Goal: Information Seeking & Learning: Learn about a topic

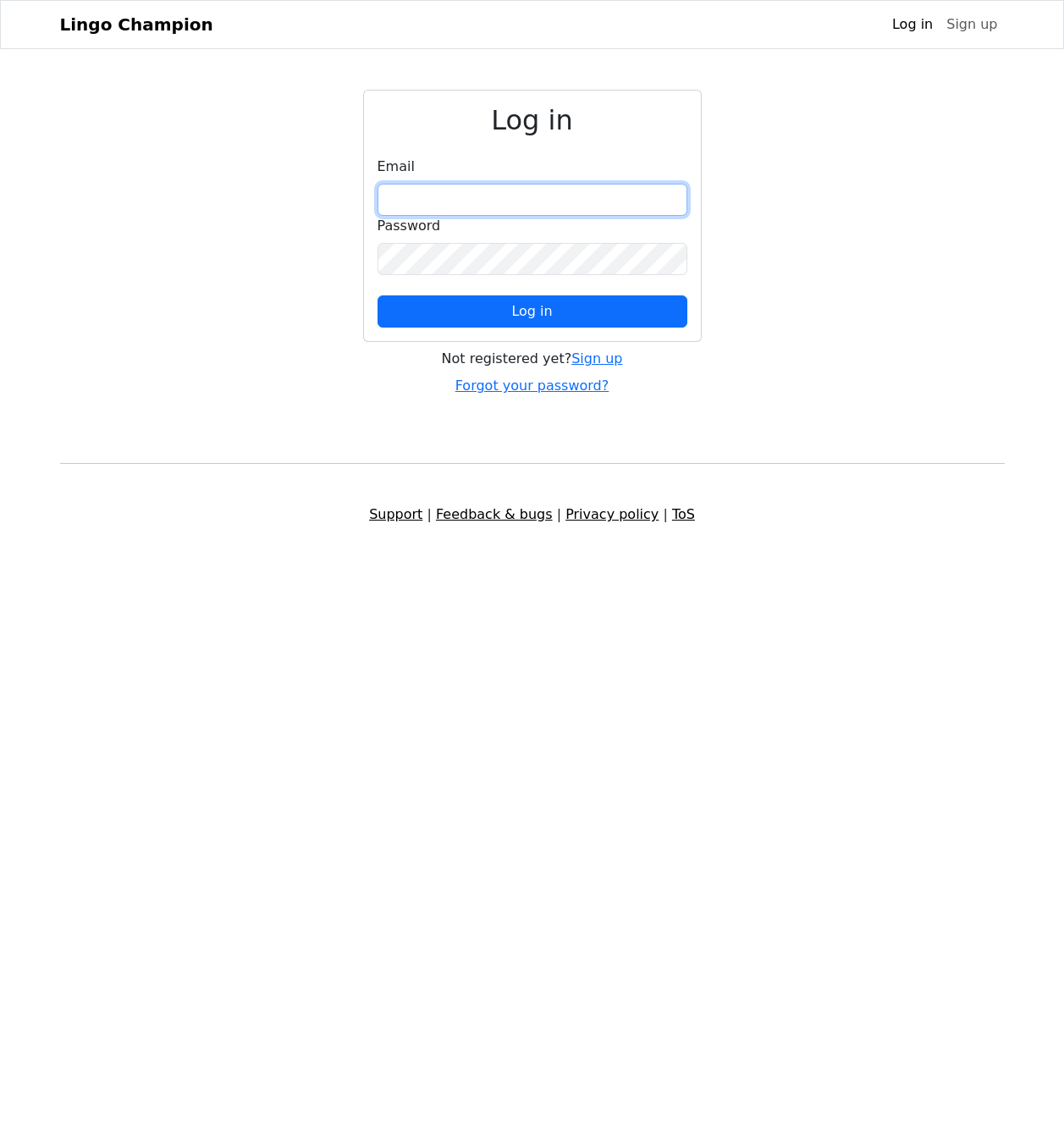
click at [668, 203] on input "email" at bounding box center [532, 199] width 309 height 32
click at [591, 360] on link "Sign up" at bounding box center [597, 359] width 51 height 16
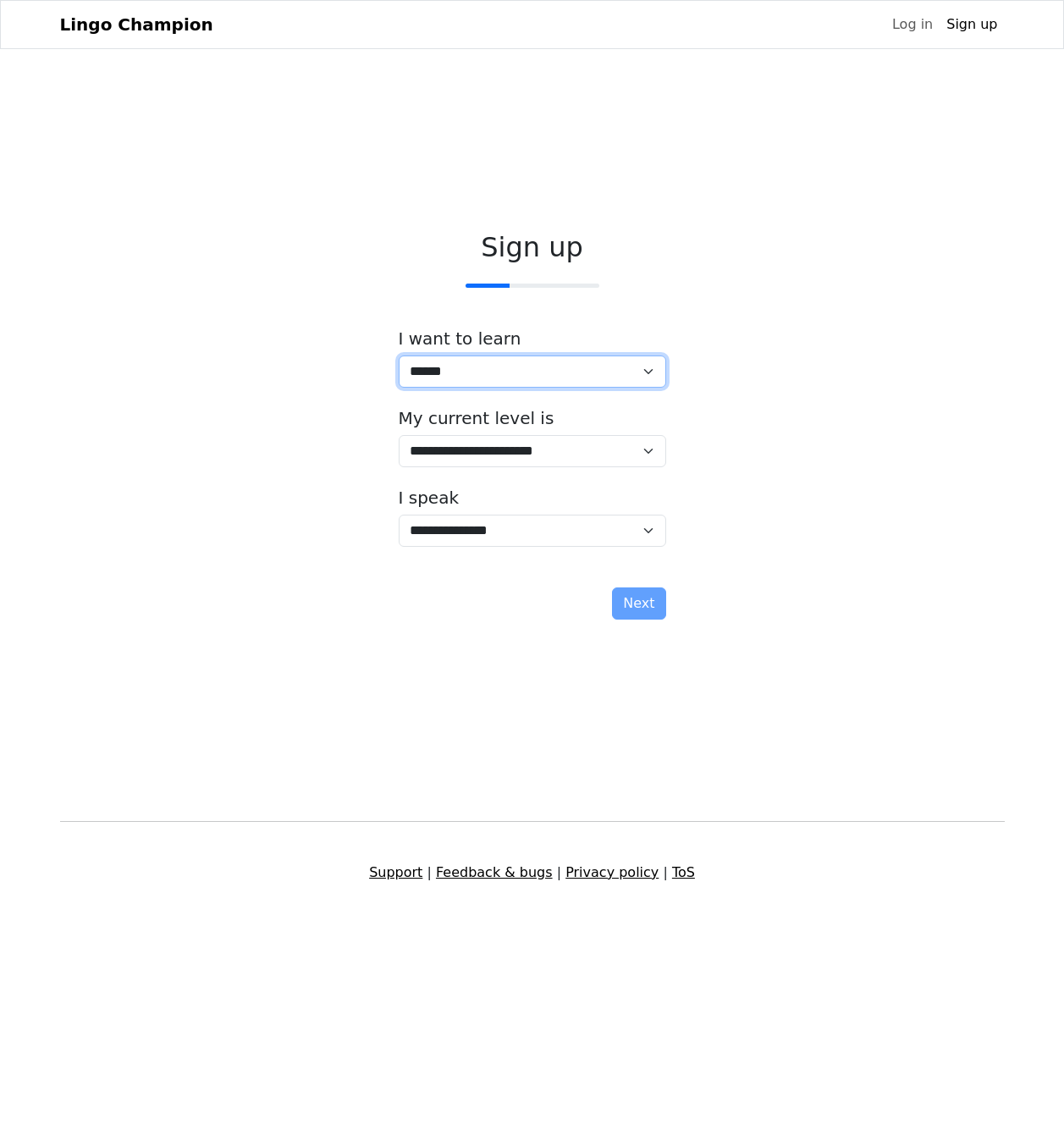
select select "**"
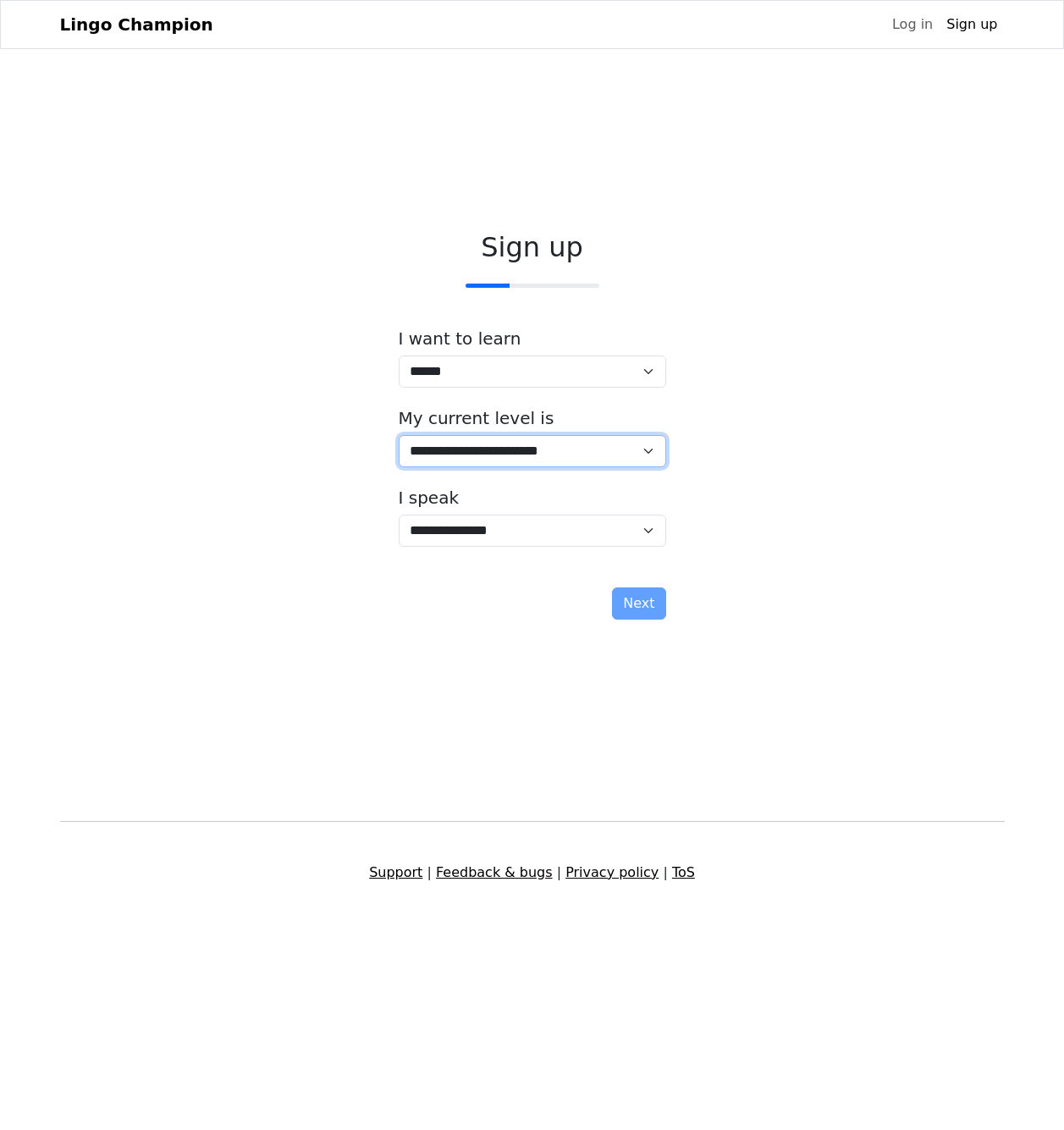
select select "*"
select select "**"
click at [645, 606] on button "Next" at bounding box center [639, 603] width 53 height 32
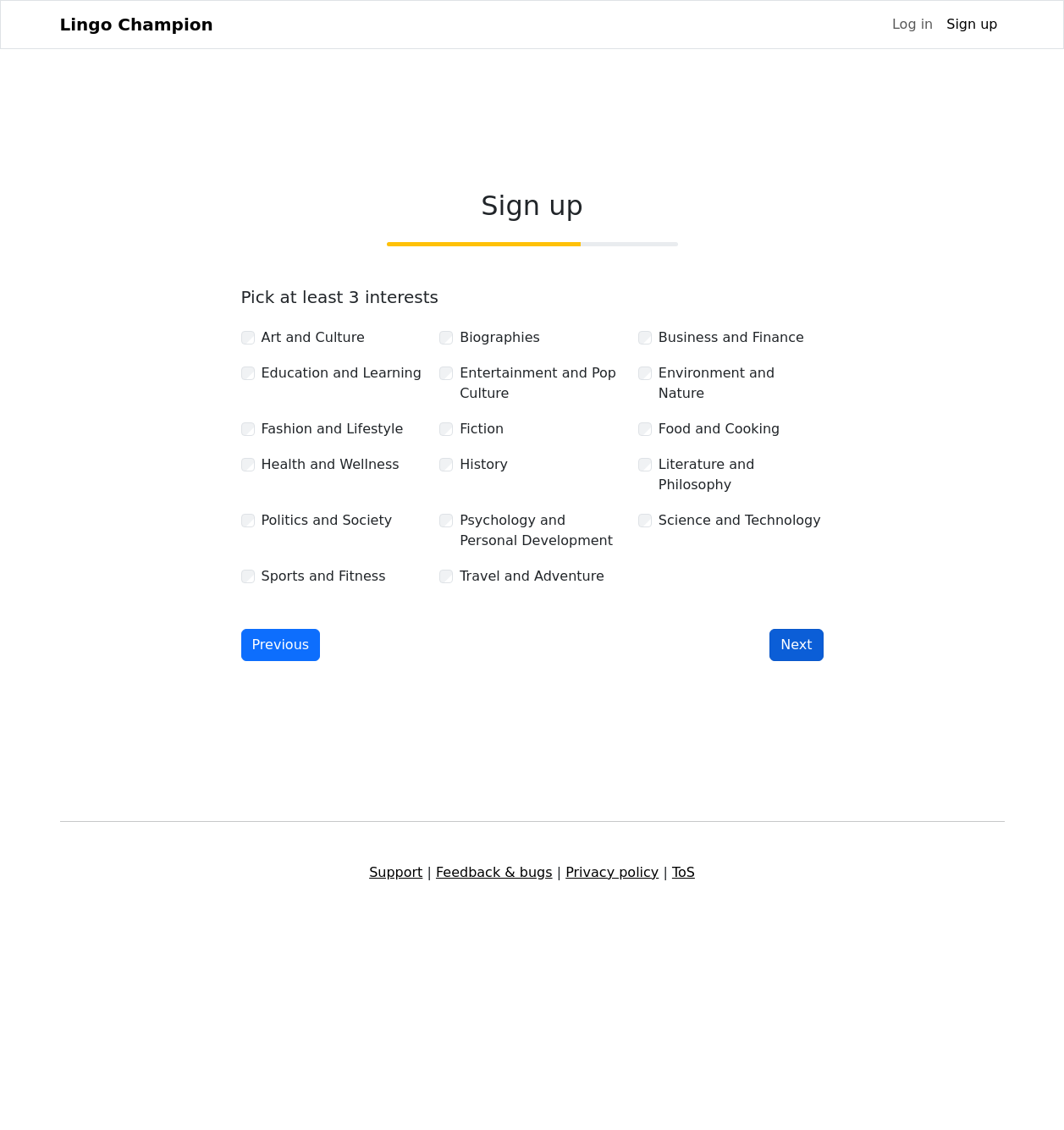
click at [793, 634] on button "Next" at bounding box center [796, 645] width 53 height 32
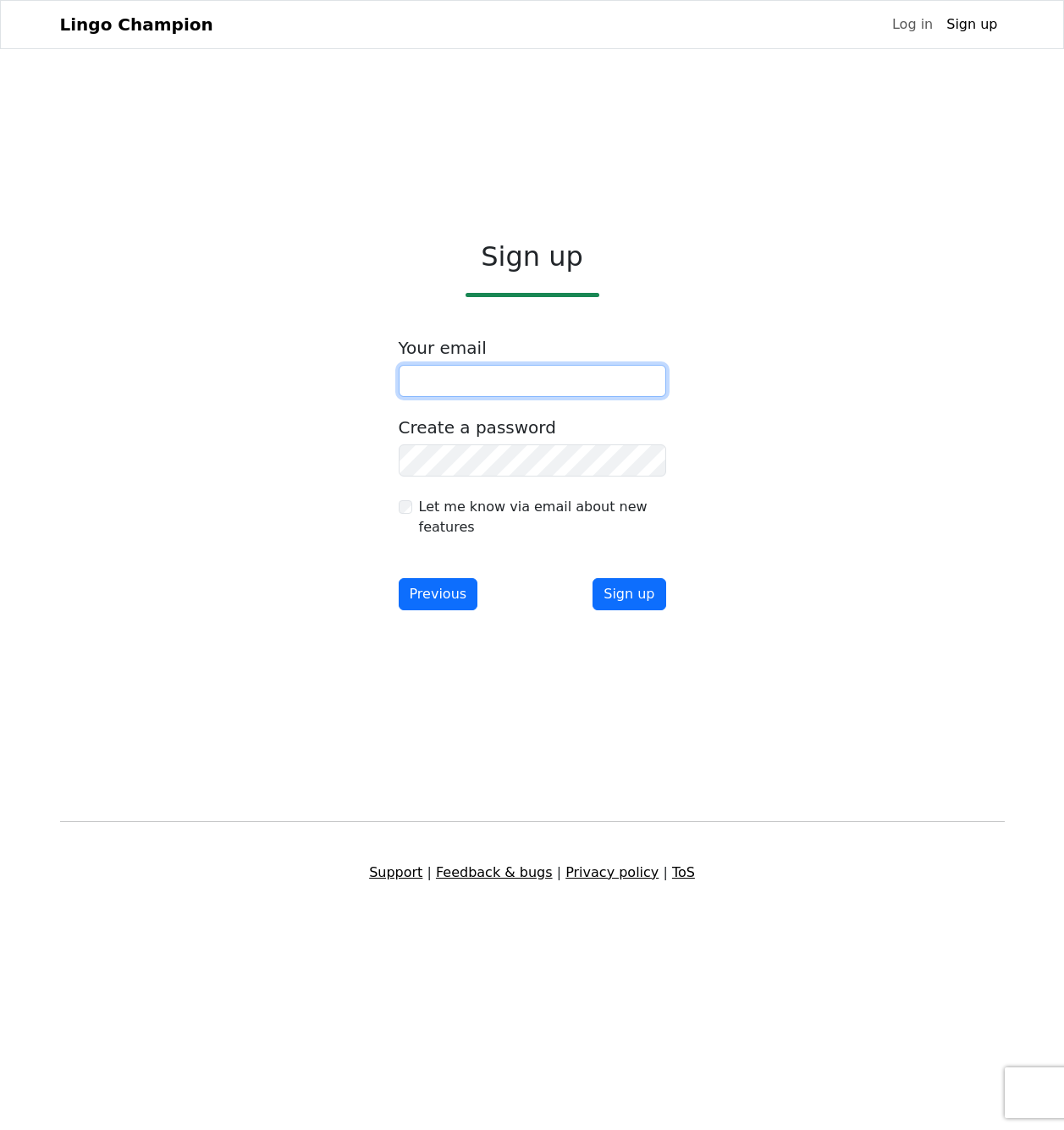
click at [511, 376] on input "email" at bounding box center [532, 380] width 267 height 32
type input "**********"
click at [629, 595] on button "Sign up" at bounding box center [629, 594] width 73 height 32
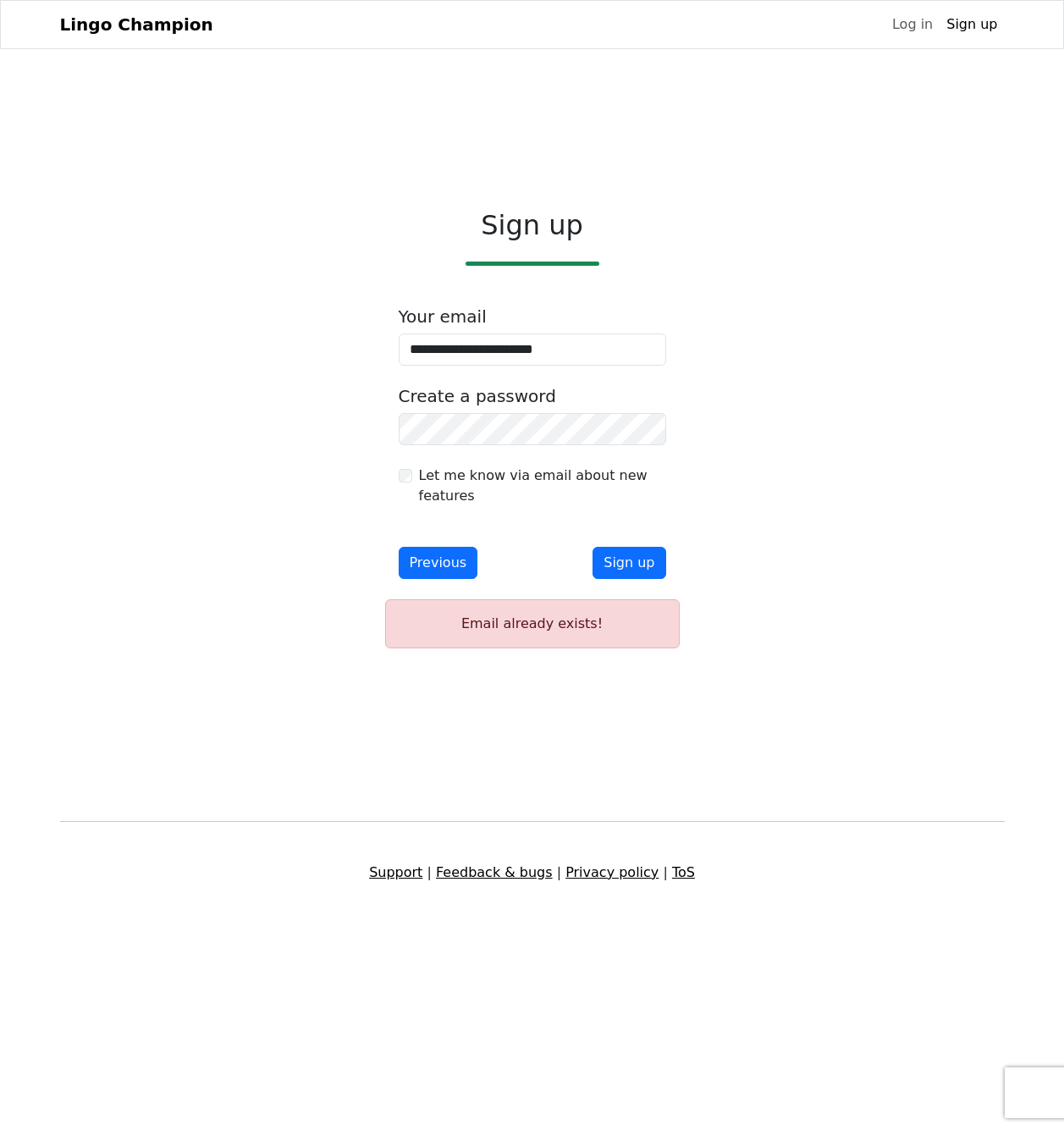
click at [566, 628] on div "Email already exists!" at bounding box center [532, 624] width 295 height 49
click at [435, 563] on button "Previous" at bounding box center [438, 563] width 80 height 32
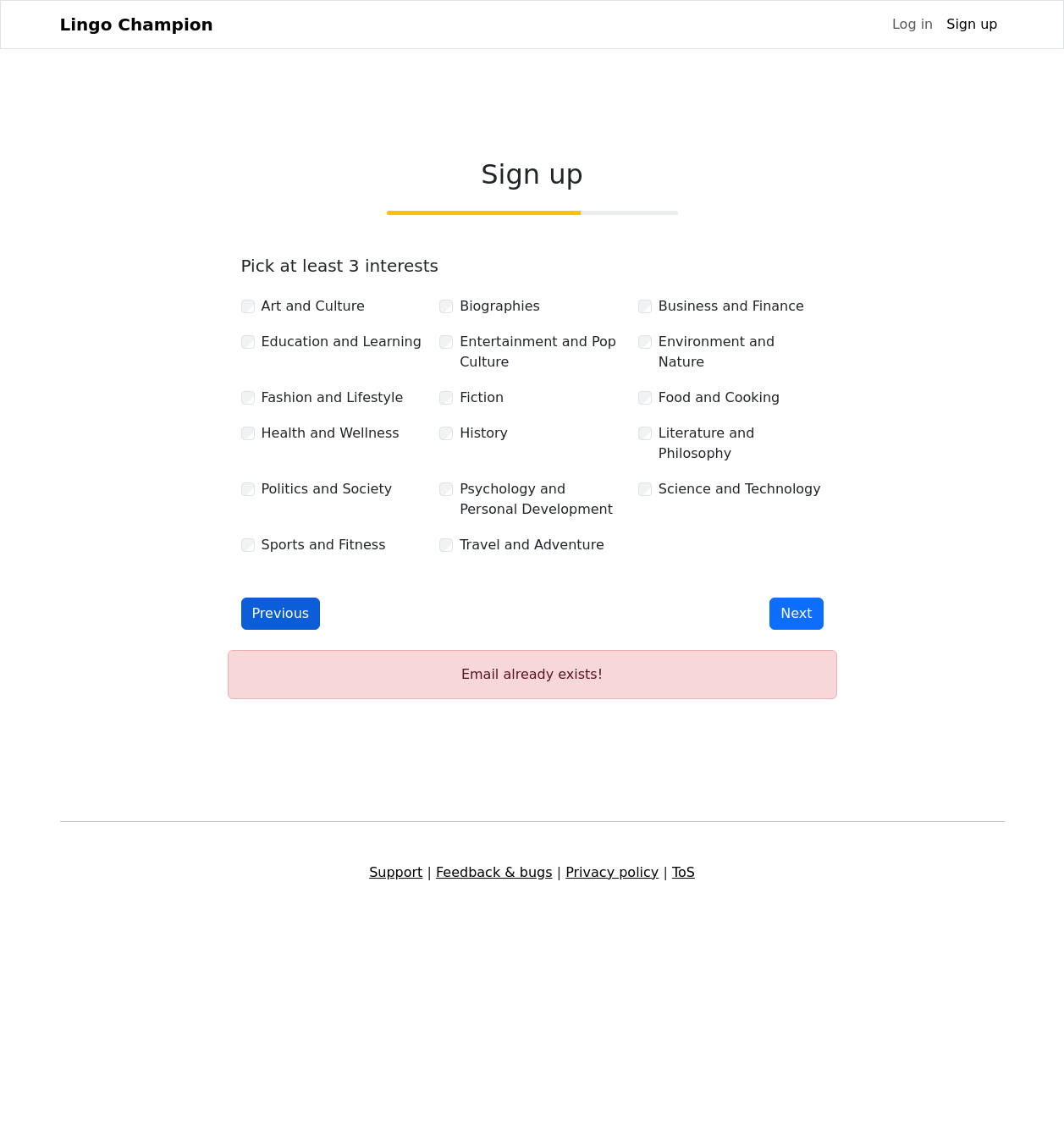
click at [269, 606] on button "Previous" at bounding box center [281, 613] width 80 height 32
select select "**"
select select "*"
select select "**"
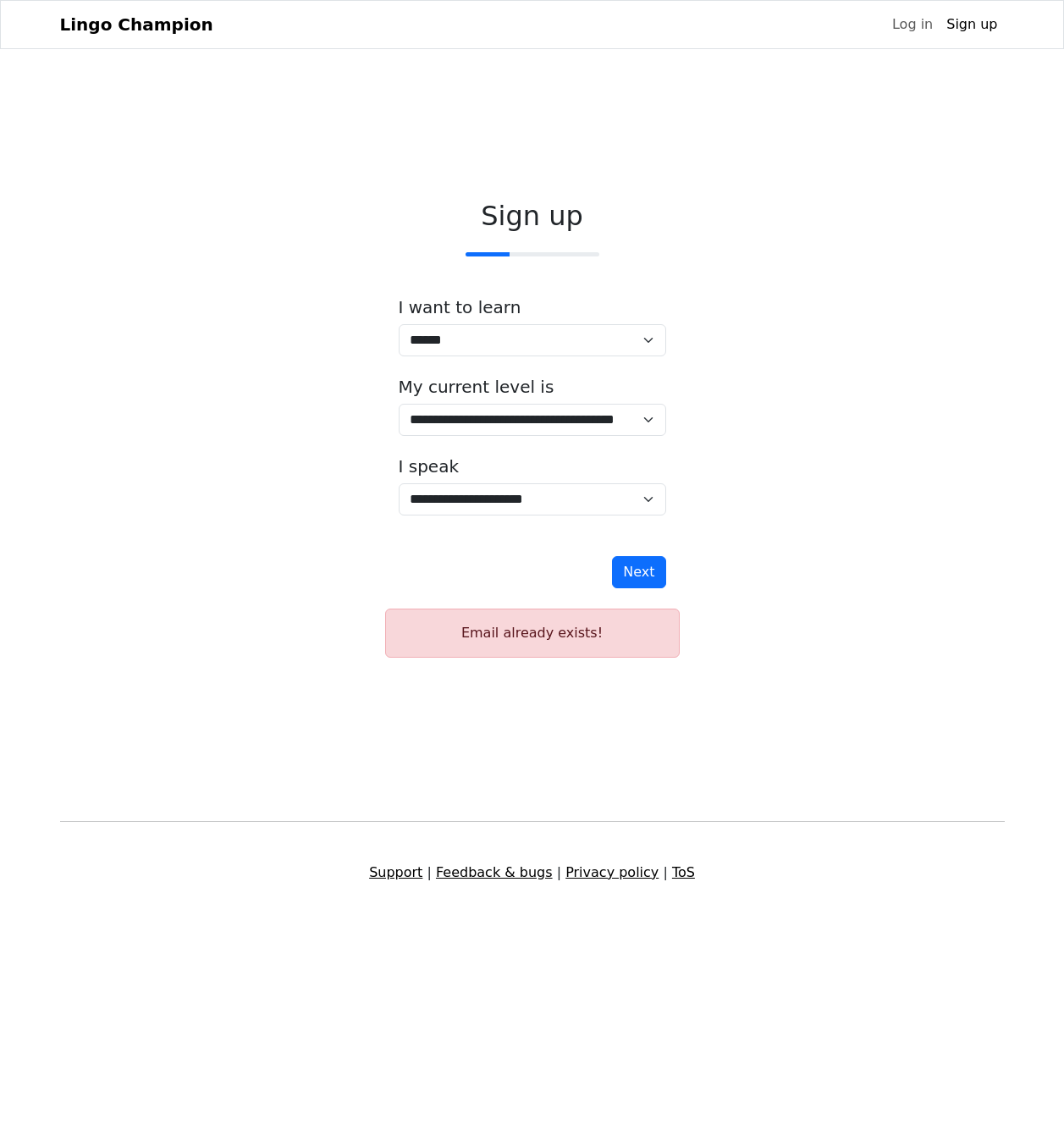
click at [466, 634] on div "Email already exists!" at bounding box center [532, 634] width 295 height 49
click at [904, 23] on link "Log in" at bounding box center [912, 25] width 54 height 33
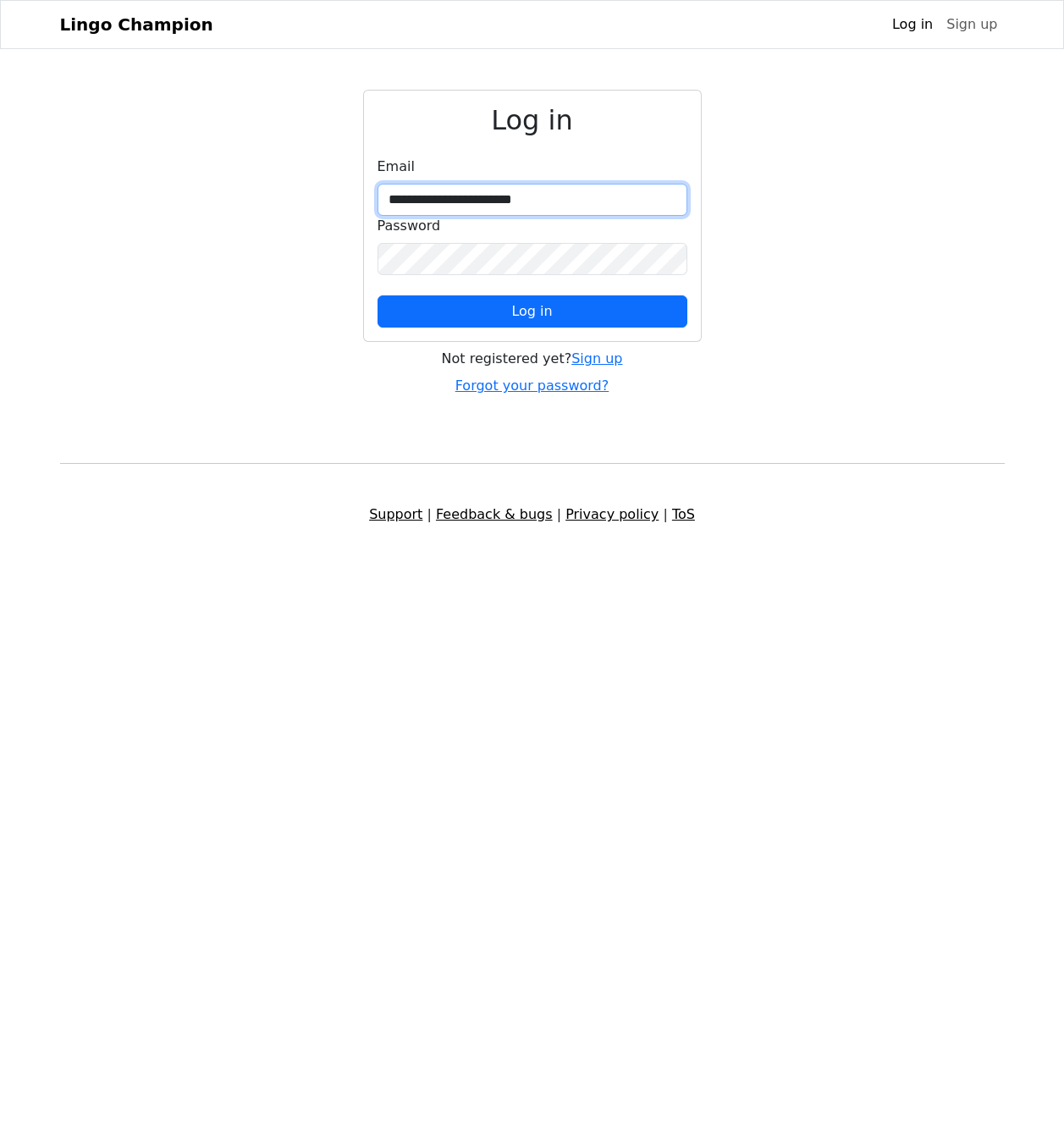
type input "**********"
click at [532, 311] on button "Log in" at bounding box center [532, 311] width 309 height 32
click at [613, 205] on input "**********" at bounding box center [532, 199] width 309 height 32
click at [665, 201] on input "**********" at bounding box center [532, 199] width 309 height 32
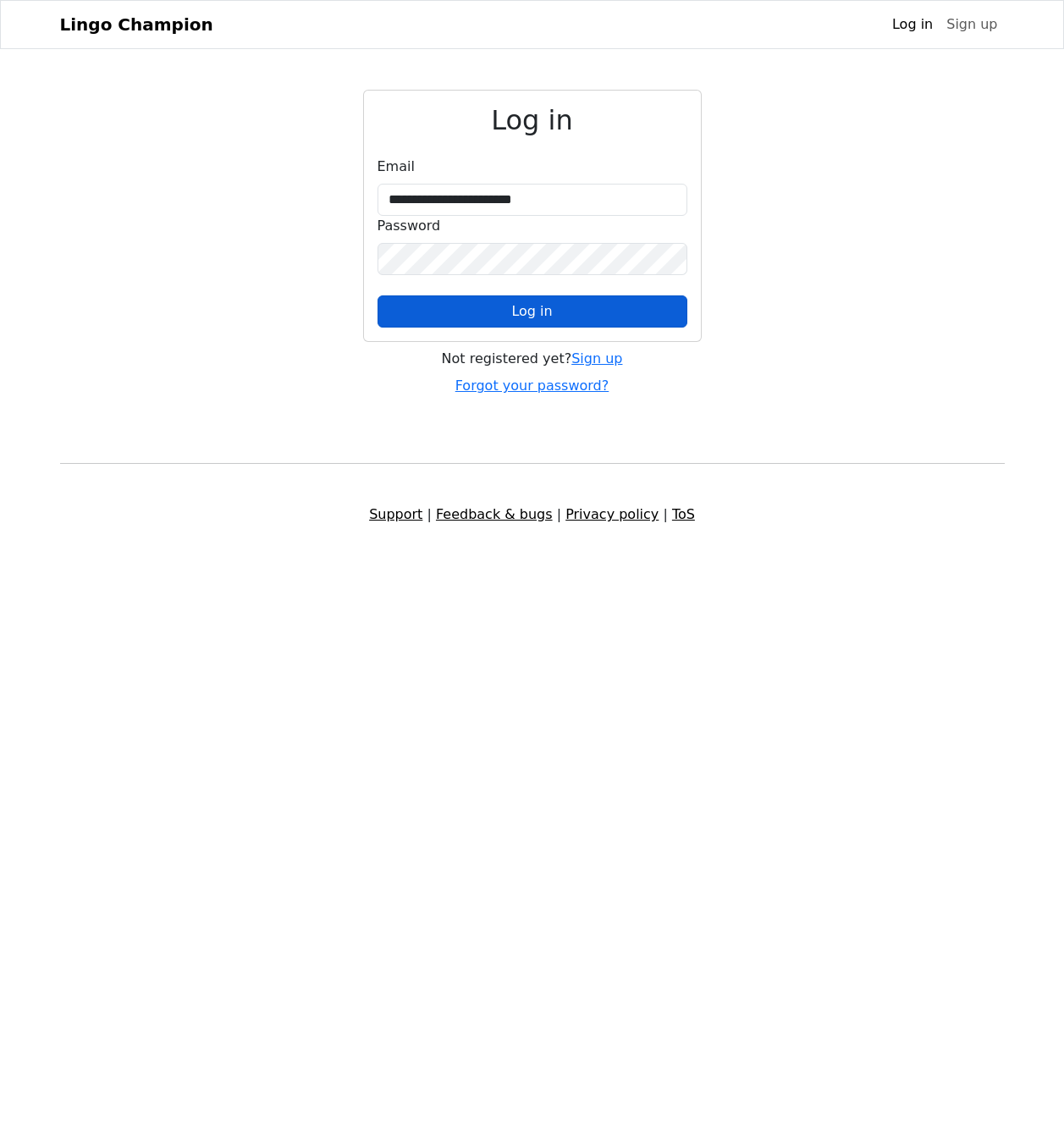
click at [559, 313] on button "Log in" at bounding box center [532, 311] width 309 height 32
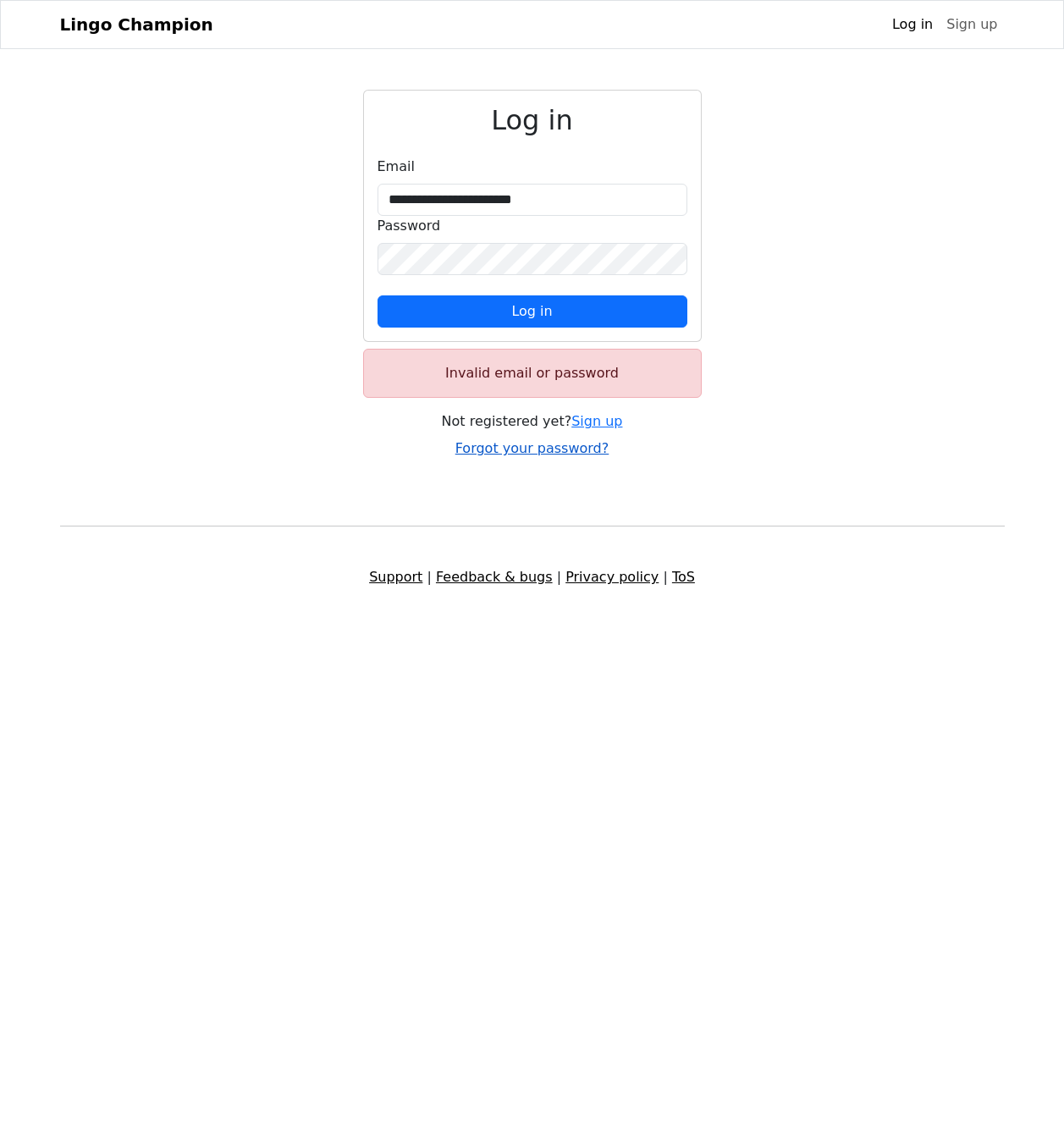
click at [538, 452] on link "Forgot your password?" at bounding box center [532, 448] width 154 height 16
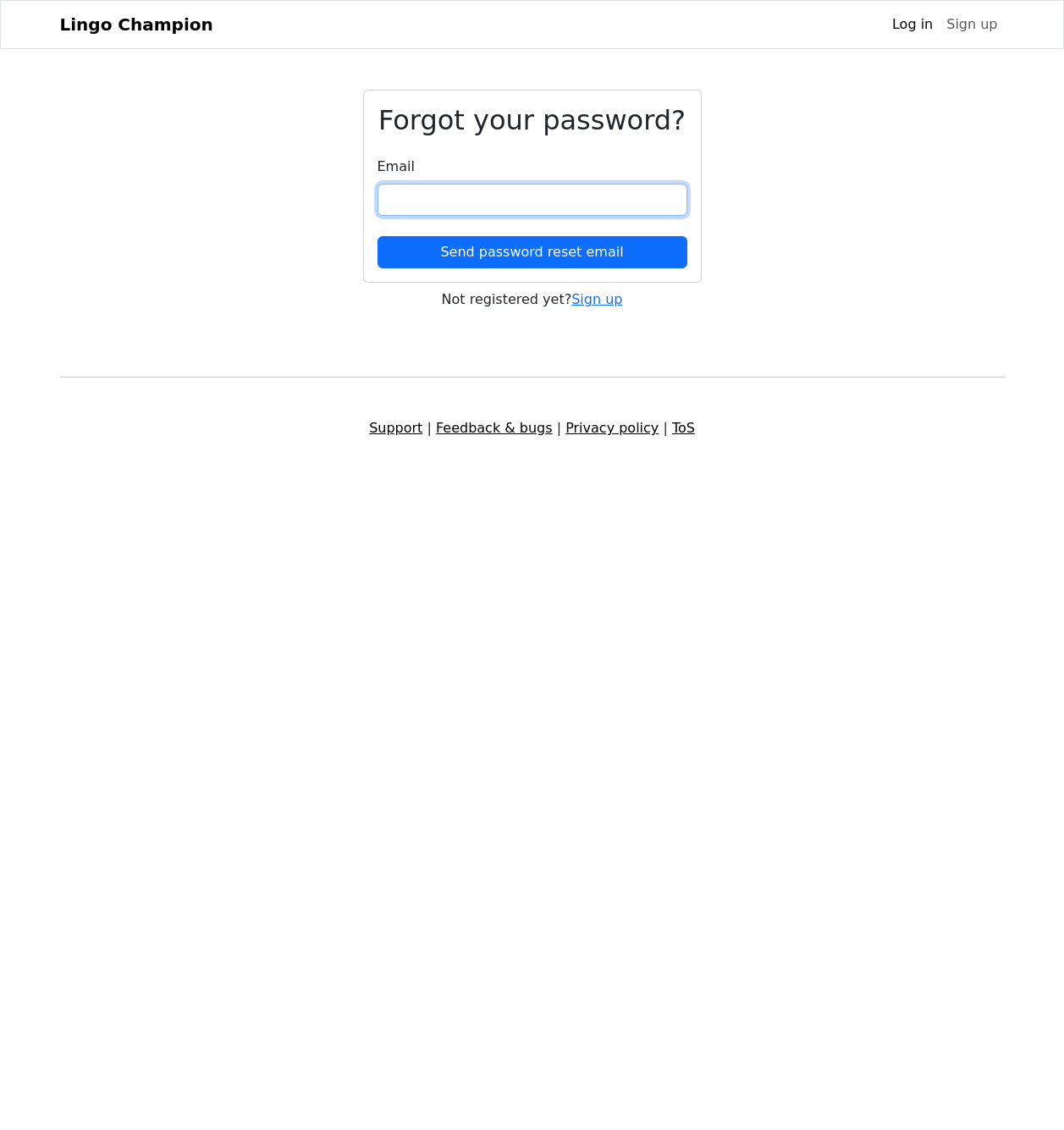
click at [473, 204] on input "email" at bounding box center [532, 199] width 309 height 32
type input "**********"
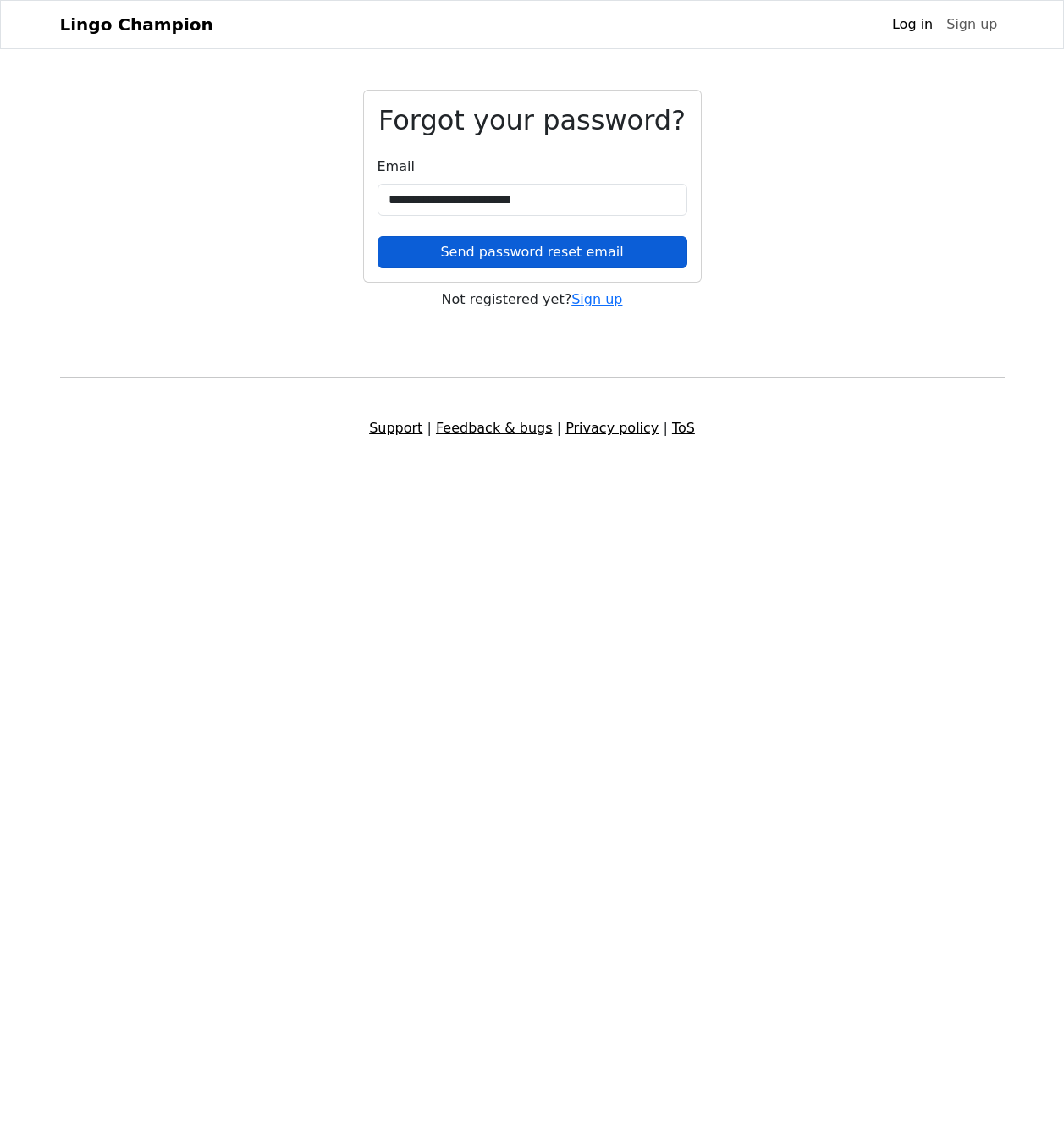
click at [483, 254] on button "Send password reset email" at bounding box center [532, 252] width 309 height 32
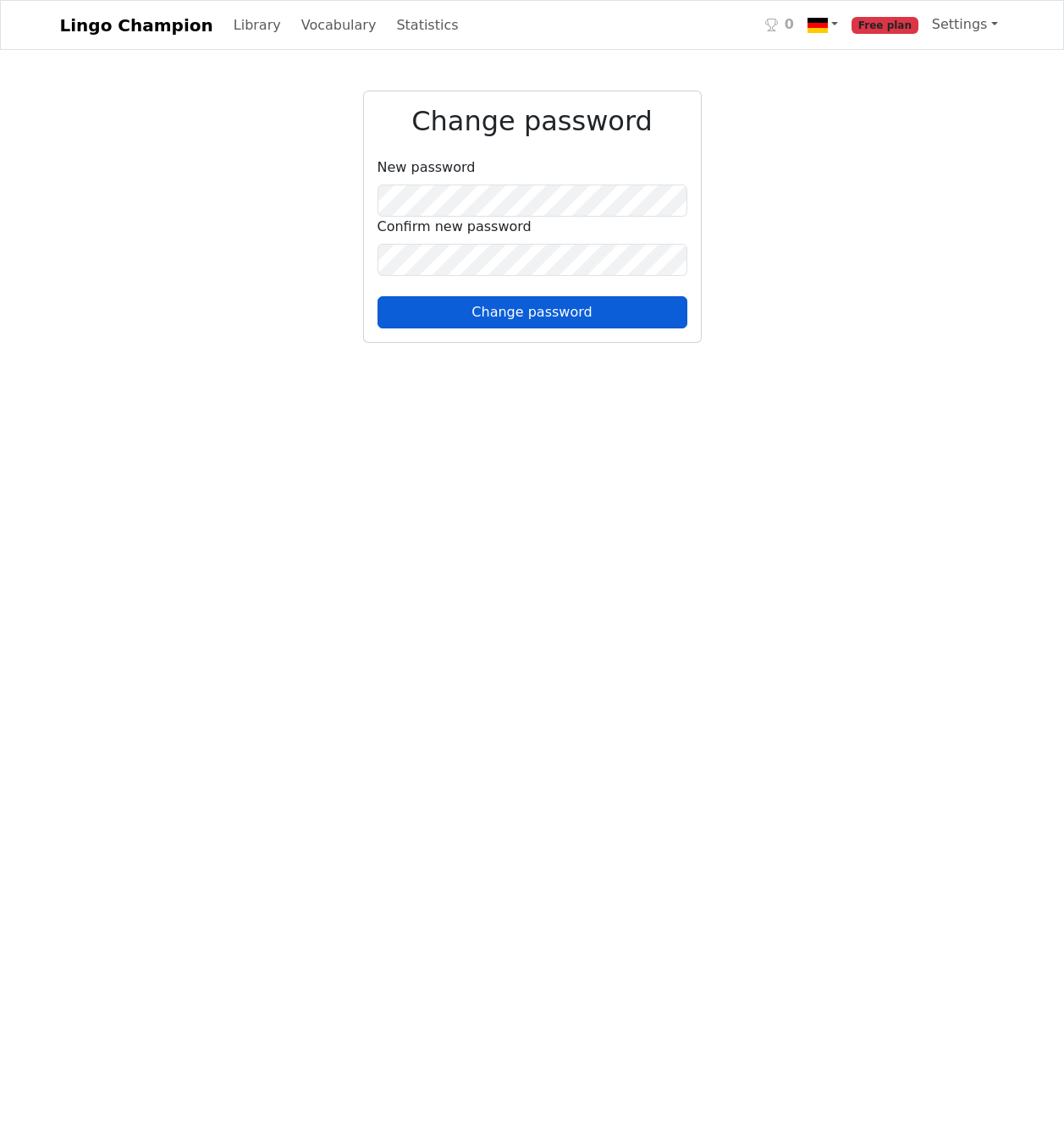
click at [503, 308] on button "Change password" at bounding box center [532, 312] width 309 height 32
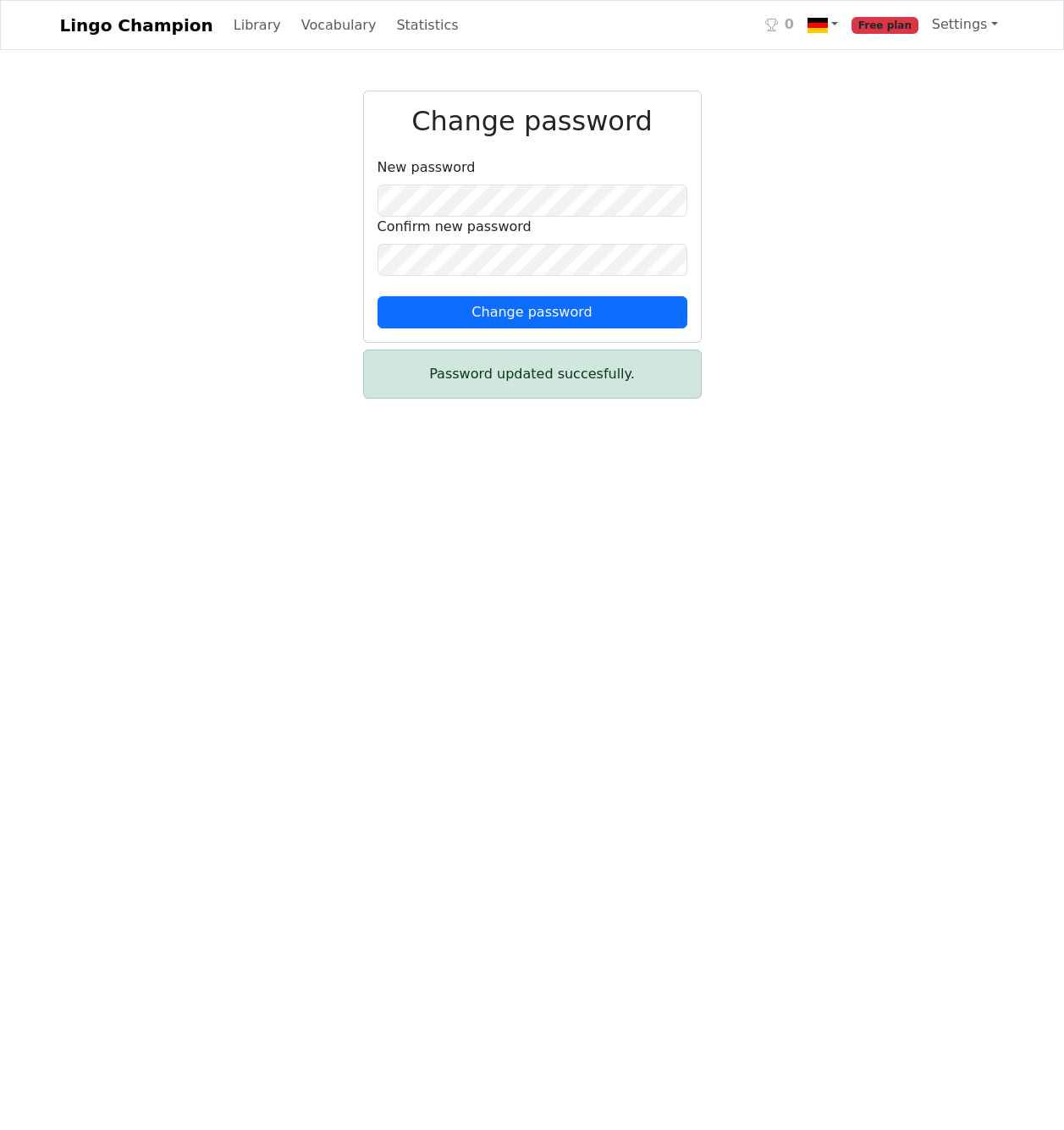
click at [251, 333] on div "Change password New password Confirm new password Change password Password upda…" at bounding box center [532, 251] width 965 height 321
click at [232, 24] on link "Library" at bounding box center [257, 26] width 61 height 33
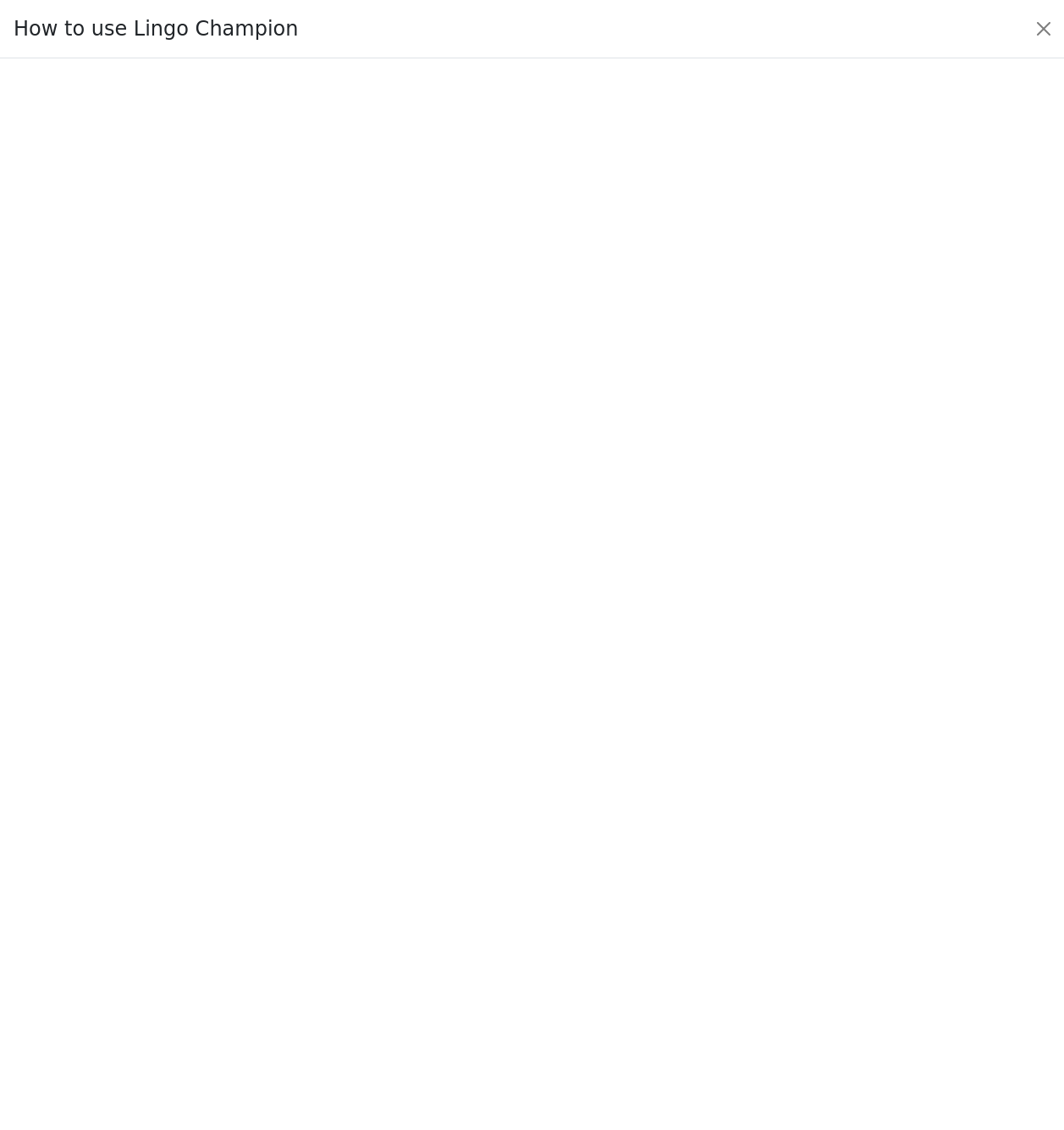
click at [561, 254] on div at bounding box center [532, 593] width 1064 height 1072
click at [175, 107] on div at bounding box center [532, 593] width 1064 height 1072
click at [1043, 28] on button "Close" at bounding box center [1044, 29] width 28 height 28
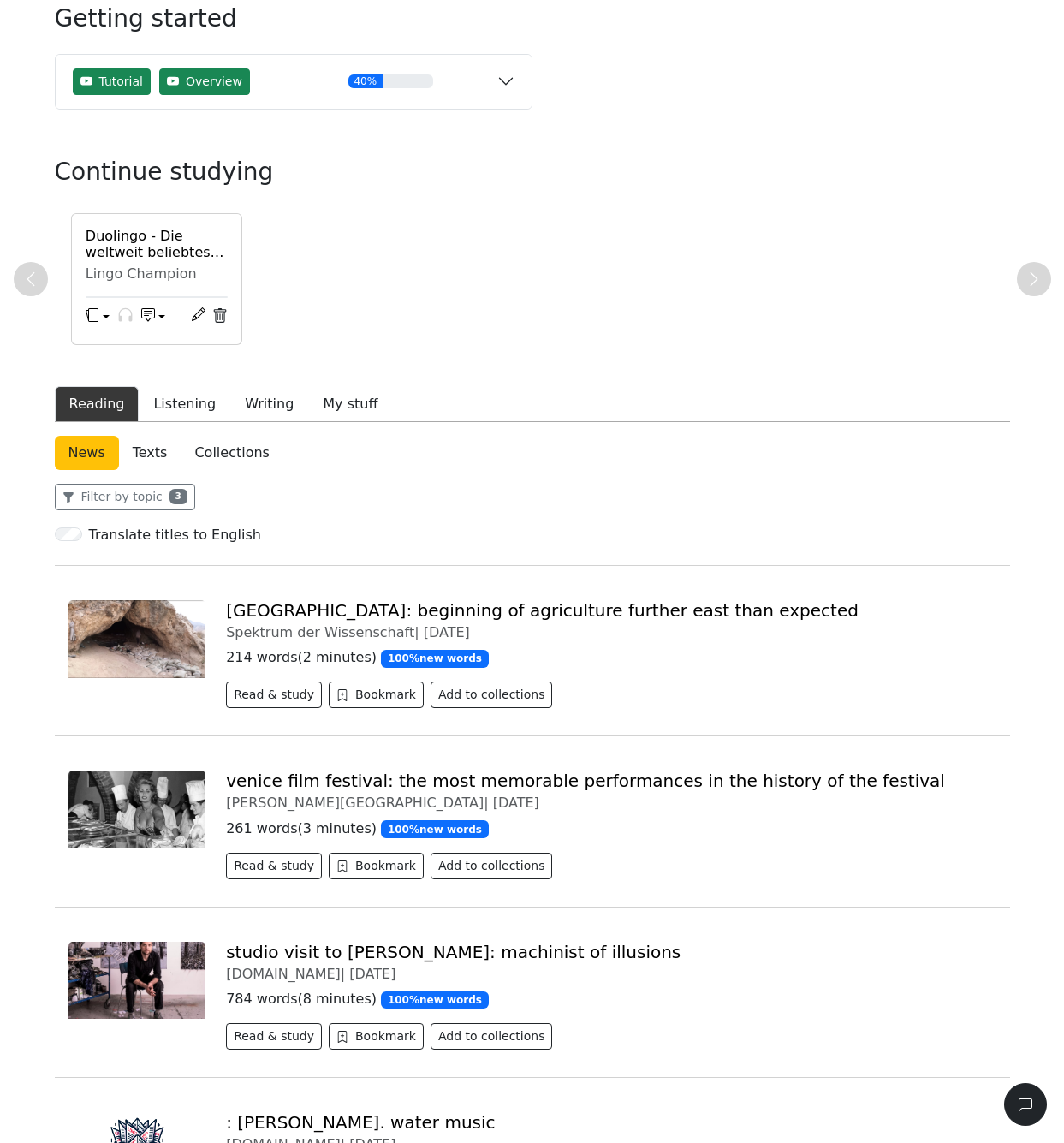
scroll to position [114, 0]
click at [323, 404] on button "My stuff" at bounding box center [350, 405] width 83 height 36
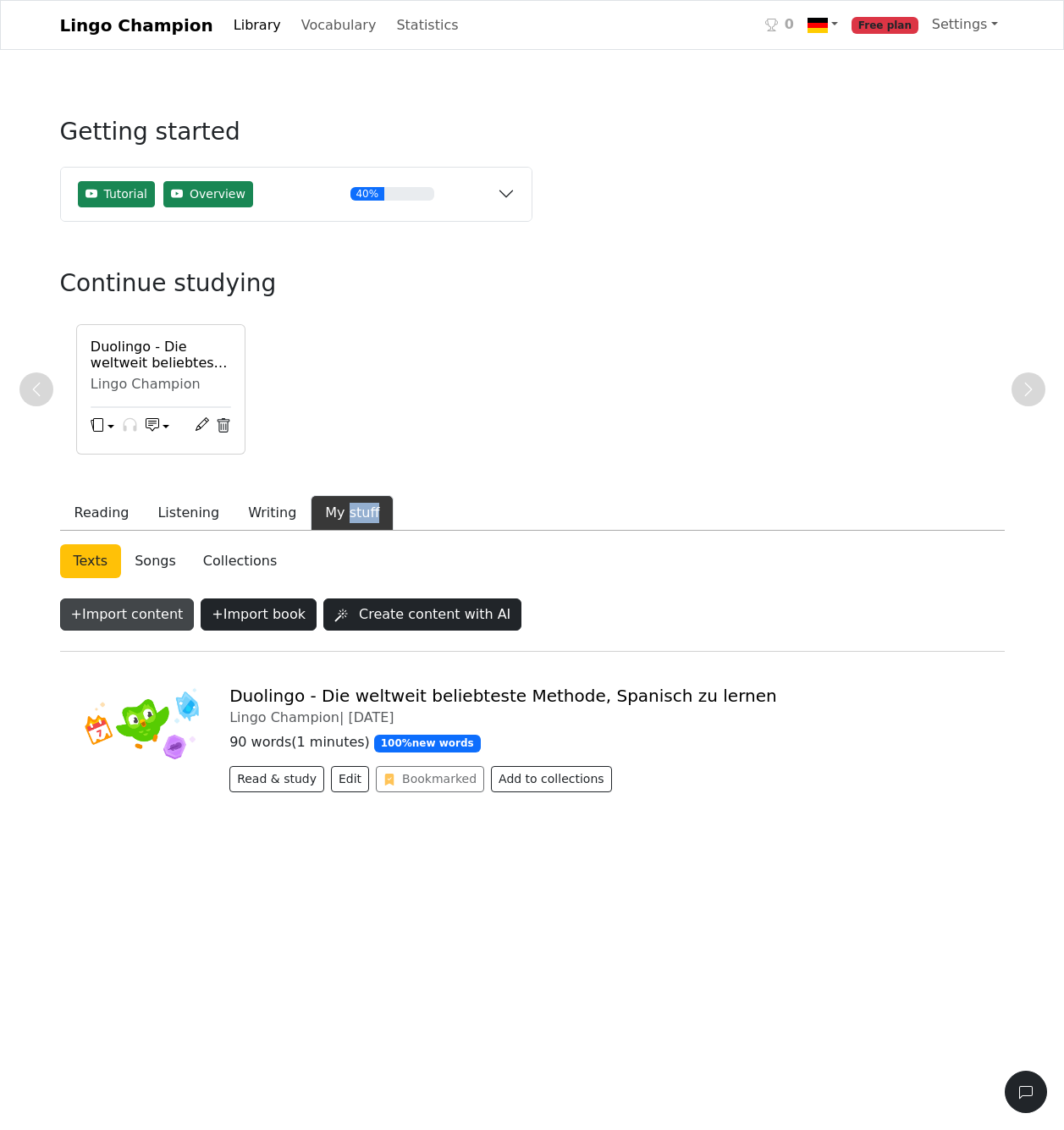
click at [114, 610] on button "+ Import content" at bounding box center [127, 614] width 135 height 32
click at [250, 613] on button "+ Import book" at bounding box center [258, 614] width 116 height 32
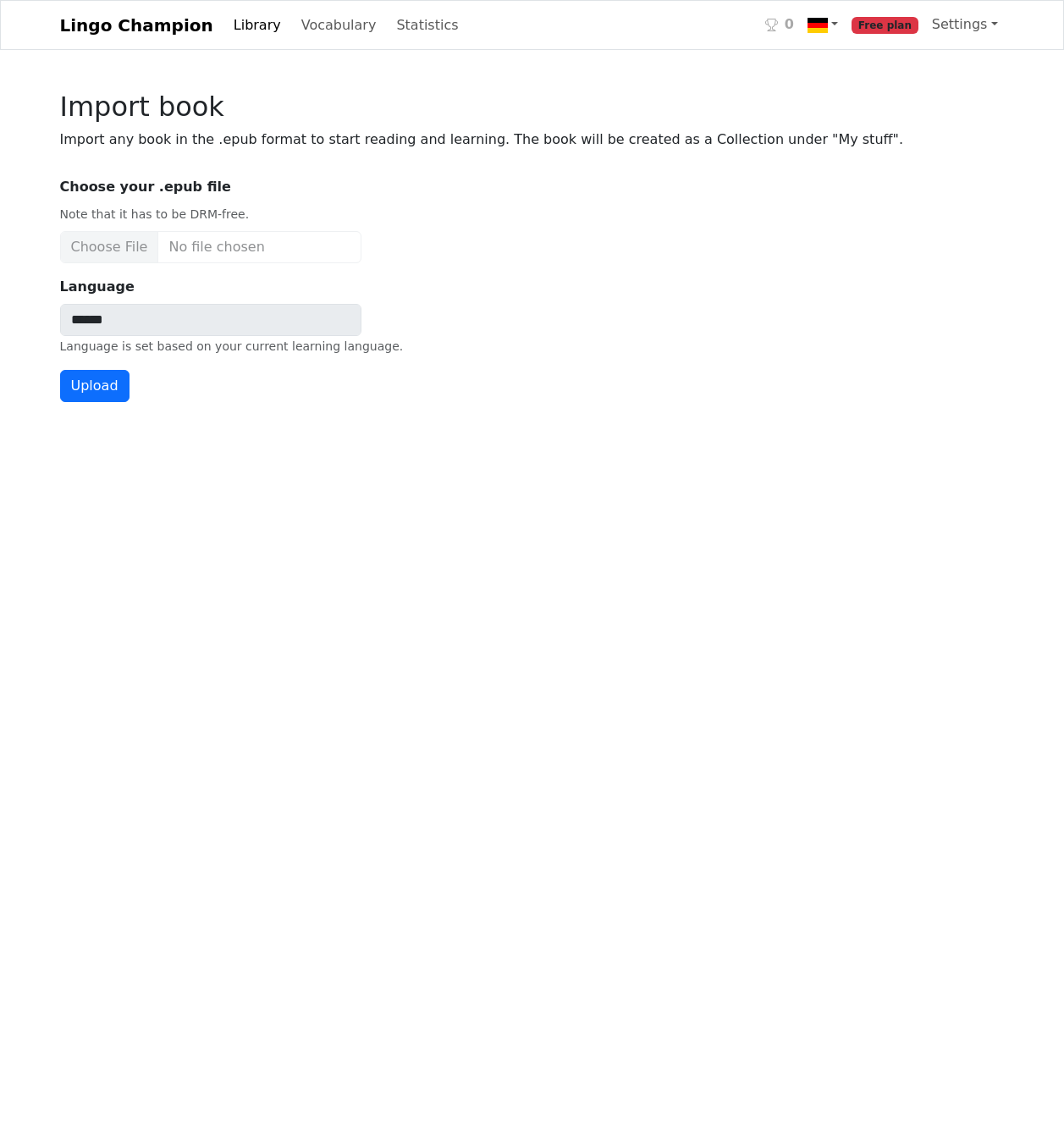
click at [128, 245] on input "Choose your .epub file Note that it has to be DRM-free." at bounding box center [210, 247] width 302 height 32
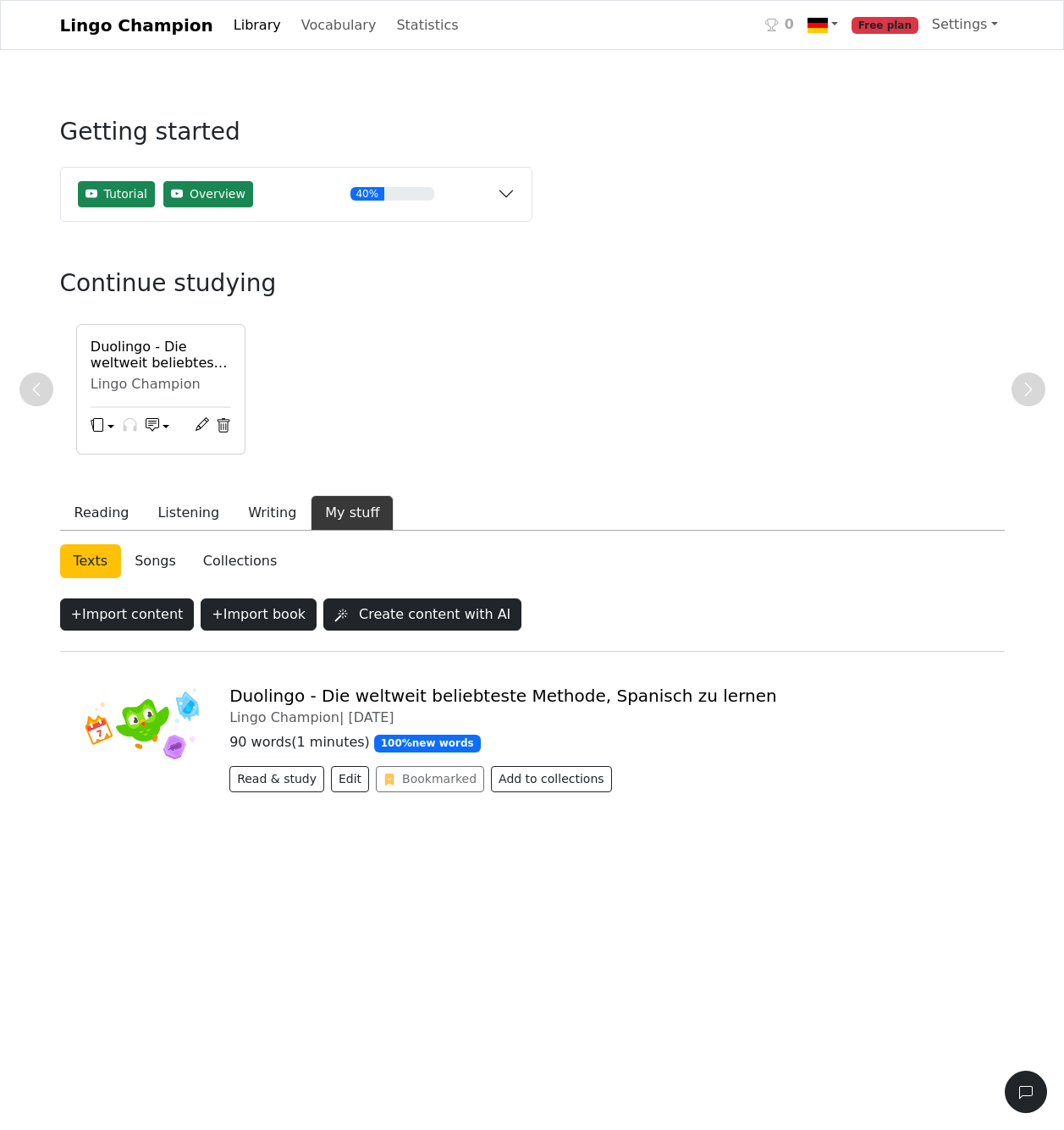
click at [157, 425] on icon "button" at bounding box center [152, 425] width 14 height 14
click at [100, 424] on icon "button" at bounding box center [97, 425] width 14 height 14
click at [145, 360] on link "General flashcards (lowest strength first)" at bounding box center [241, 359] width 305 height 28
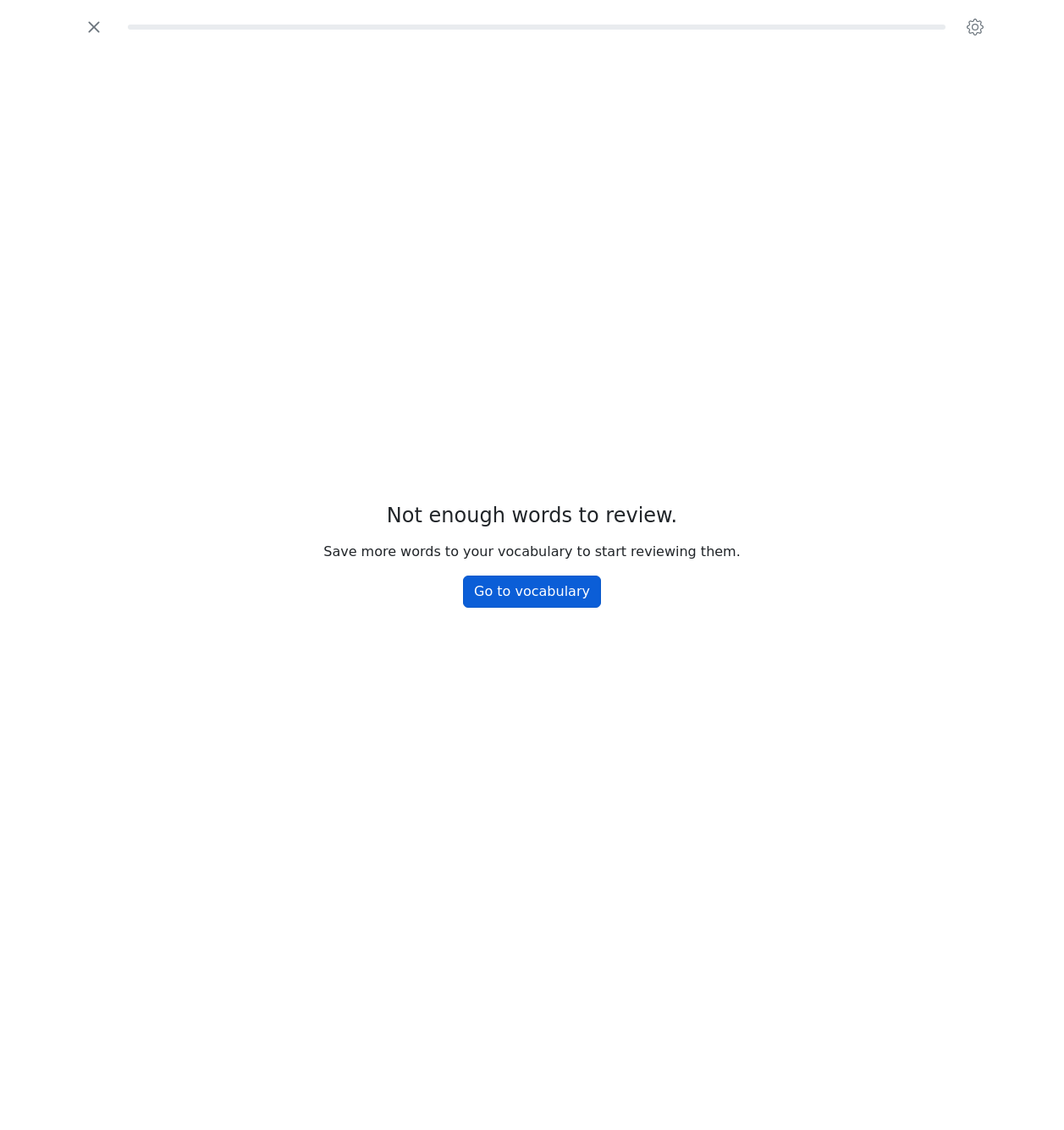
click at [518, 591] on link "Go to vocabulary" at bounding box center [532, 592] width 138 height 32
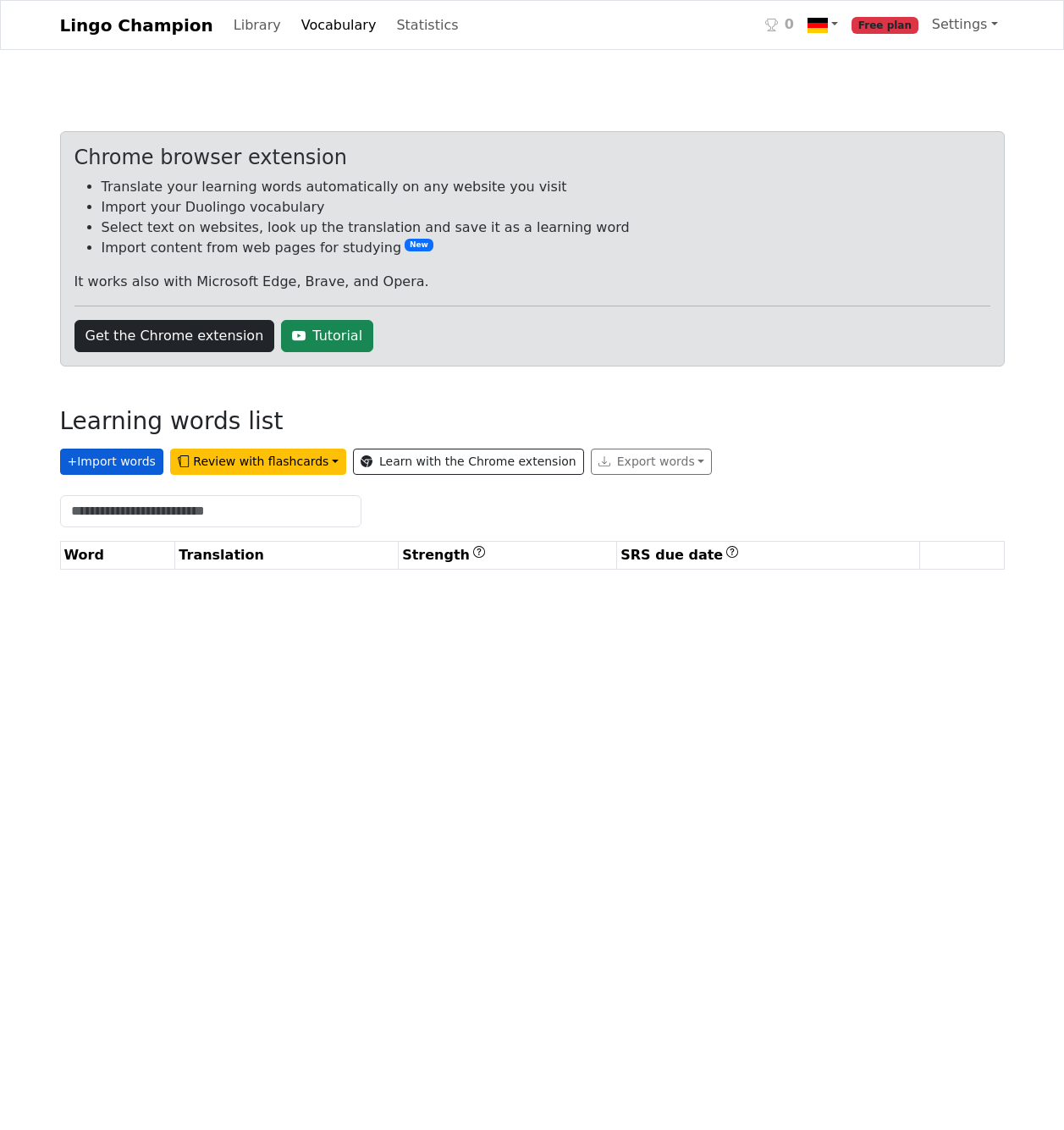
click at [135, 460] on button "+ Import words" at bounding box center [111, 462] width 103 height 27
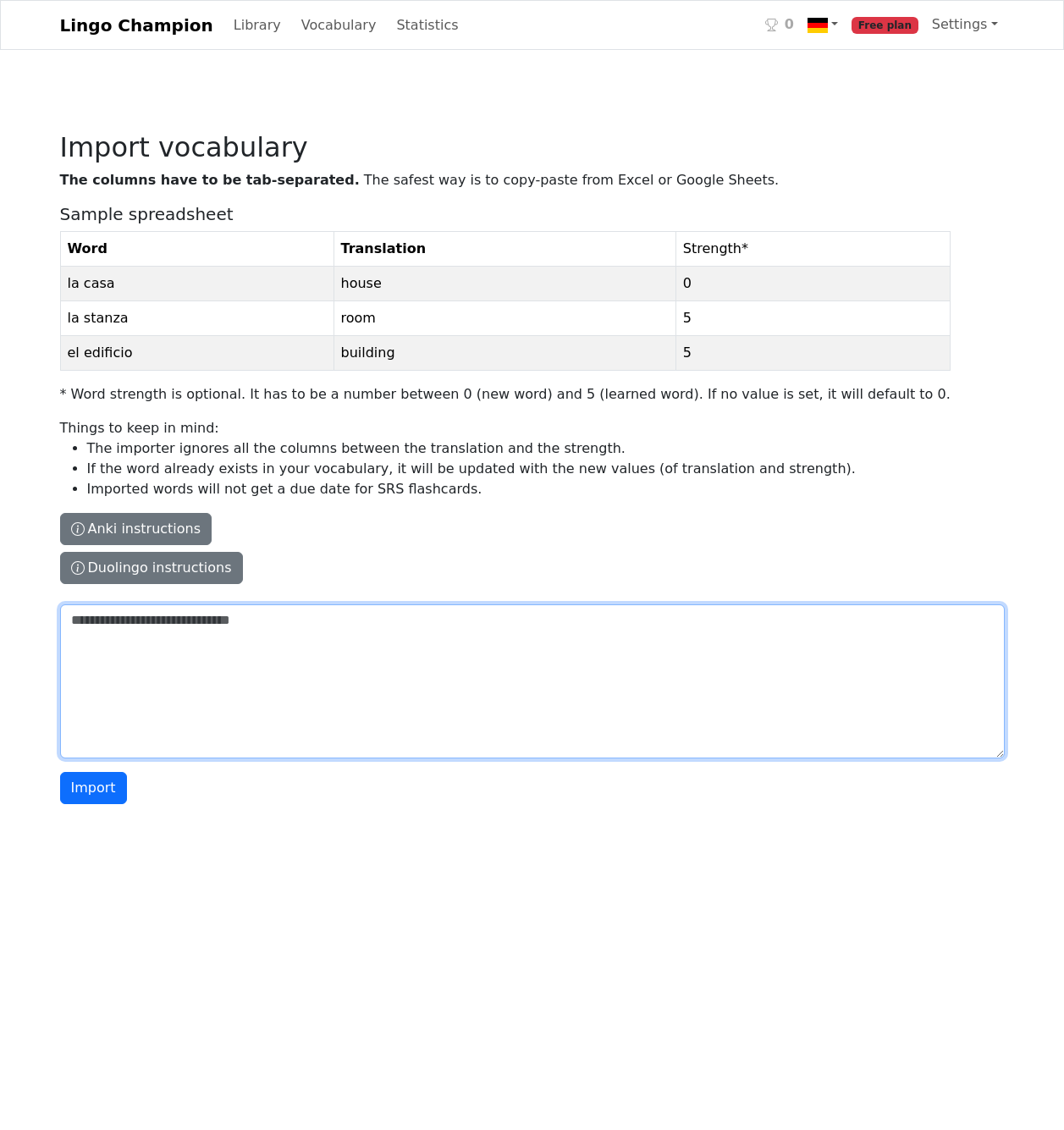
click at [176, 627] on textarea "The columns have to be tab-separated. The safest way is to copy-paste from Exce…" at bounding box center [532, 681] width 945 height 154
paste textarea "**********"
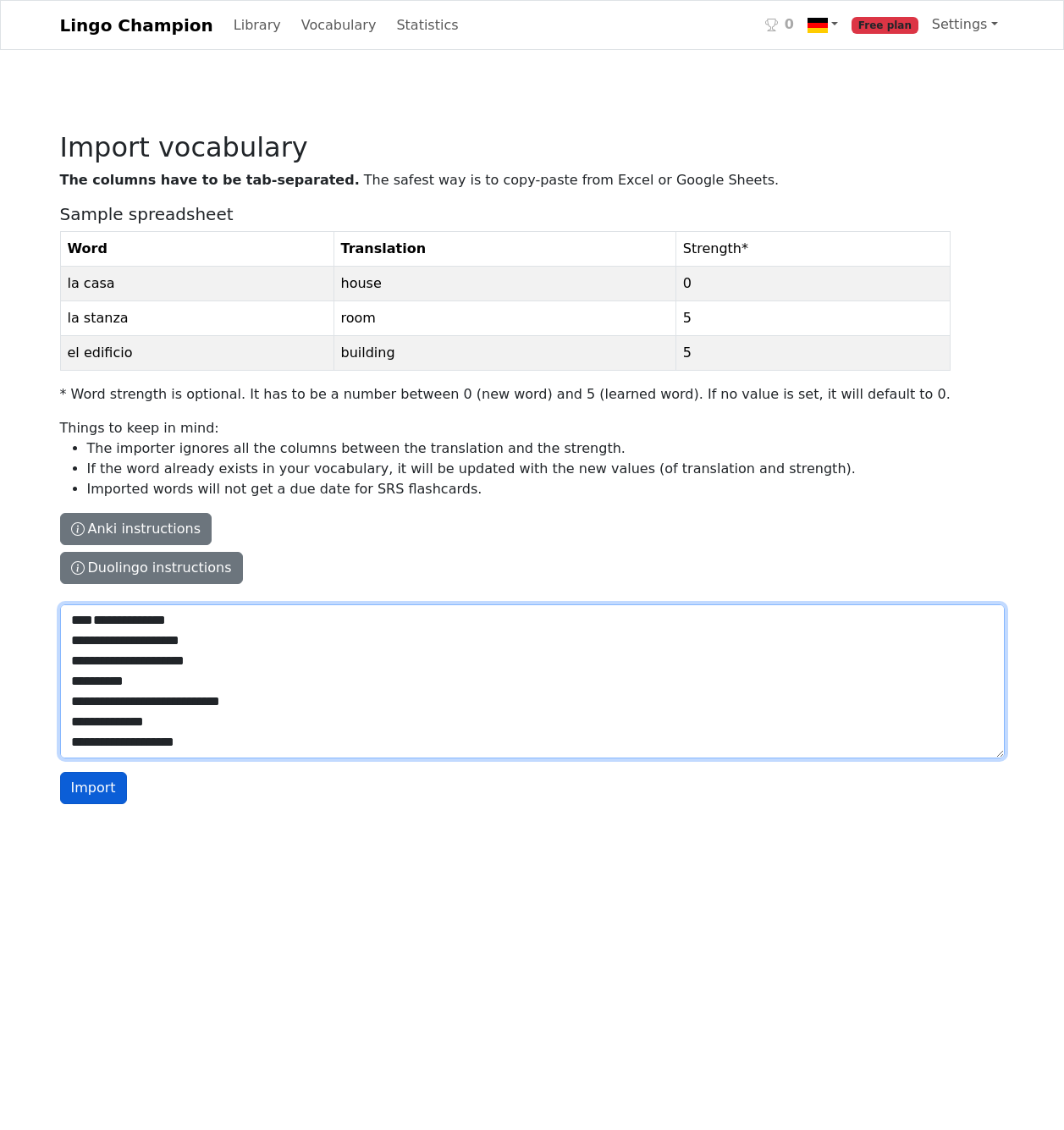
scroll to position [13351, 0]
type textarea "**********"
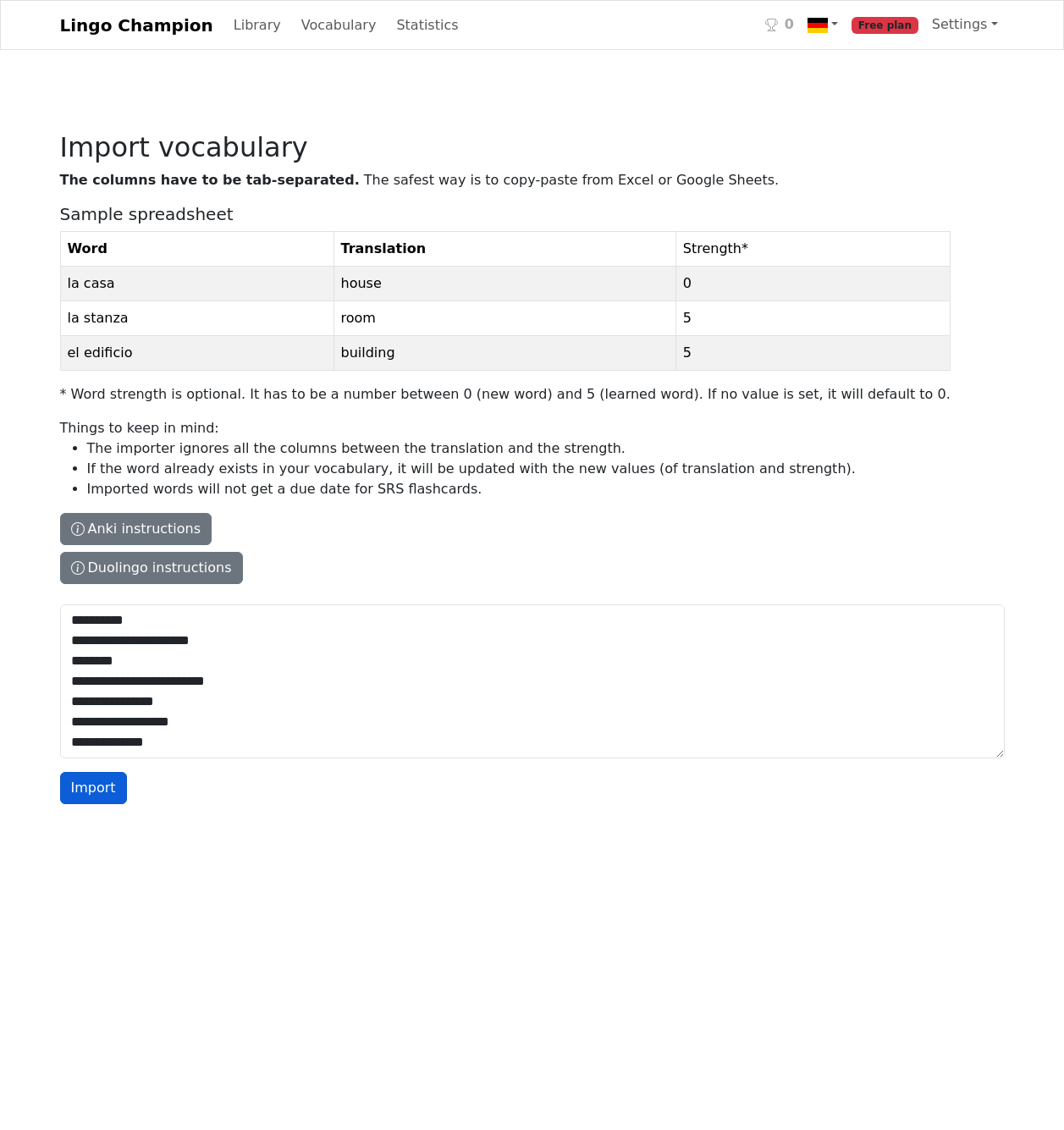
click at [84, 789] on button "Import" at bounding box center [93, 788] width 67 height 32
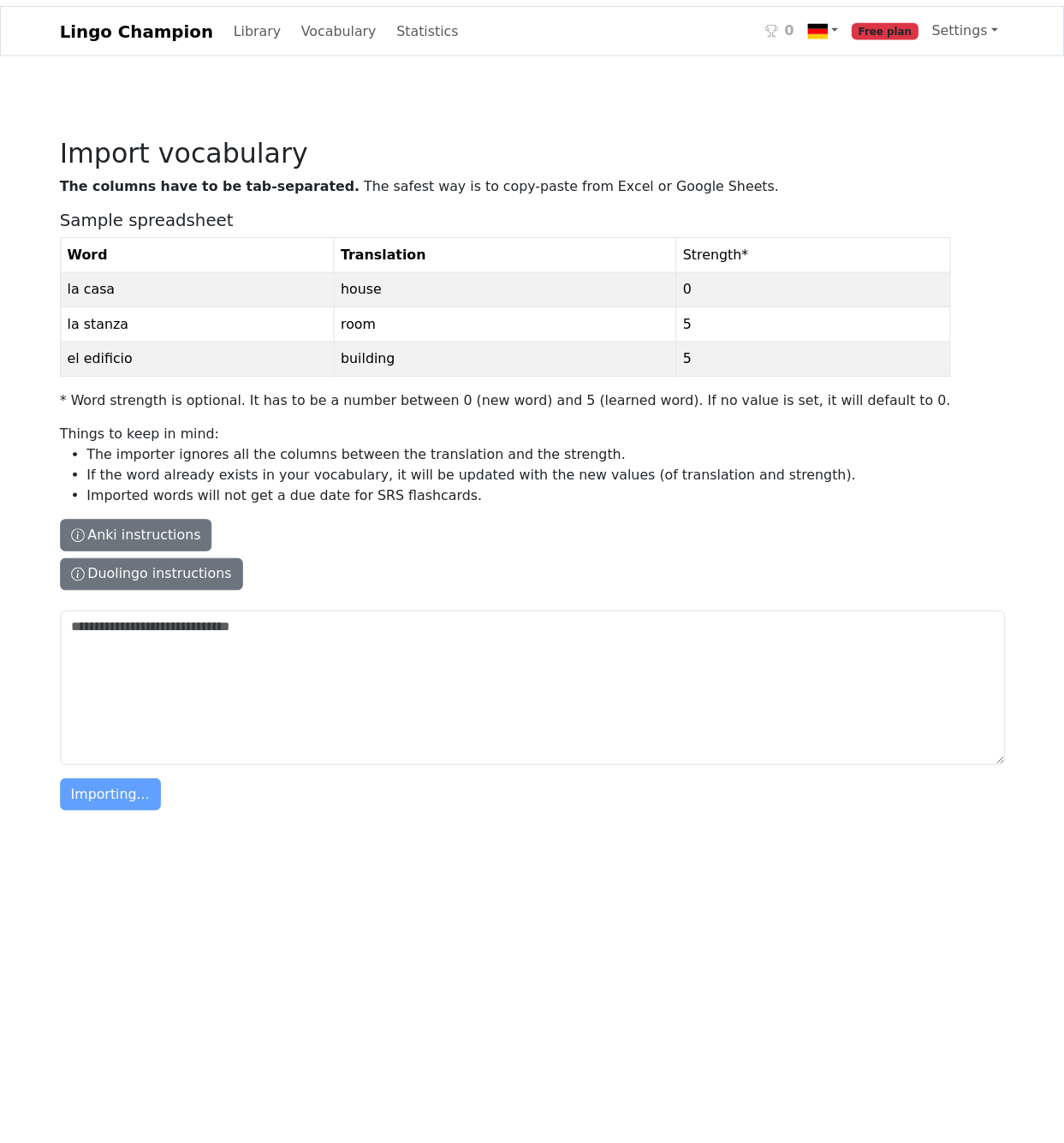
scroll to position [0, 0]
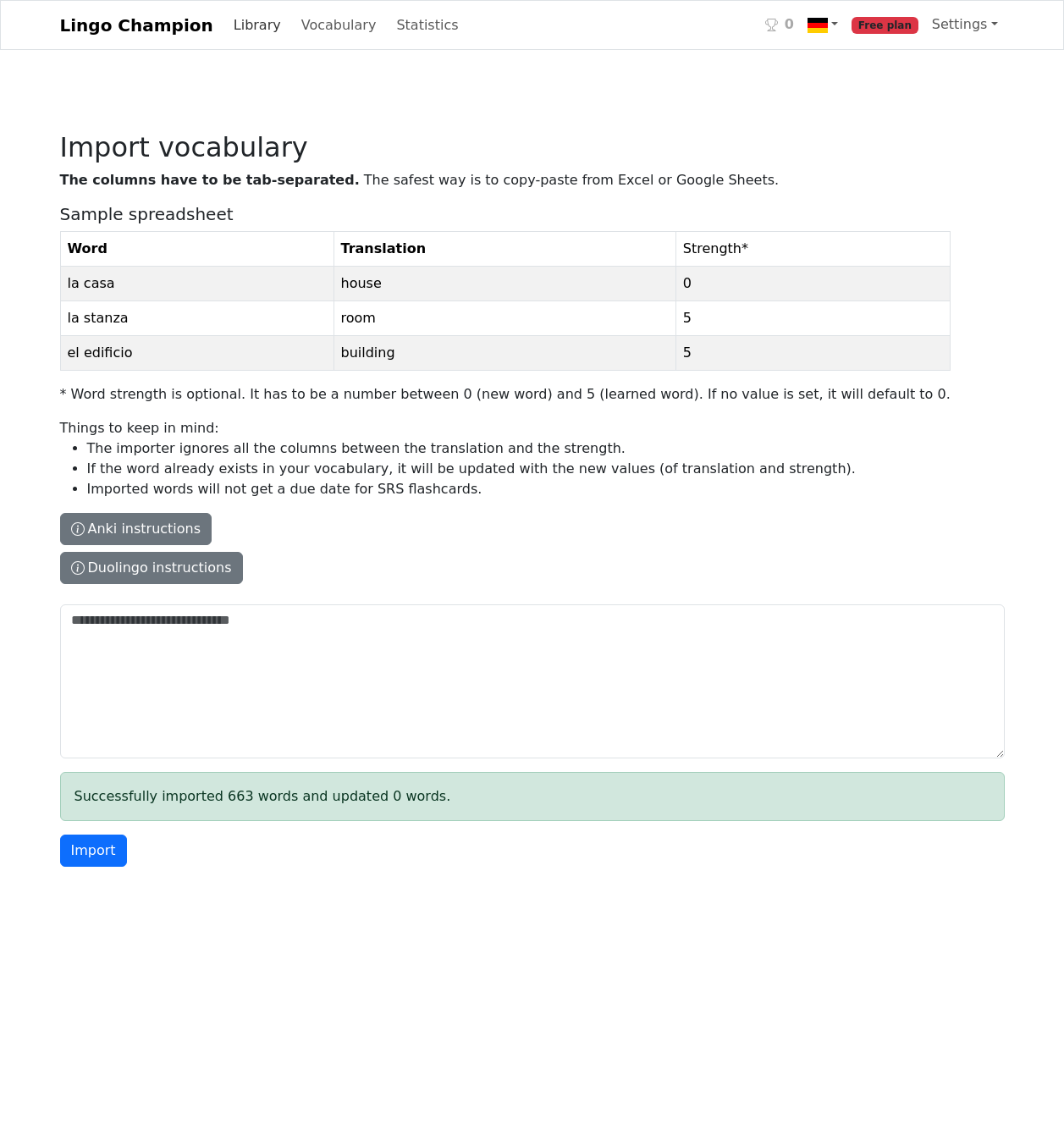
click at [227, 23] on link "Library" at bounding box center [257, 26] width 61 height 33
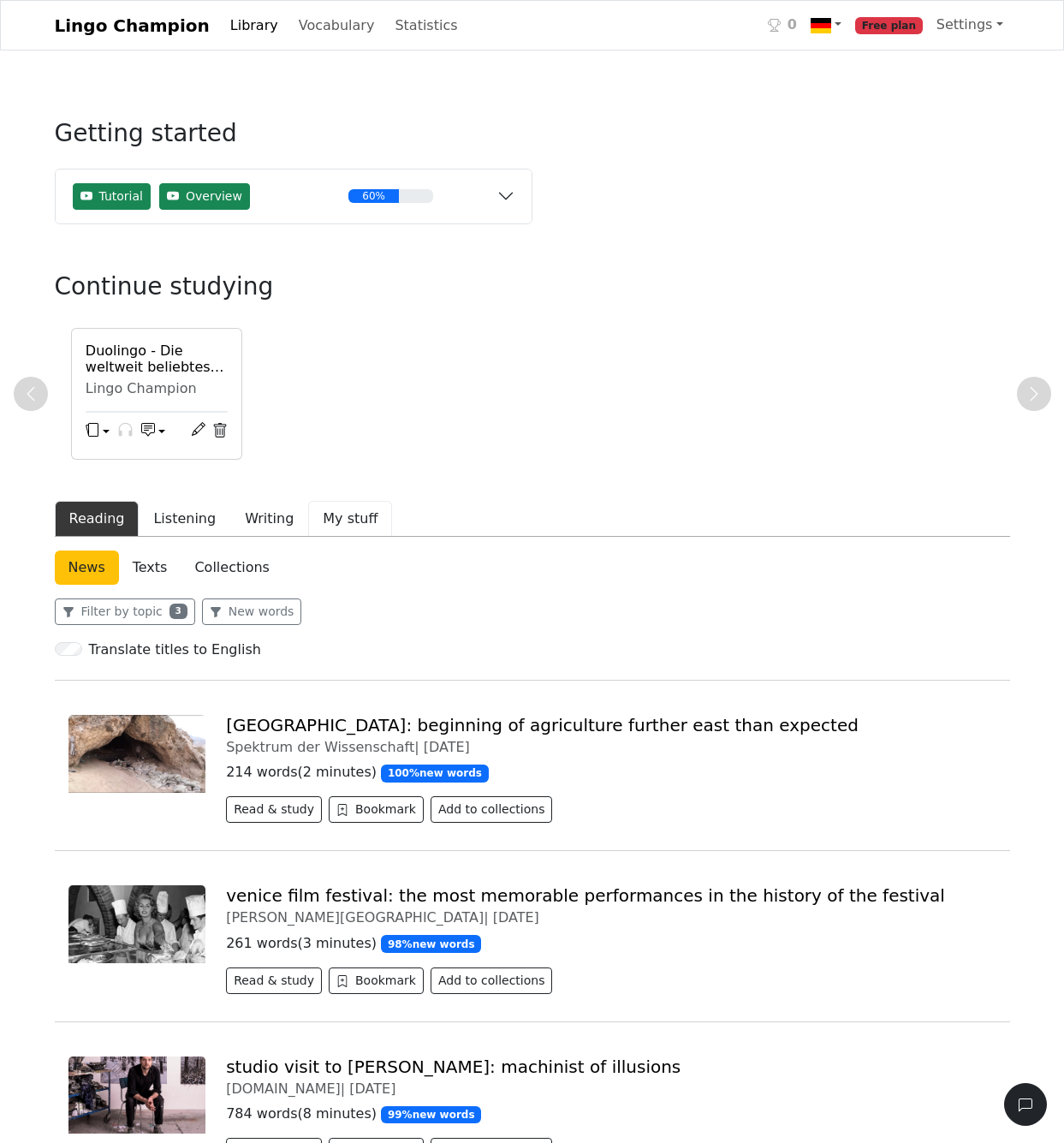
click at [321, 515] on button "My stuff" at bounding box center [350, 519] width 83 height 36
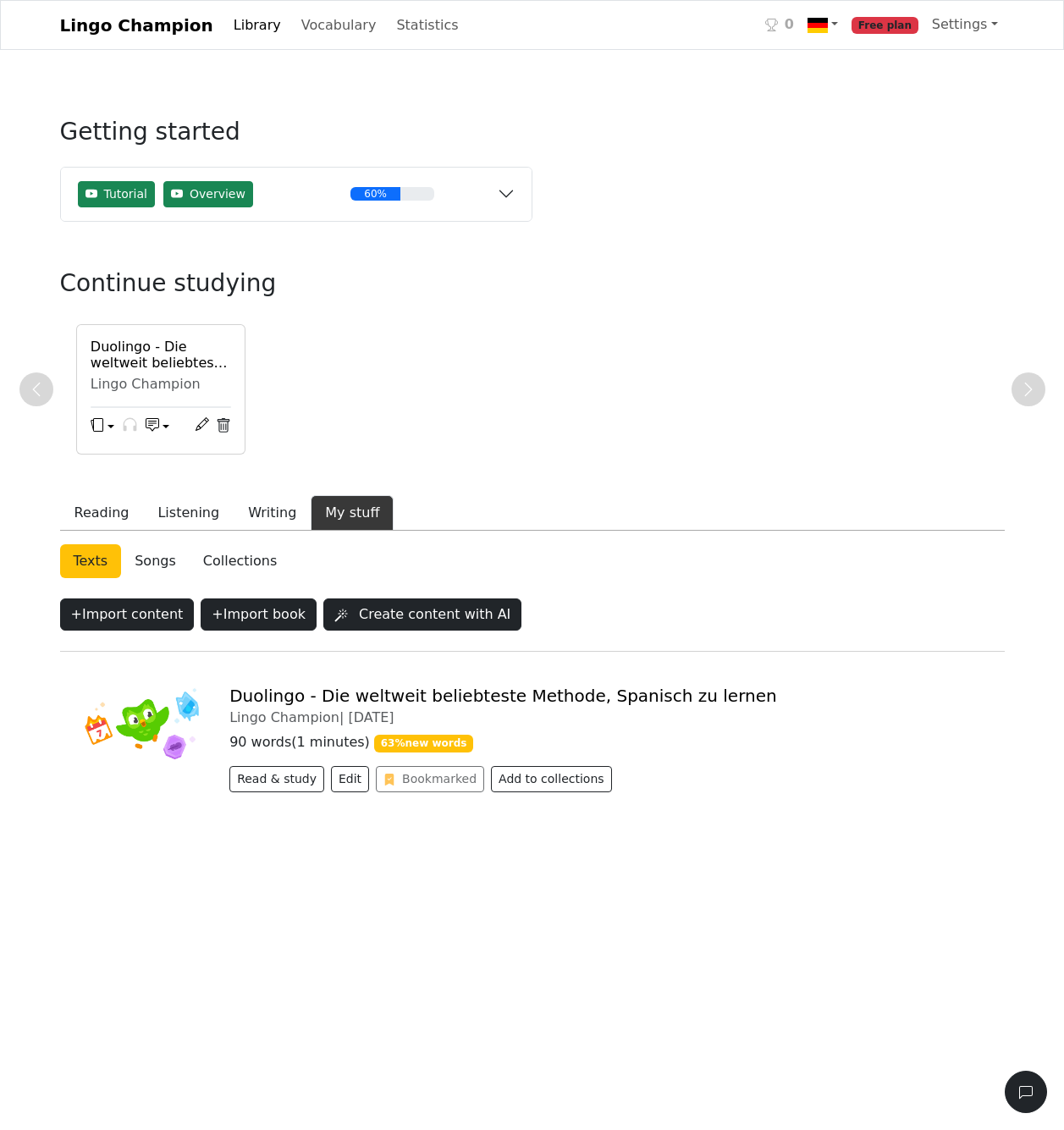
click at [228, 555] on link "Collections" at bounding box center [240, 561] width 101 height 33
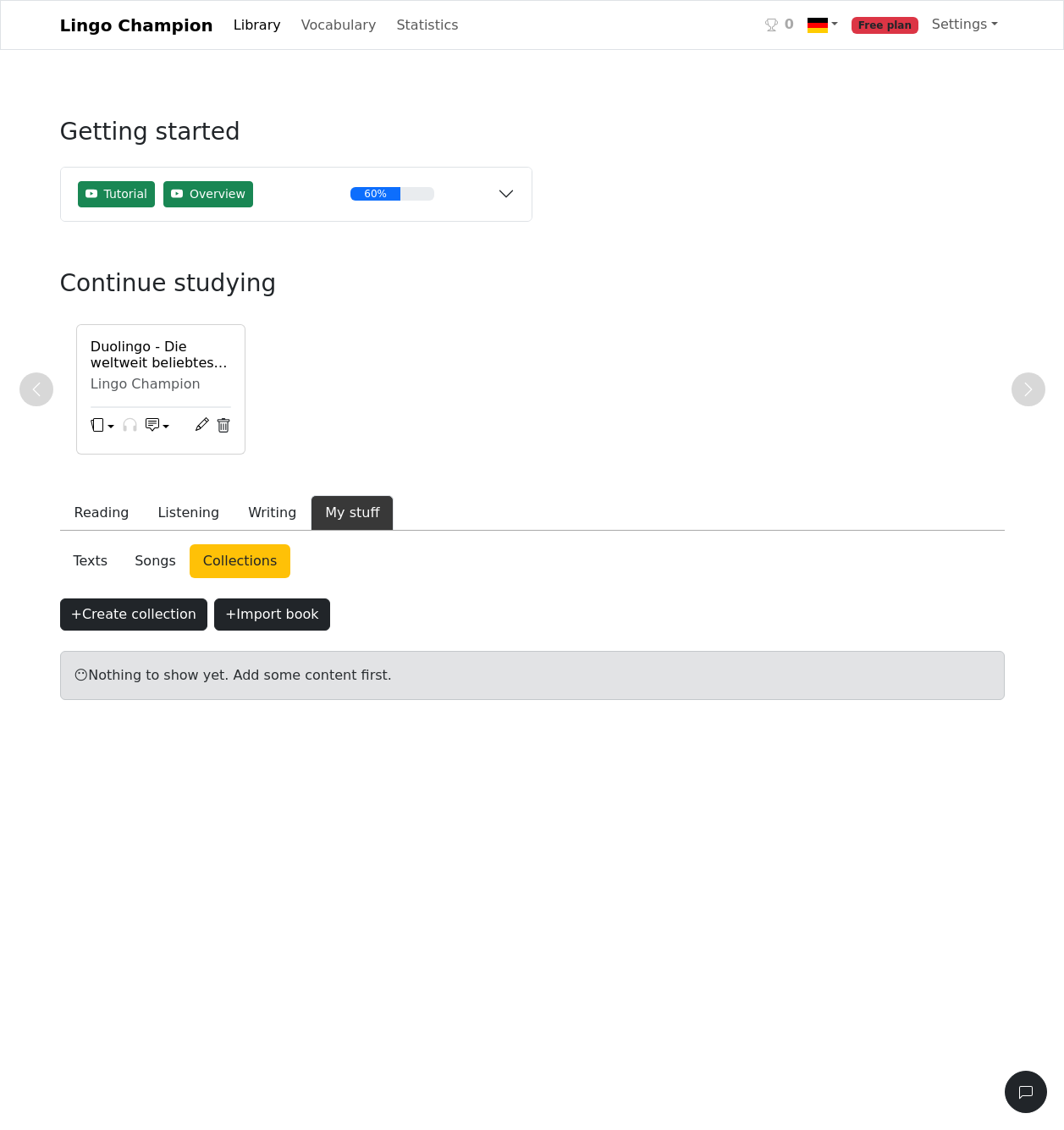
click at [155, 561] on link "Songs" at bounding box center [155, 561] width 69 height 33
click at [98, 560] on link "Texts" at bounding box center [90, 561] width 62 height 33
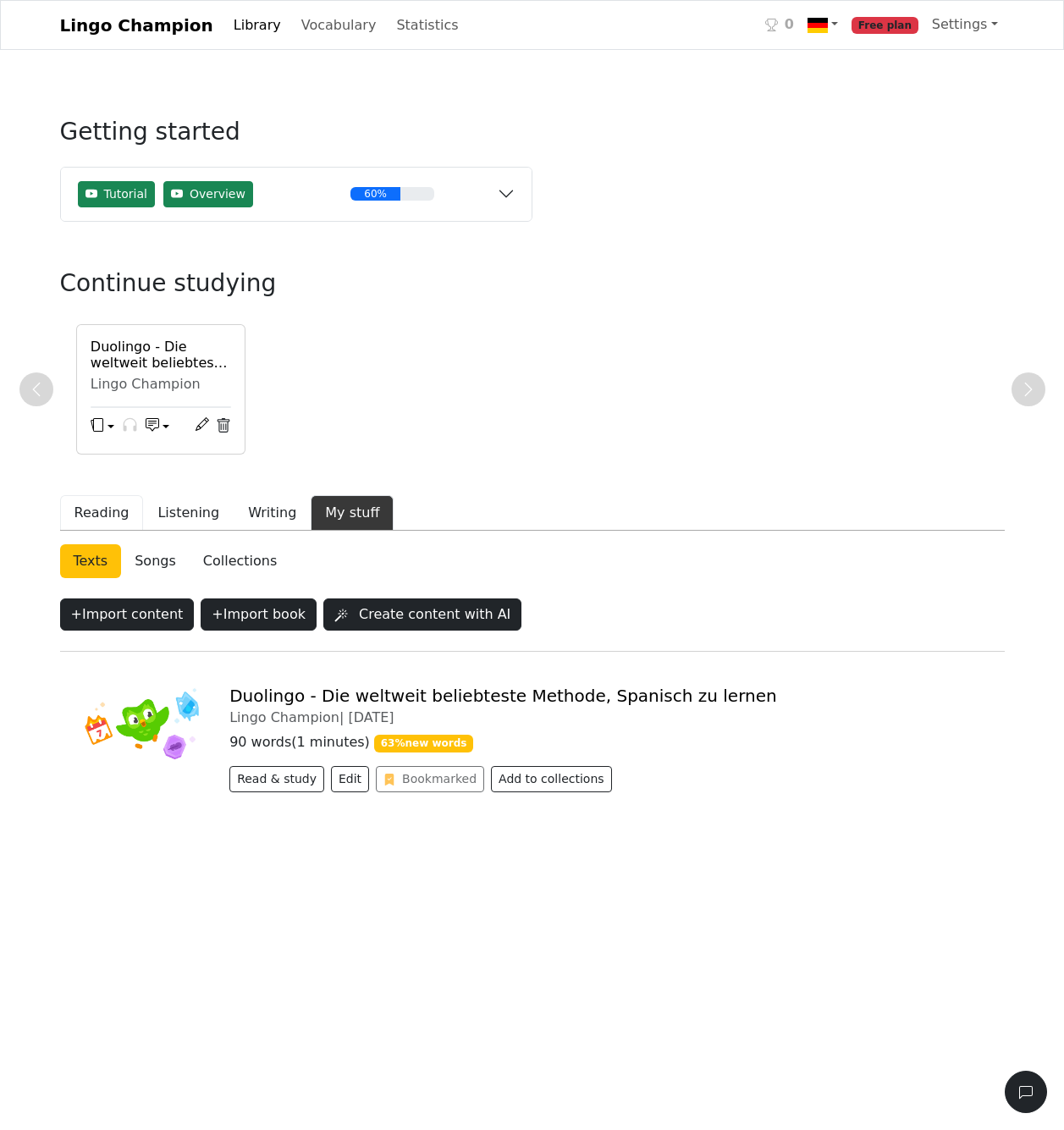
click at [111, 511] on button "Reading" at bounding box center [101, 513] width 84 height 35
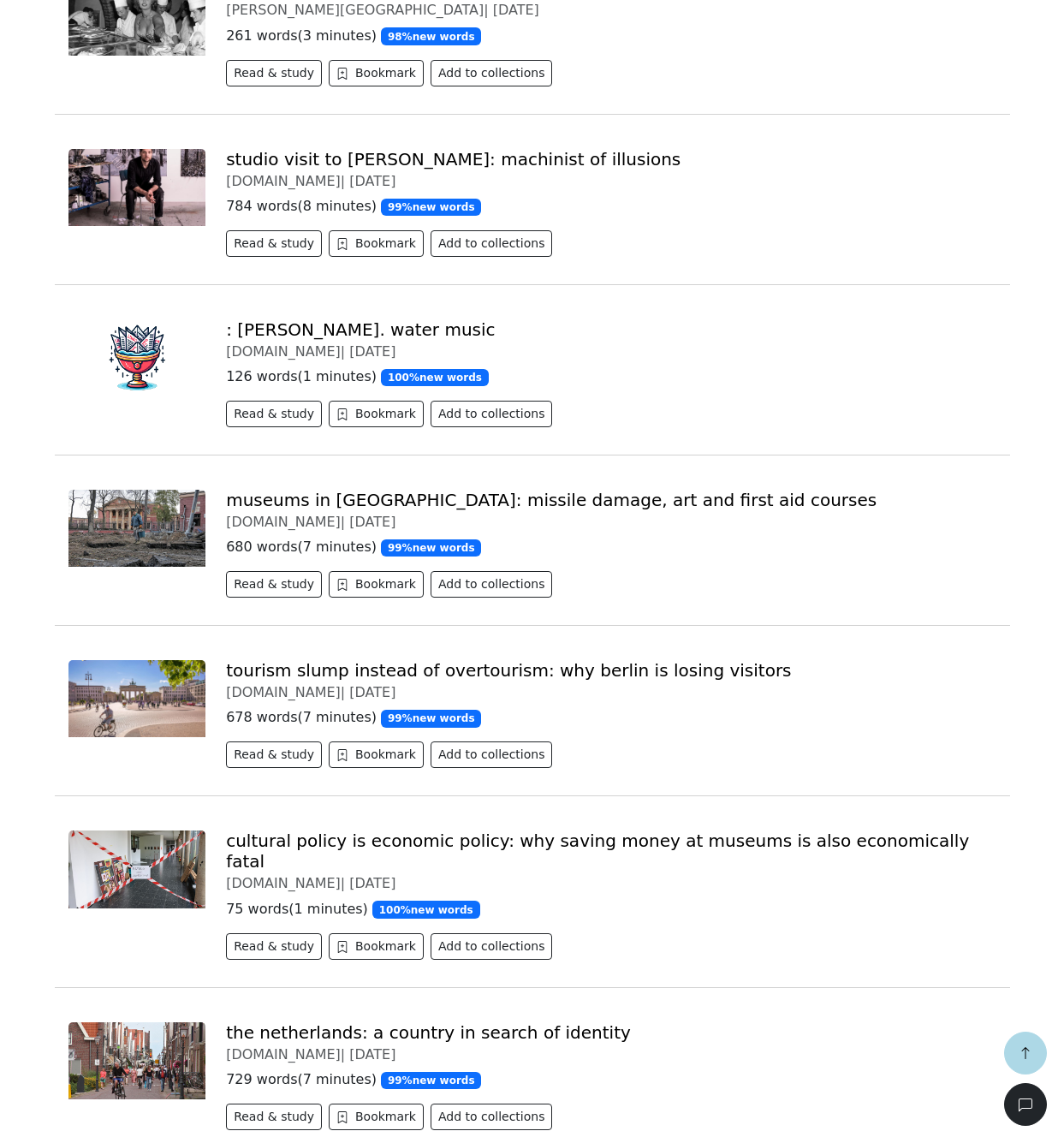
scroll to position [910, 0]
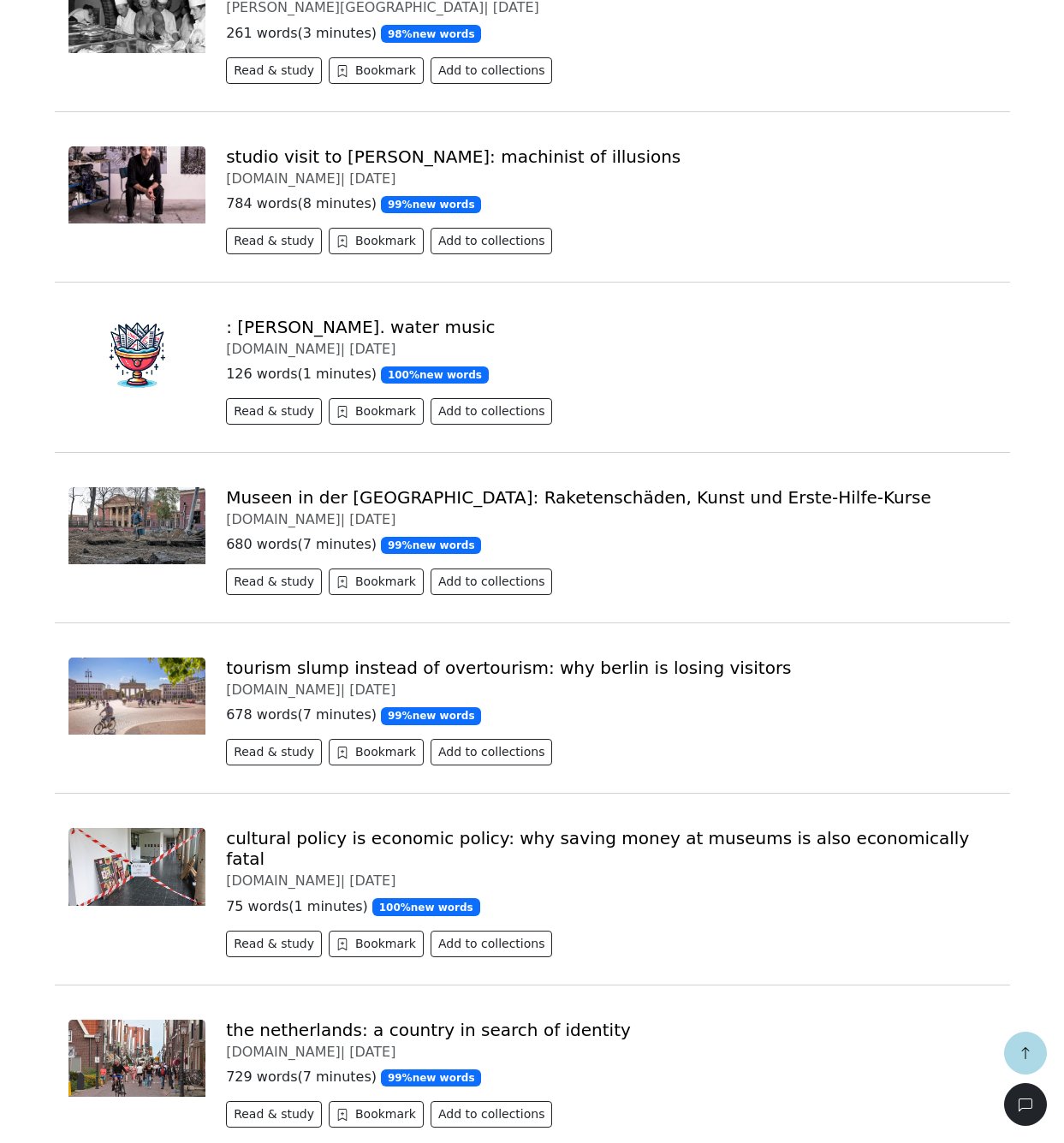
click at [313, 499] on link "Museen in der [GEOGRAPHIC_DATA]: Raketenschäden, Kunst und Erste-Hilfe-Kurse" at bounding box center [578, 497] width 705 height 21
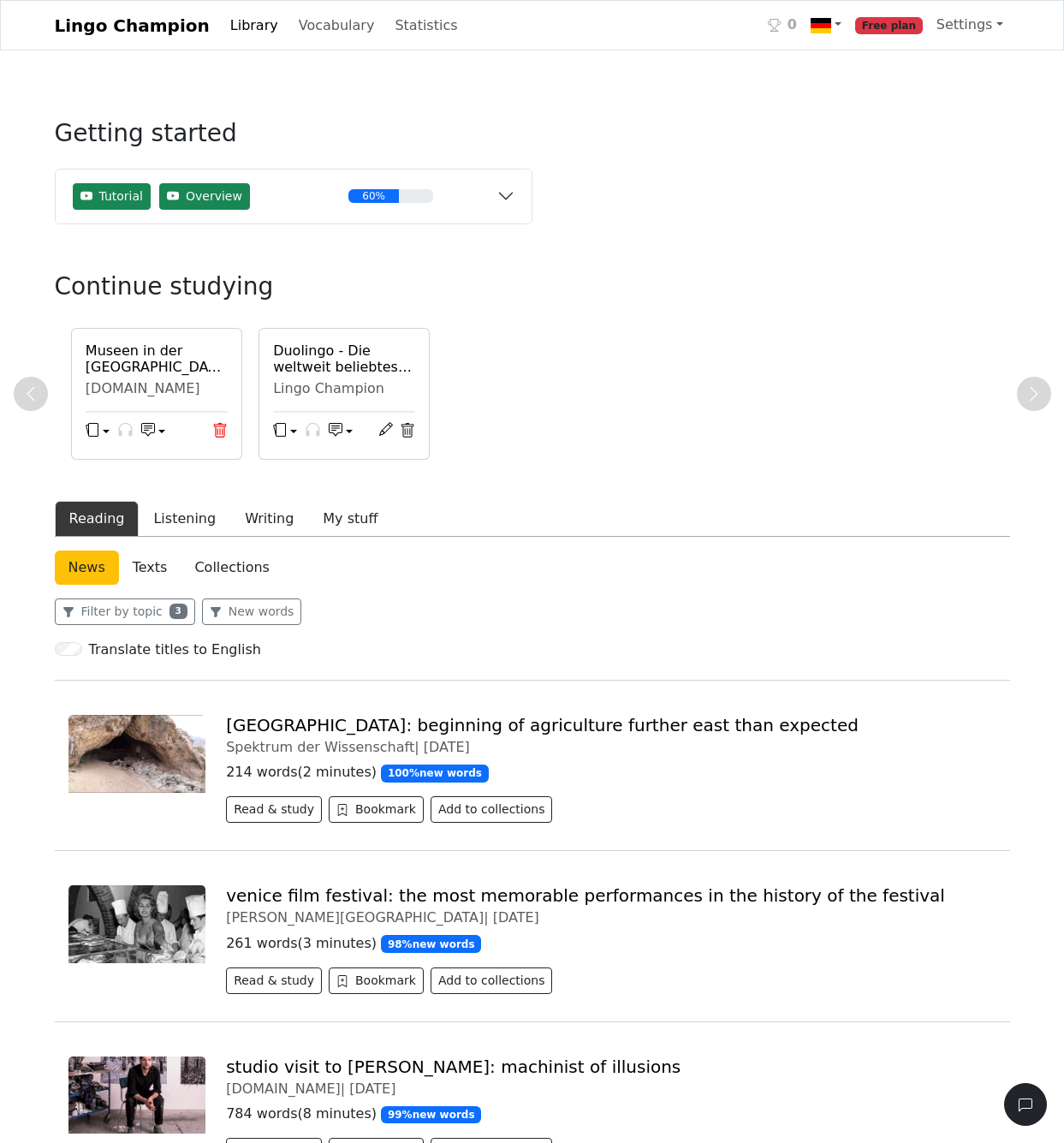
click at [220, 429] on icon at bounding box center [221, 431] width 16 height 16
click at [216, 428] on icon at bounding box center [220, 430] width 13 height 15
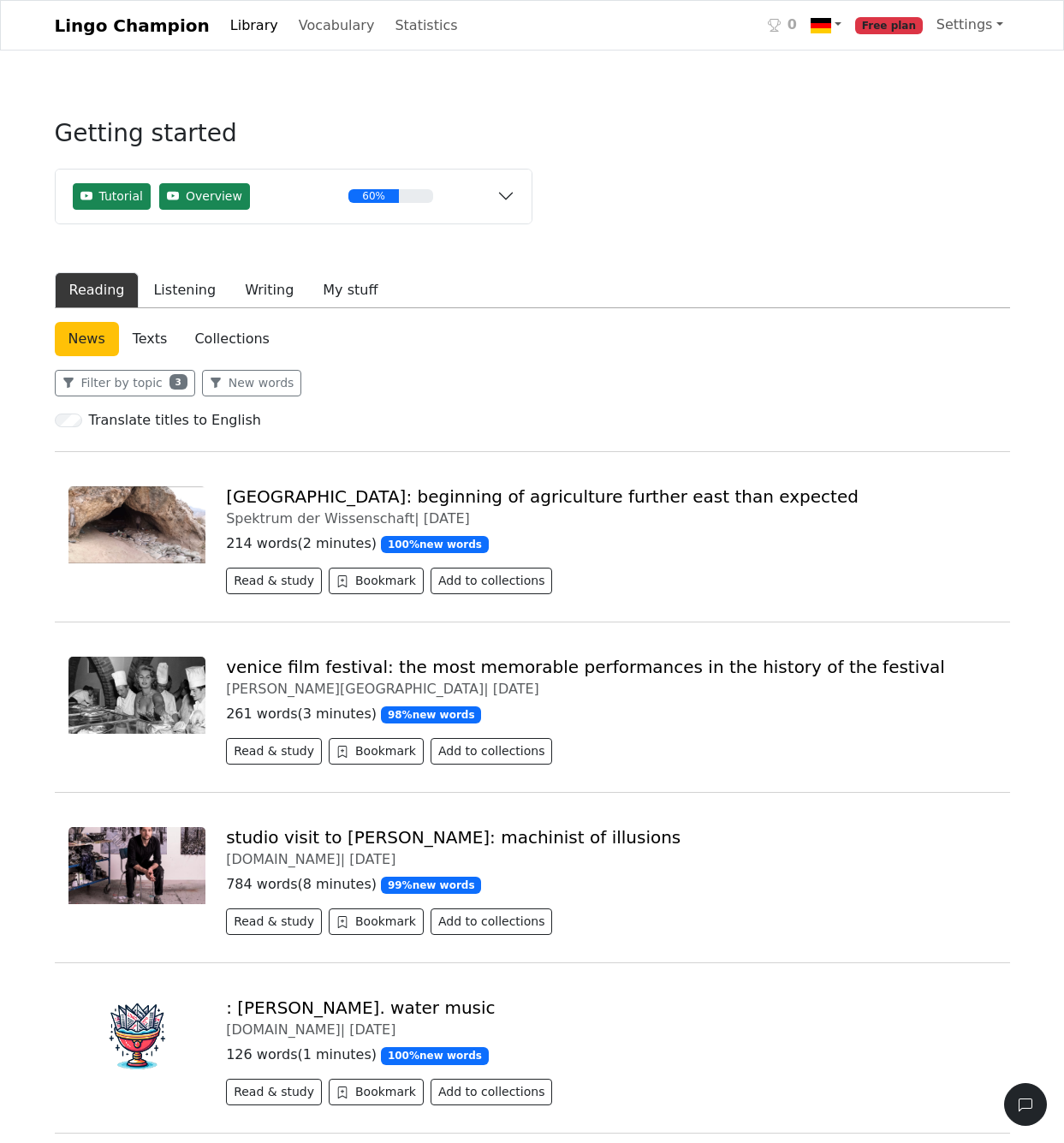
click at [225, 26] on link "Library" at bounding box center [254, 26] width 62 height 34
click at [226, 29] on link "Library" at bounding box center [254, 26] width 62 height 34
click at [299, 27] on link "Vocabulary" at bounding box center [337, 26] width 89 height 34
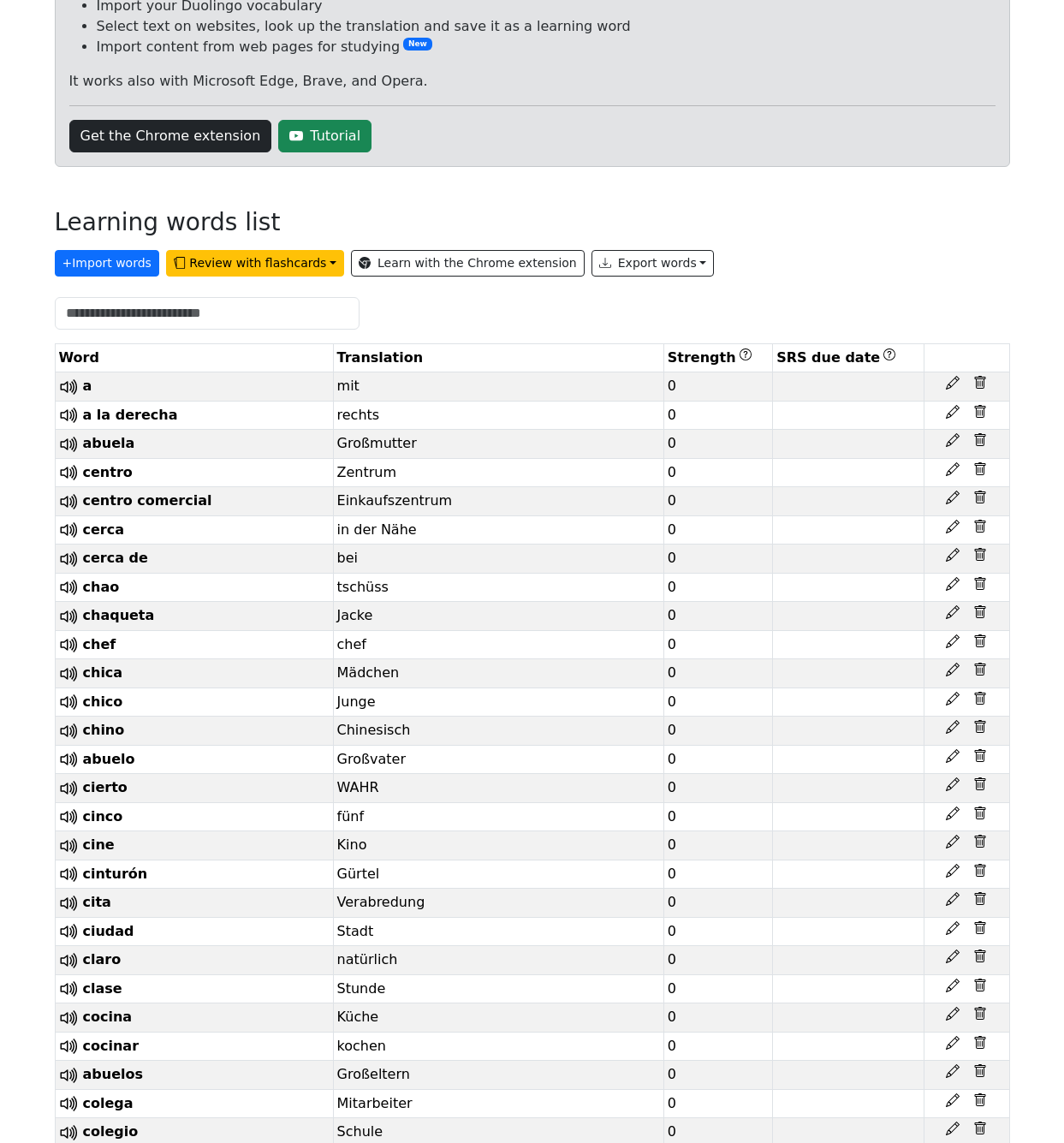
scroll to position [216, 0]
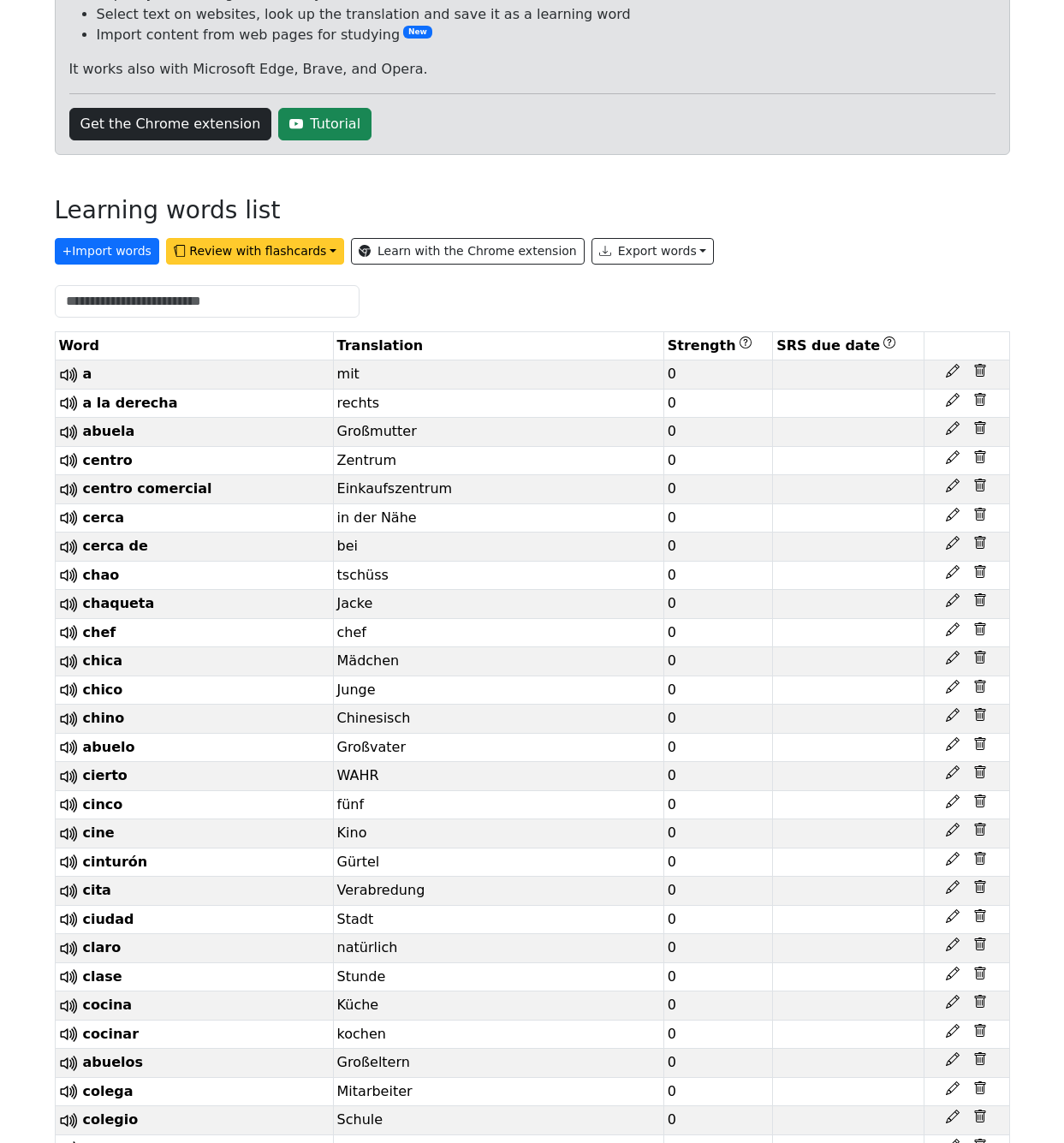
click at [275, 253] on button "Review with flashcards" at bounding box center [254, 251] width 178 height 27
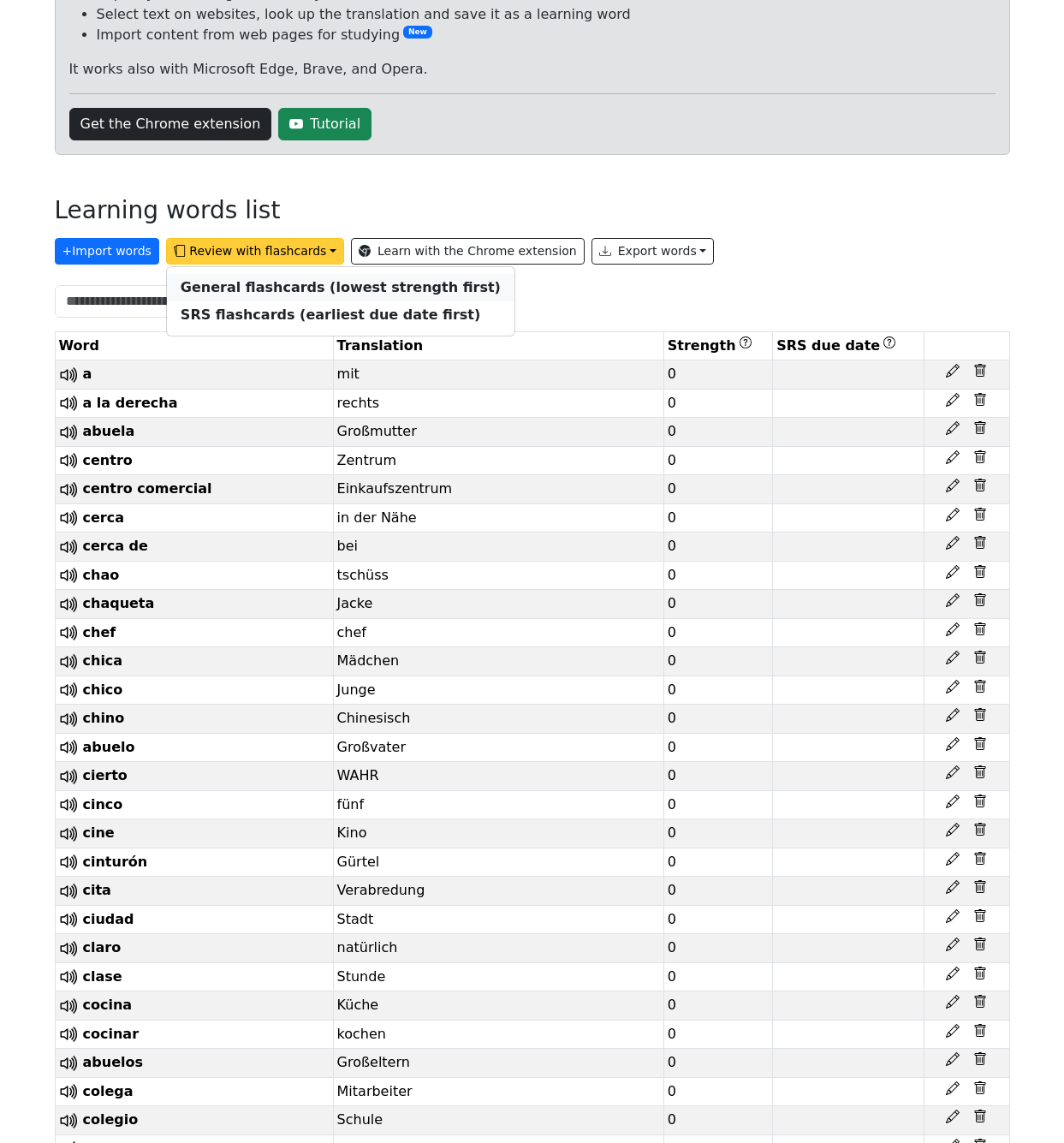
click at [280, 286] on strong "General flashcards (lowest strength first)" at bounding box center [341, 287] width 320 height 16
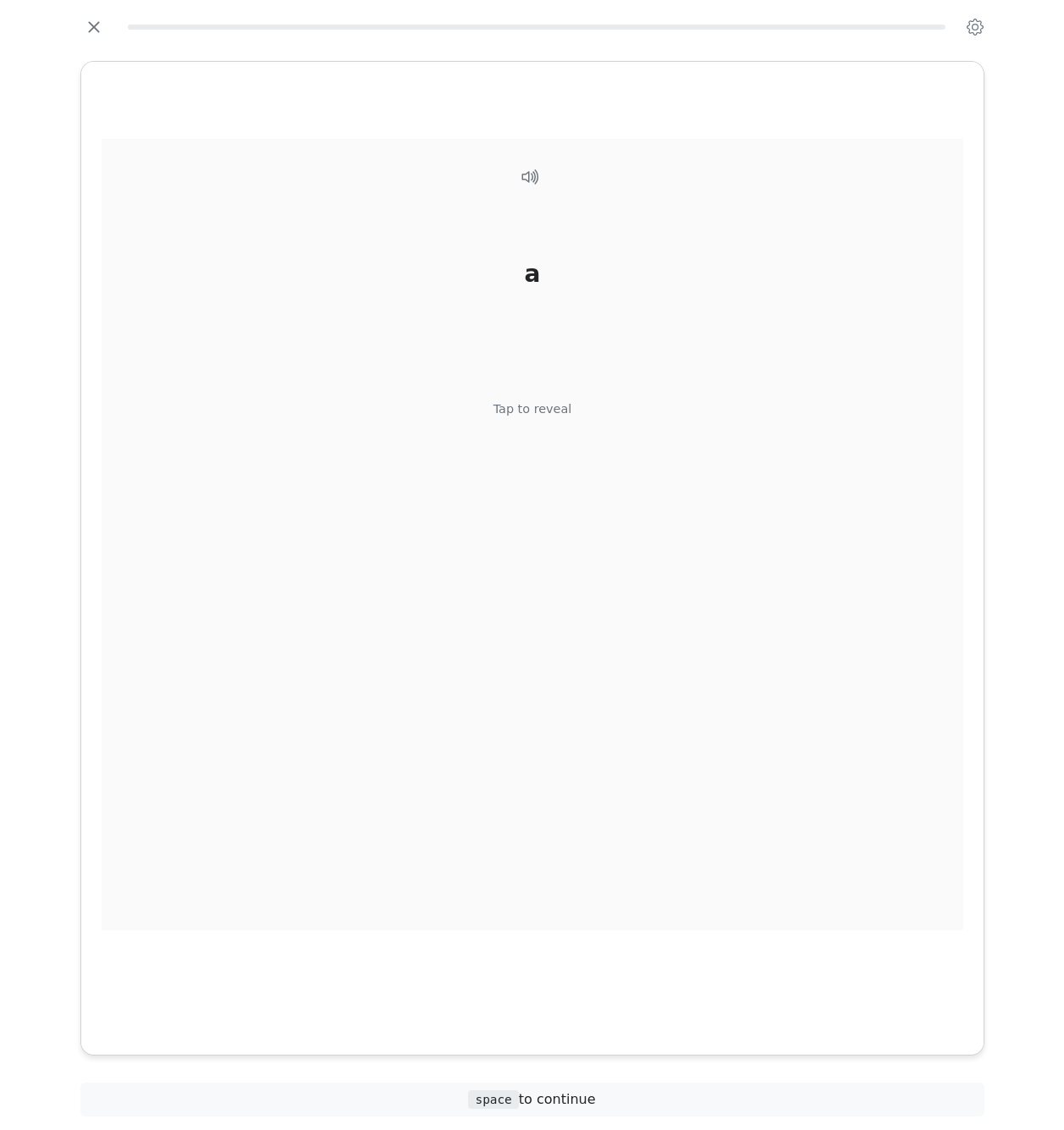
click at [480, 420] on div "a Tap to reveal" at bounding box center [532, 535] width 862 height 792
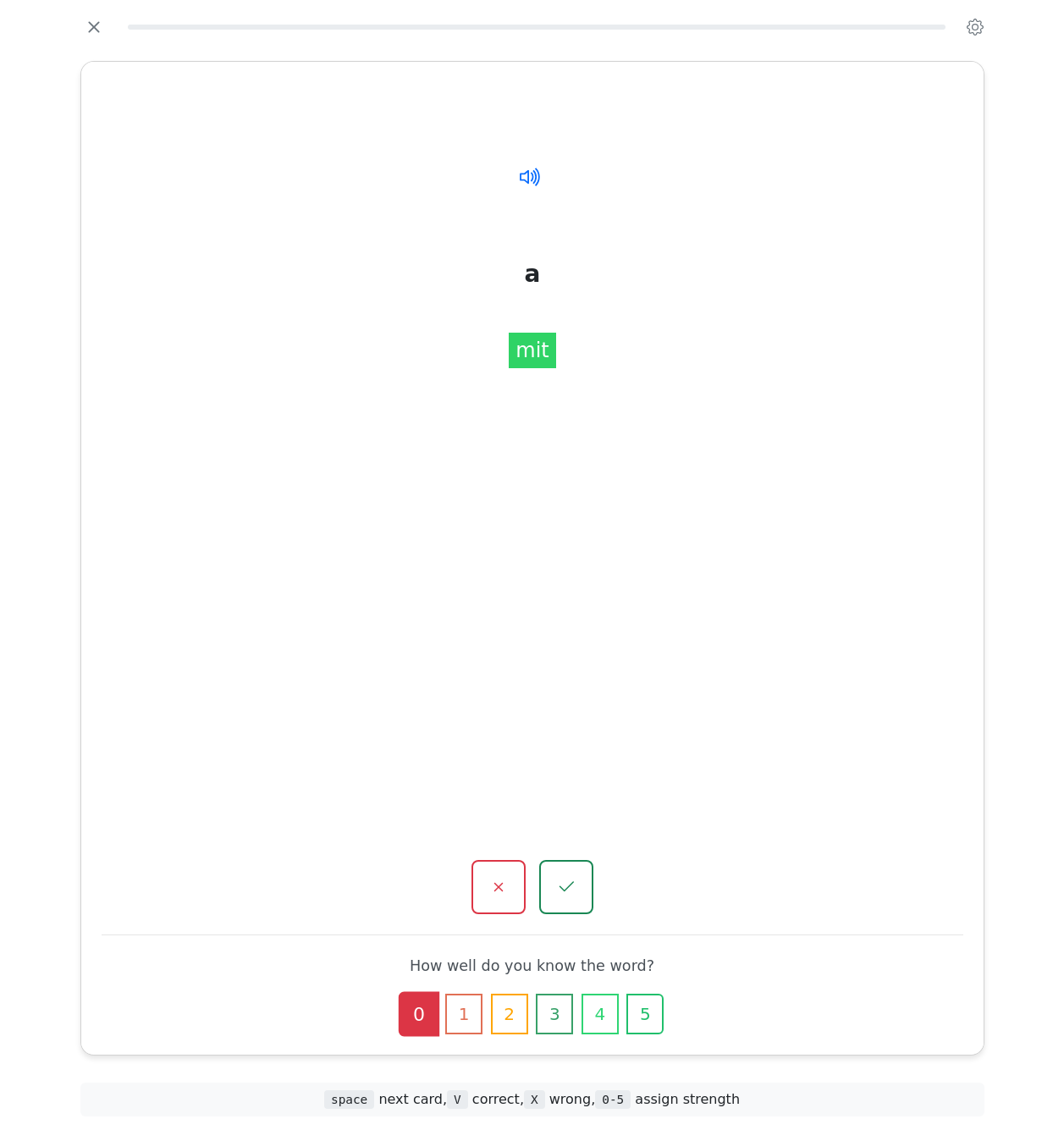
click at [530, 178] on icon at bounding box center [530, 176] width 25 height 25
click at [570, 888] on icon "button" at bounding box center [566, 888] width 22 height 22
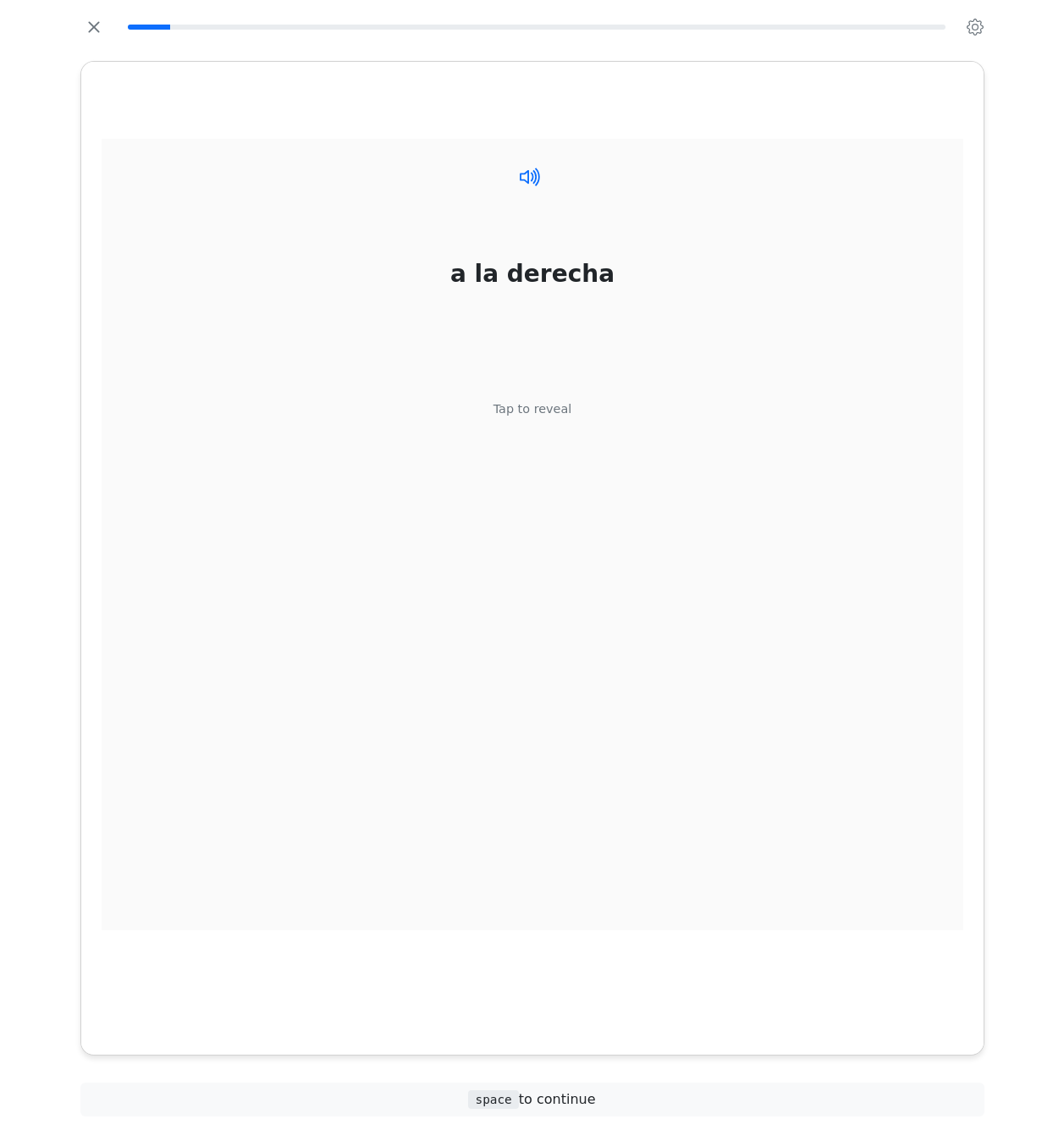
click at [530, 179] on icon at bounding box center [530, 176] width 25 height 25
click at [543, 403] on div "Tap to reveal" at bounding box center [532, 410] width 79 height 19
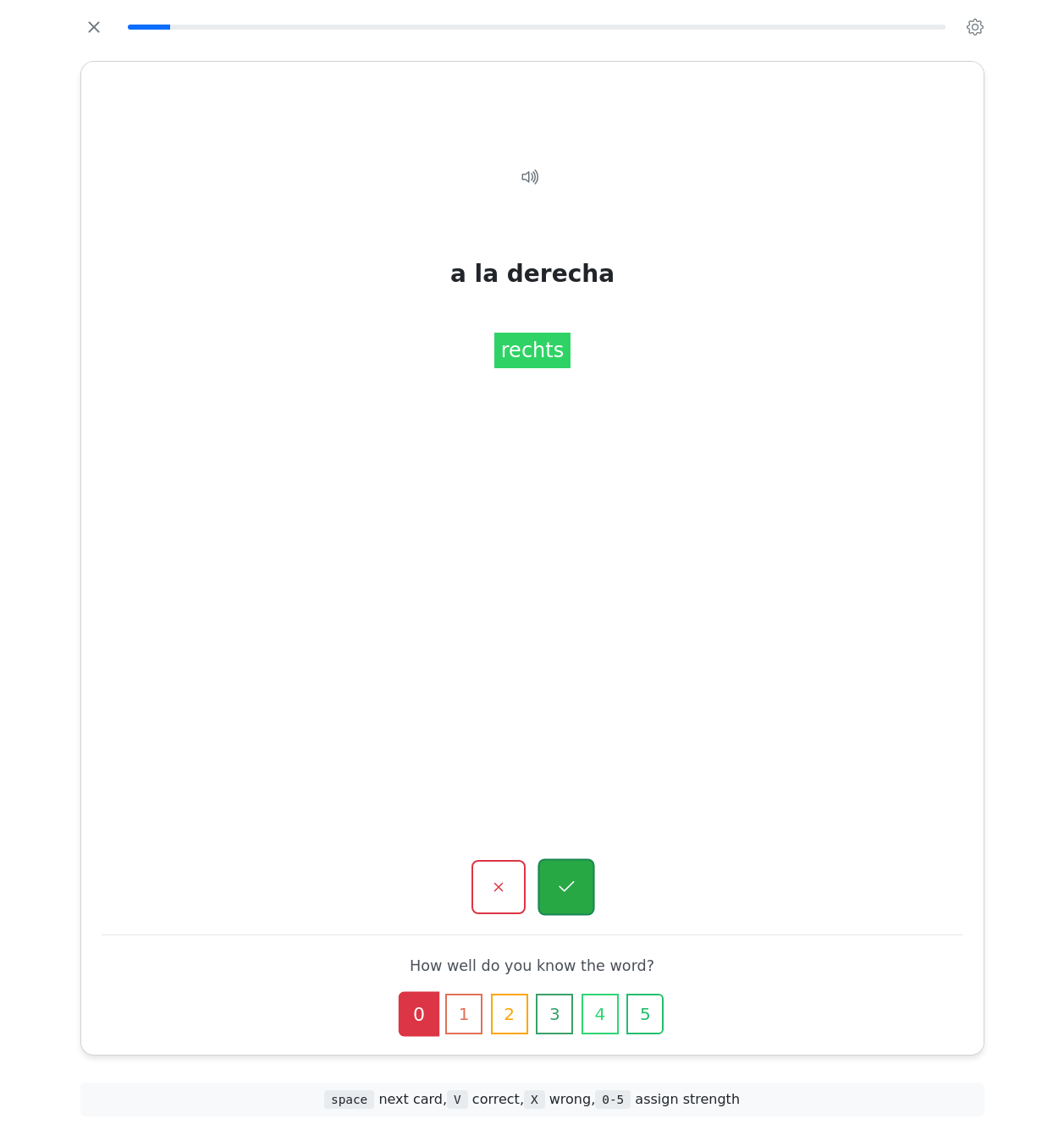
click at [568, 888] on icon "button" at bounding box center [567, 886] width 16 height 11
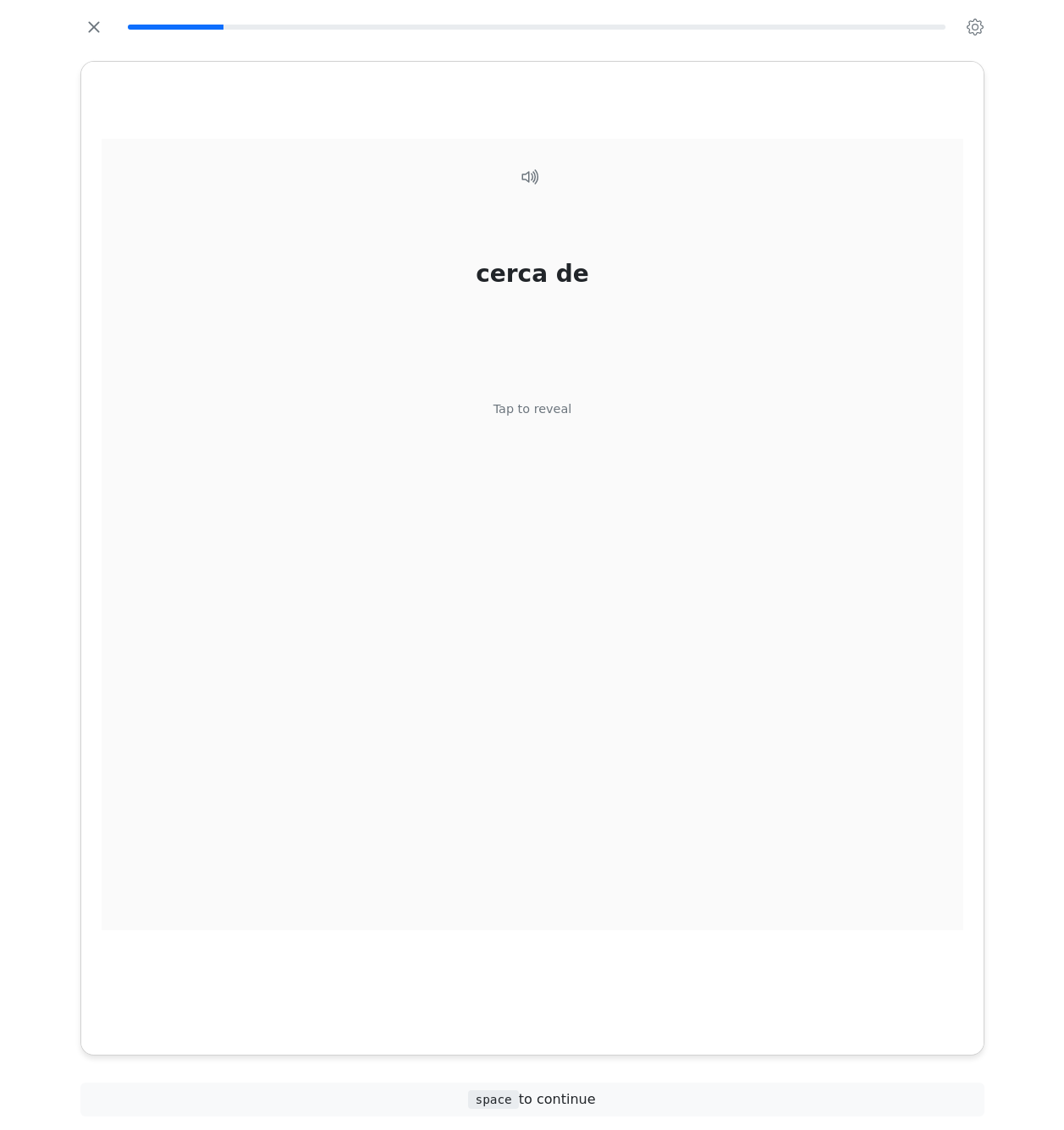
click at [569, 886] on div "cerca de Tap to reveal" at bounding box center [532, 535] width 862 height 792
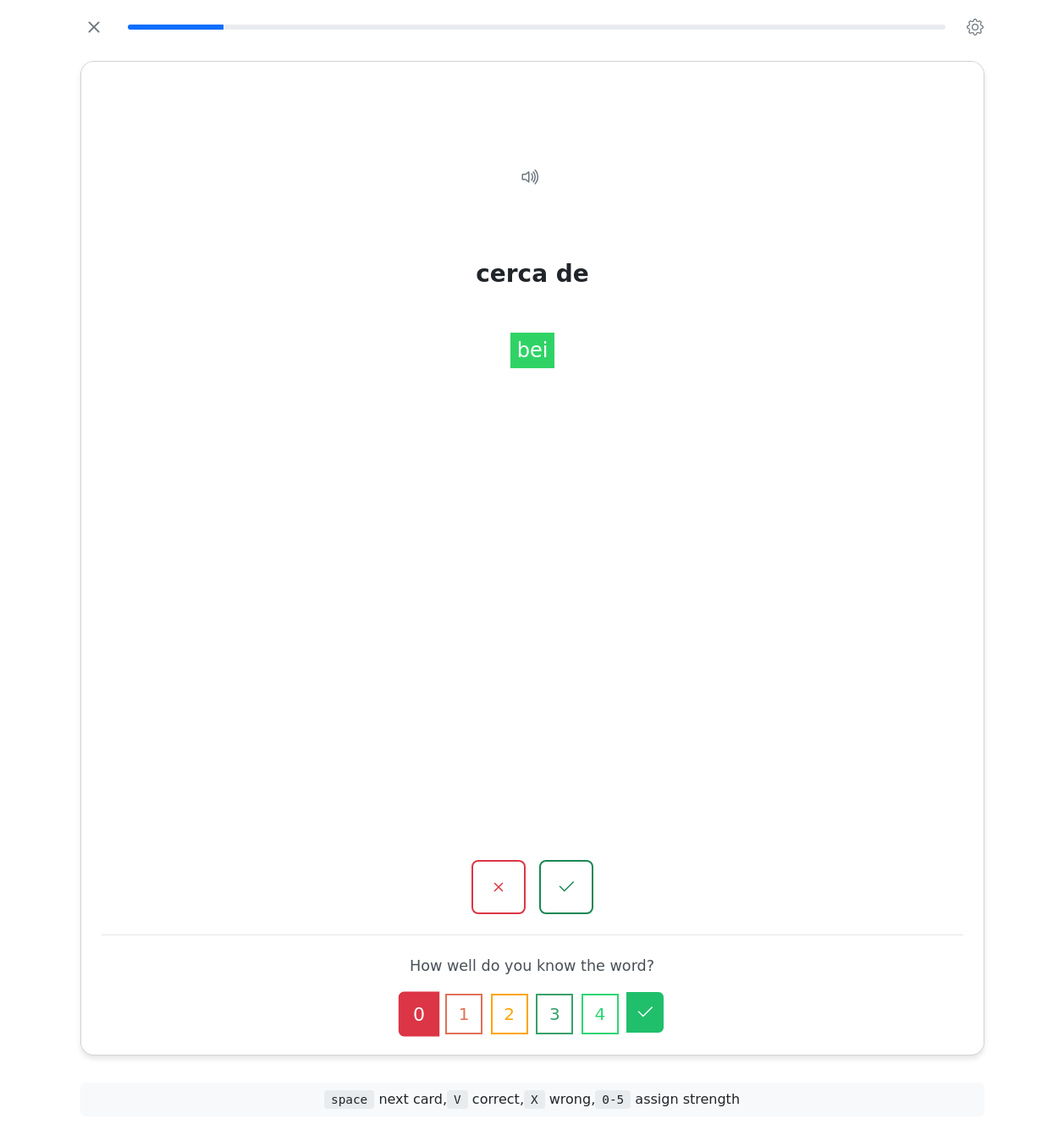
click at [642, 1011] on icon "button" at bounding box center [644, 1012] width 21 height 21
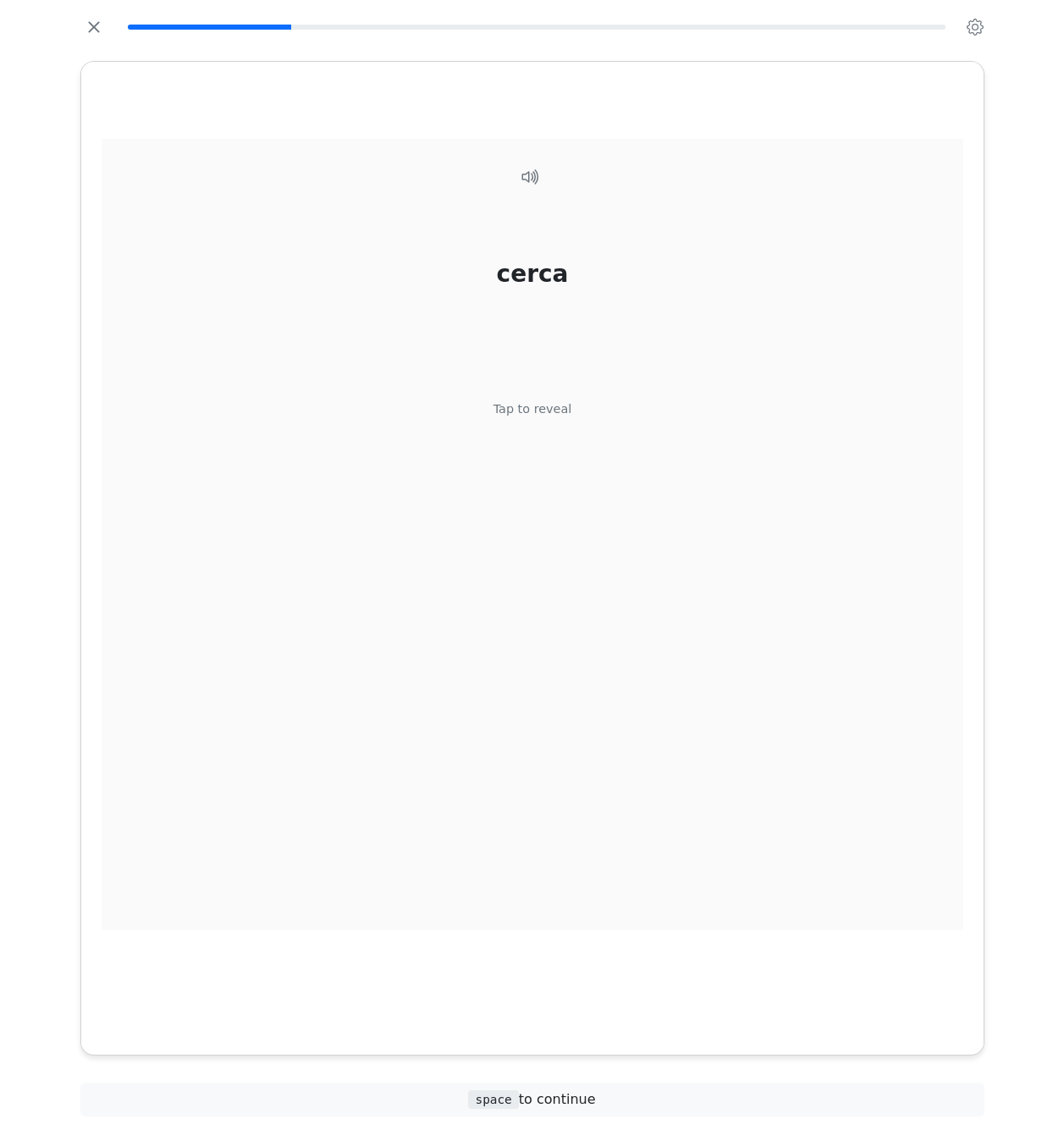
click at [604, 924] on div "cerca Tap to reveal" at bounding box center [532, 535] width 862 height 792
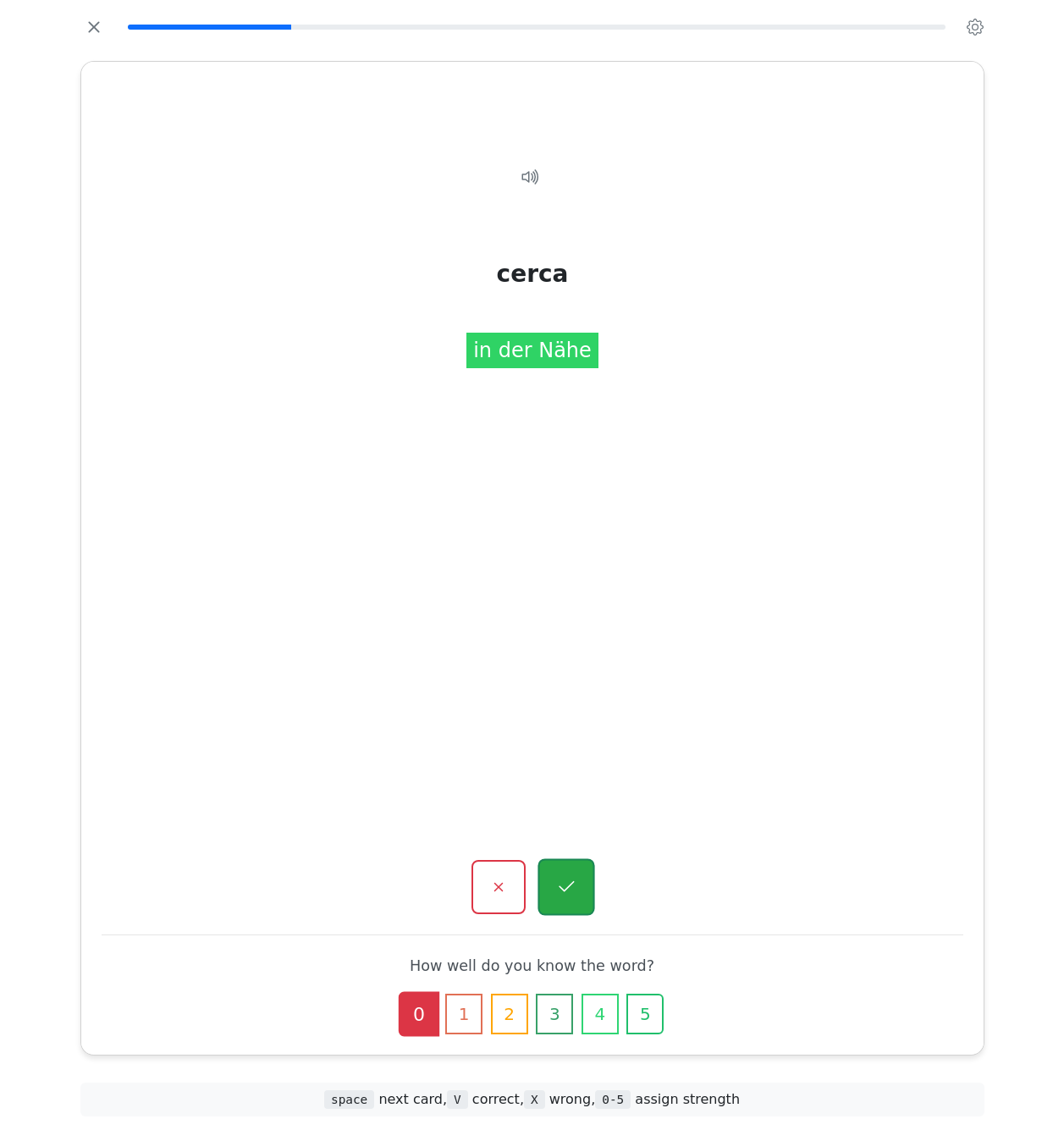
click at [570, 885] on icon "button" at bounding box center [567, 886] width 16 height 11
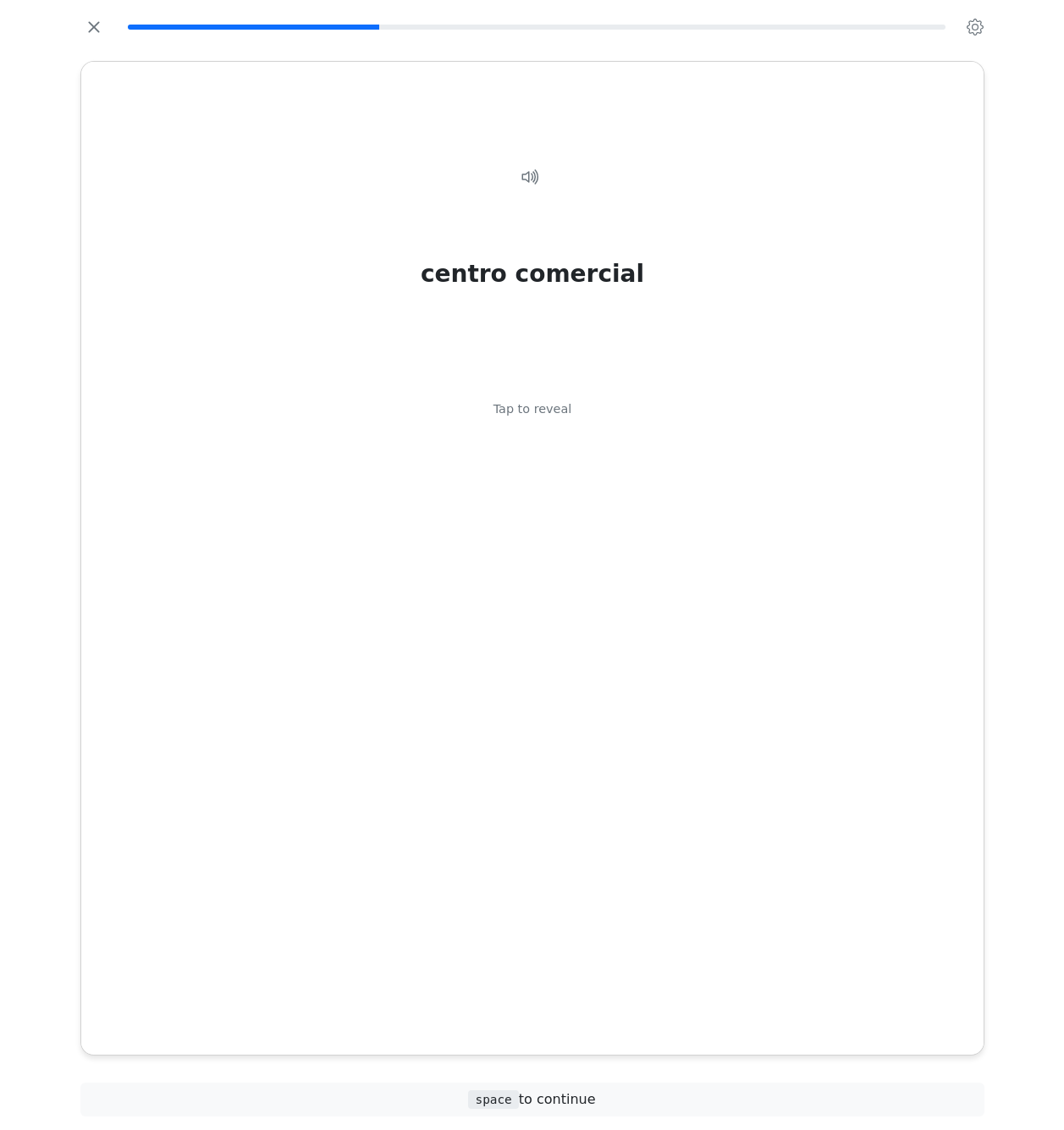
click at [570, 885] on div "centro comercial Tap to reveal" at bounding box center [532, 535] width 862 height 792
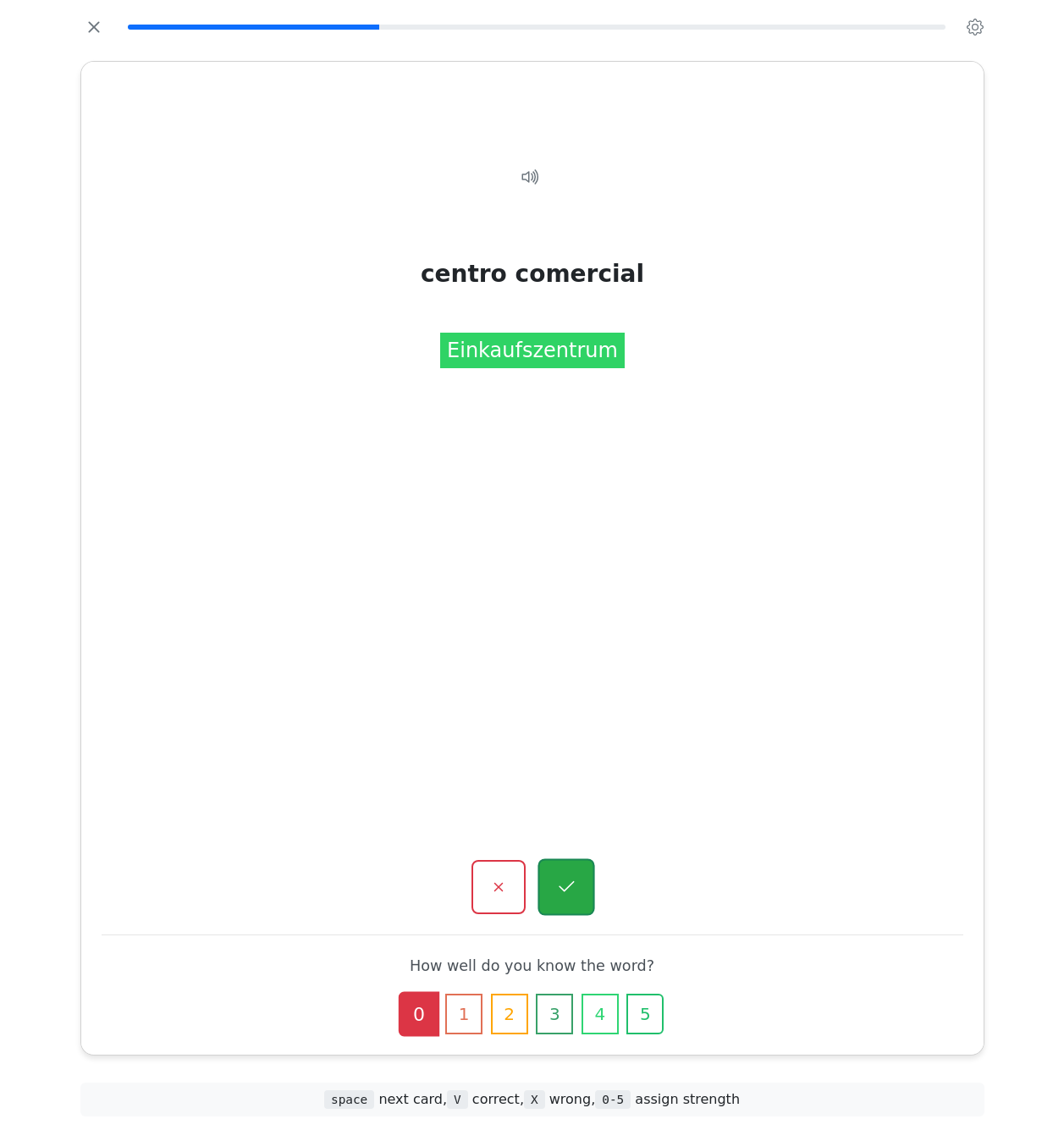
click at [570, 885] on icon "button" at bounding box center [567, 886] width 16 height 11
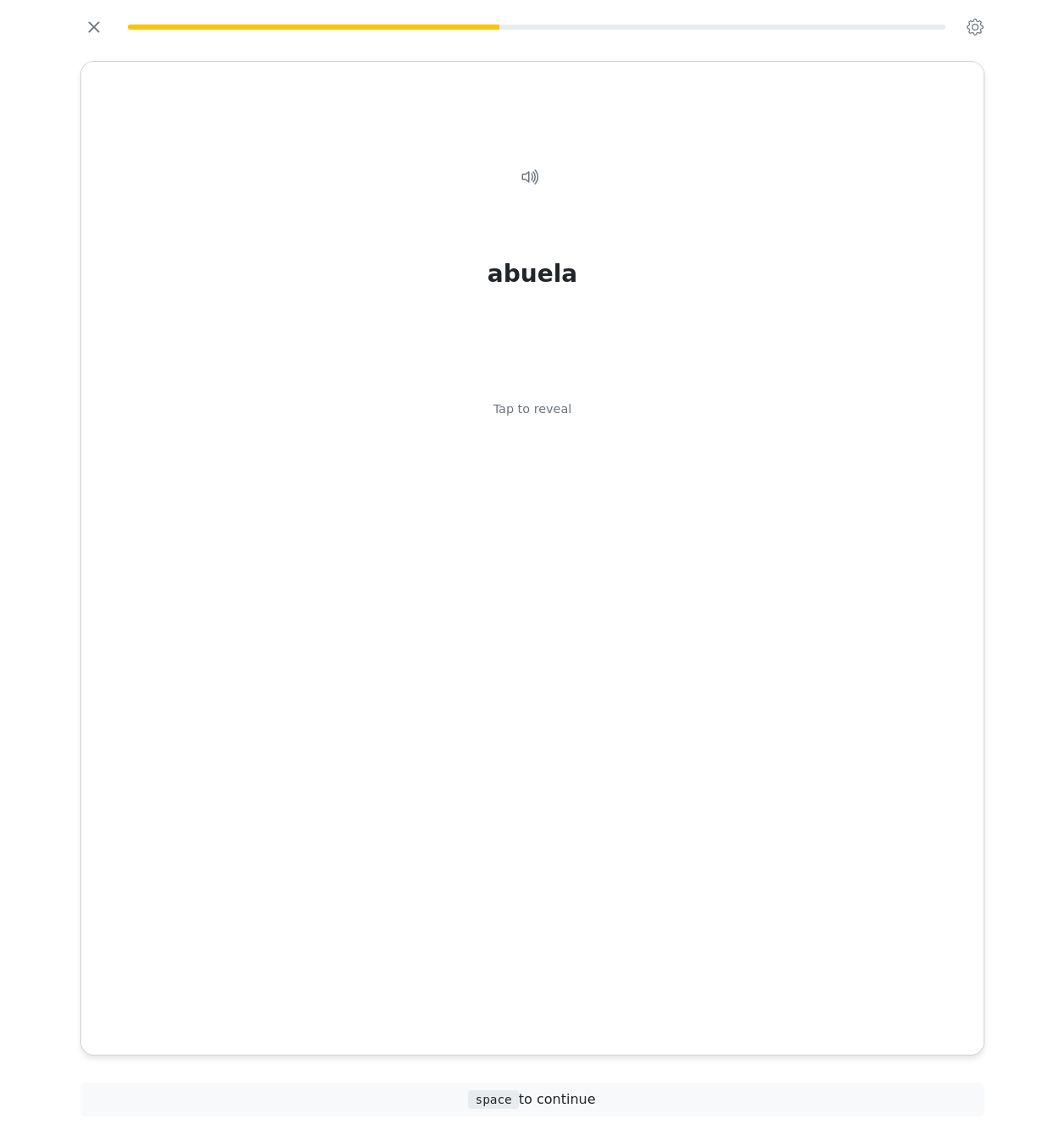
click at [570, 885] on div "abuela Tap to reveal" at bounding box center [532, 535] width 862 height 792
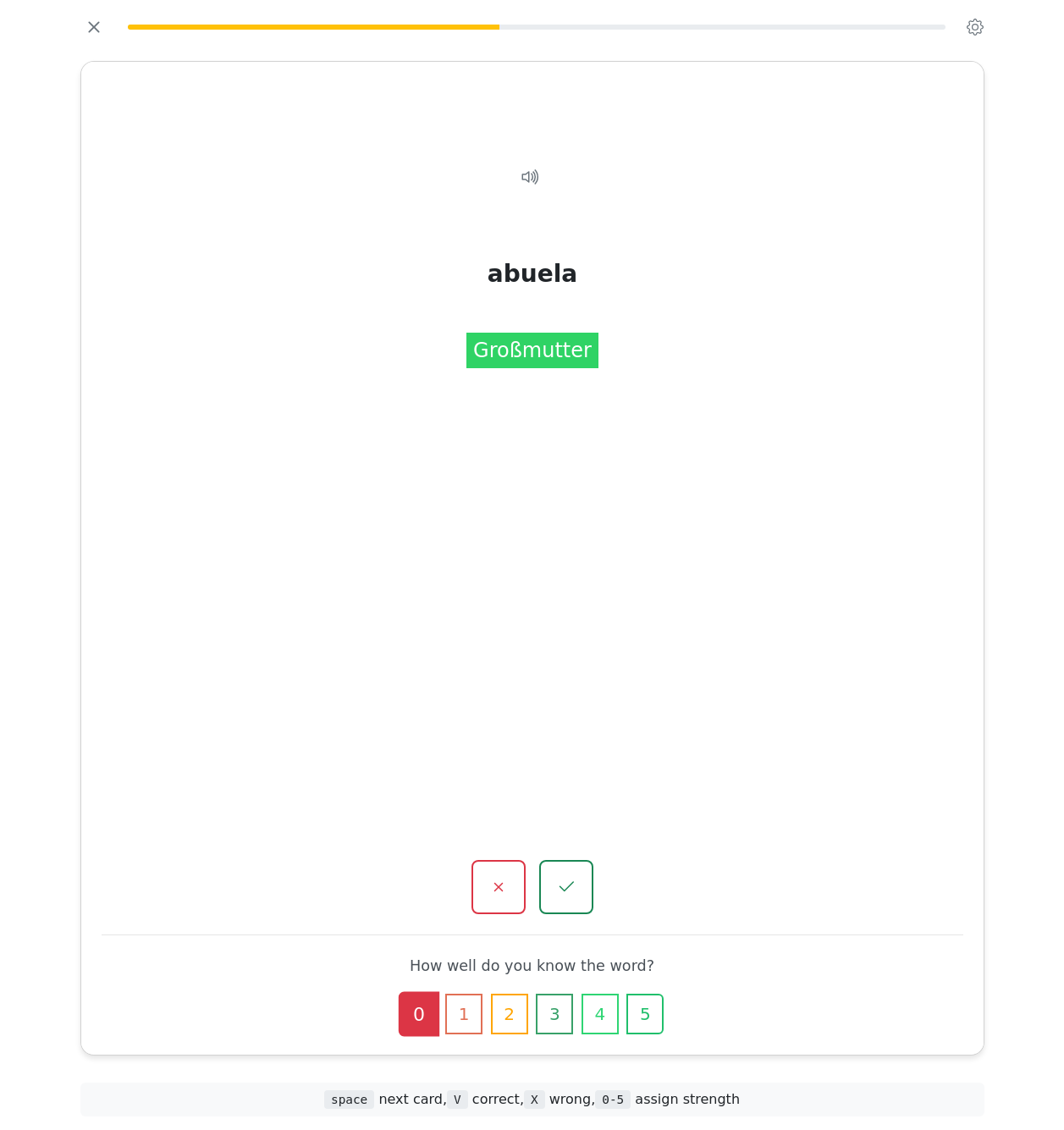
click at [570, 885] on icon "button" at bounding box center [566, 887] width 15 height 10
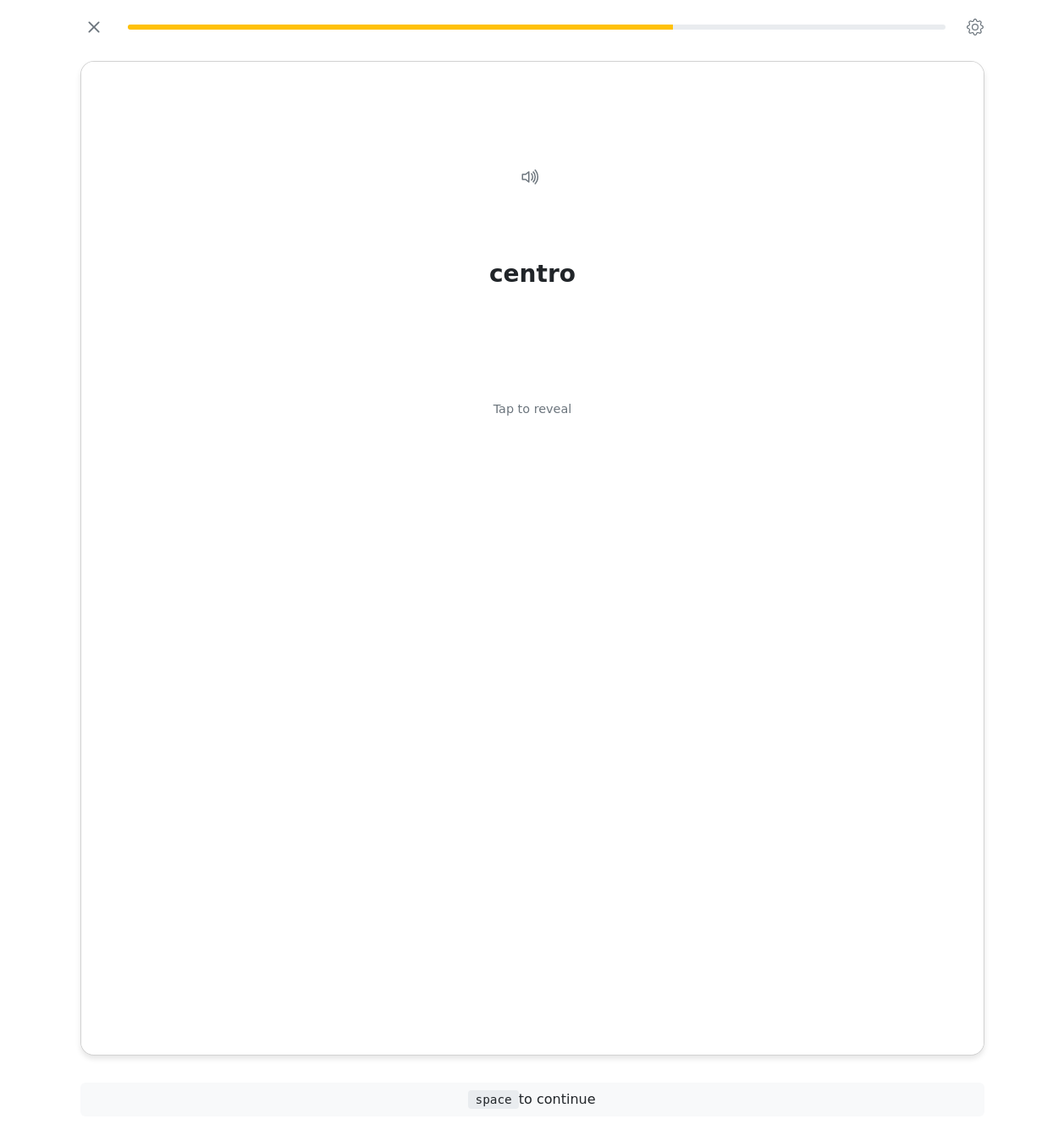
click at [570, 885] on div "centro Tap to reveal" at bounding box center [532, 535] width 862 height 792
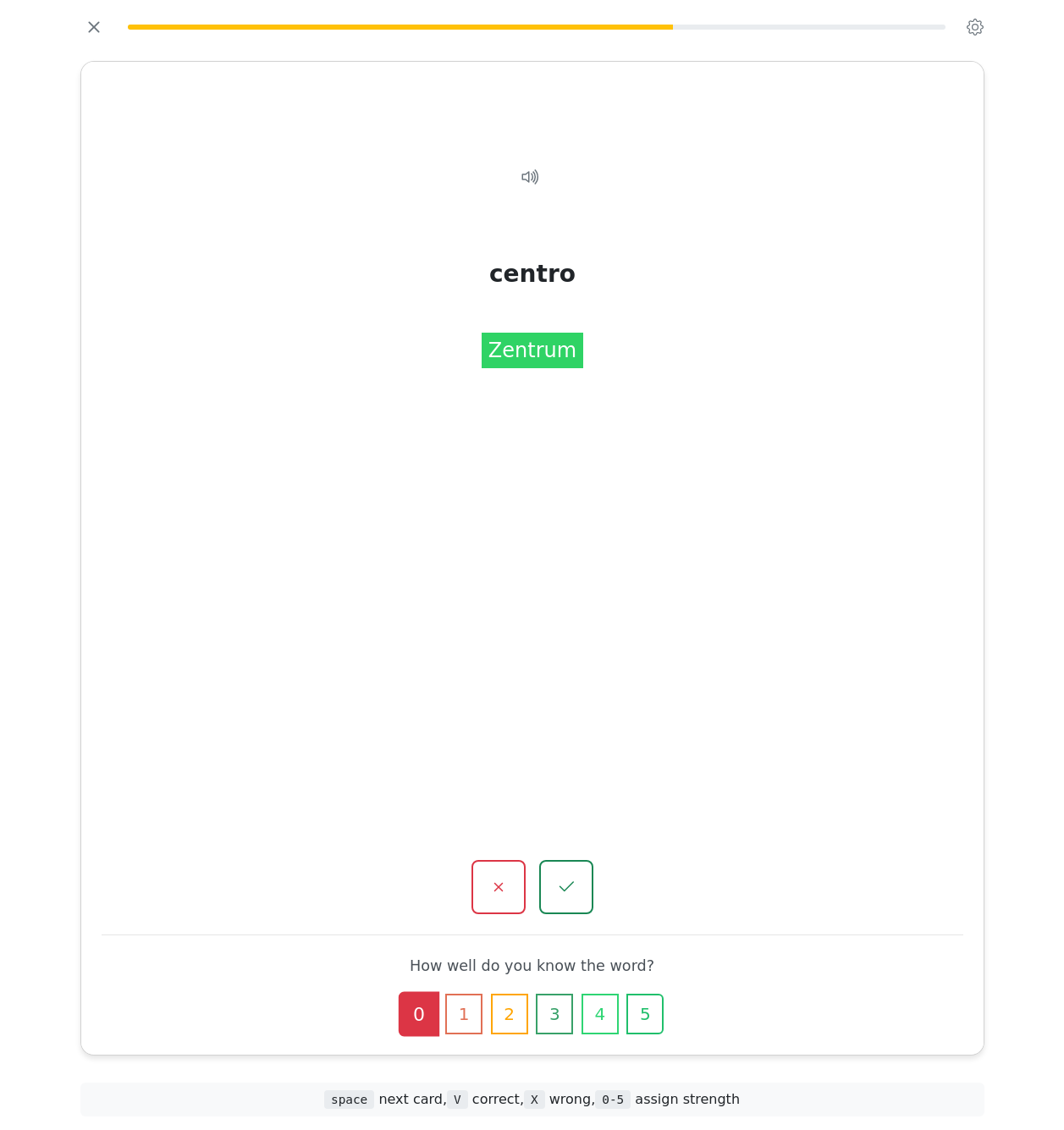
click at [570, 885] on icon "button" at bounding box center [566, 887] width 15 height 10
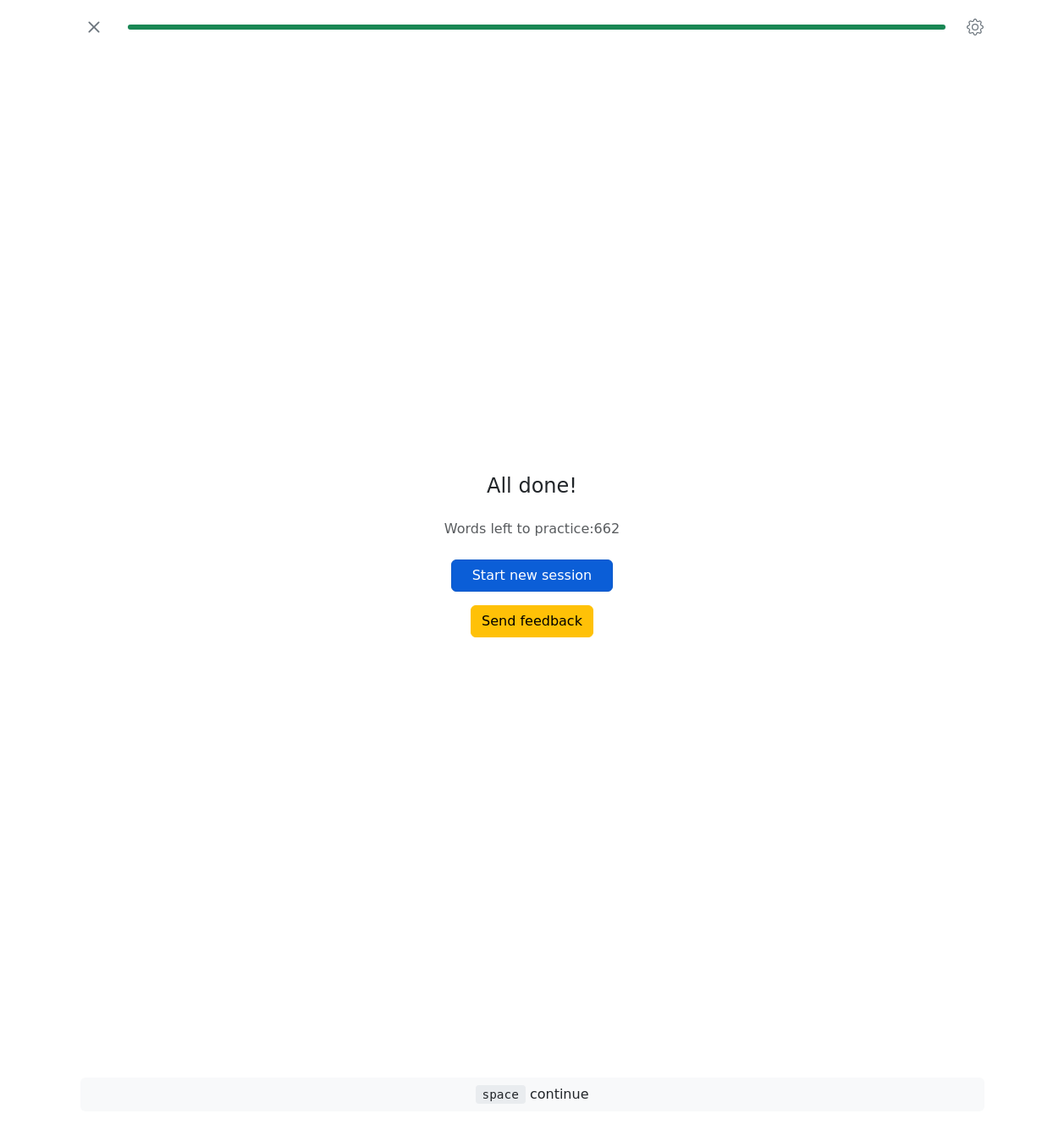
click at [520, 573] on button "Start new session" at bounding box center [532, 576] width 162 height 32
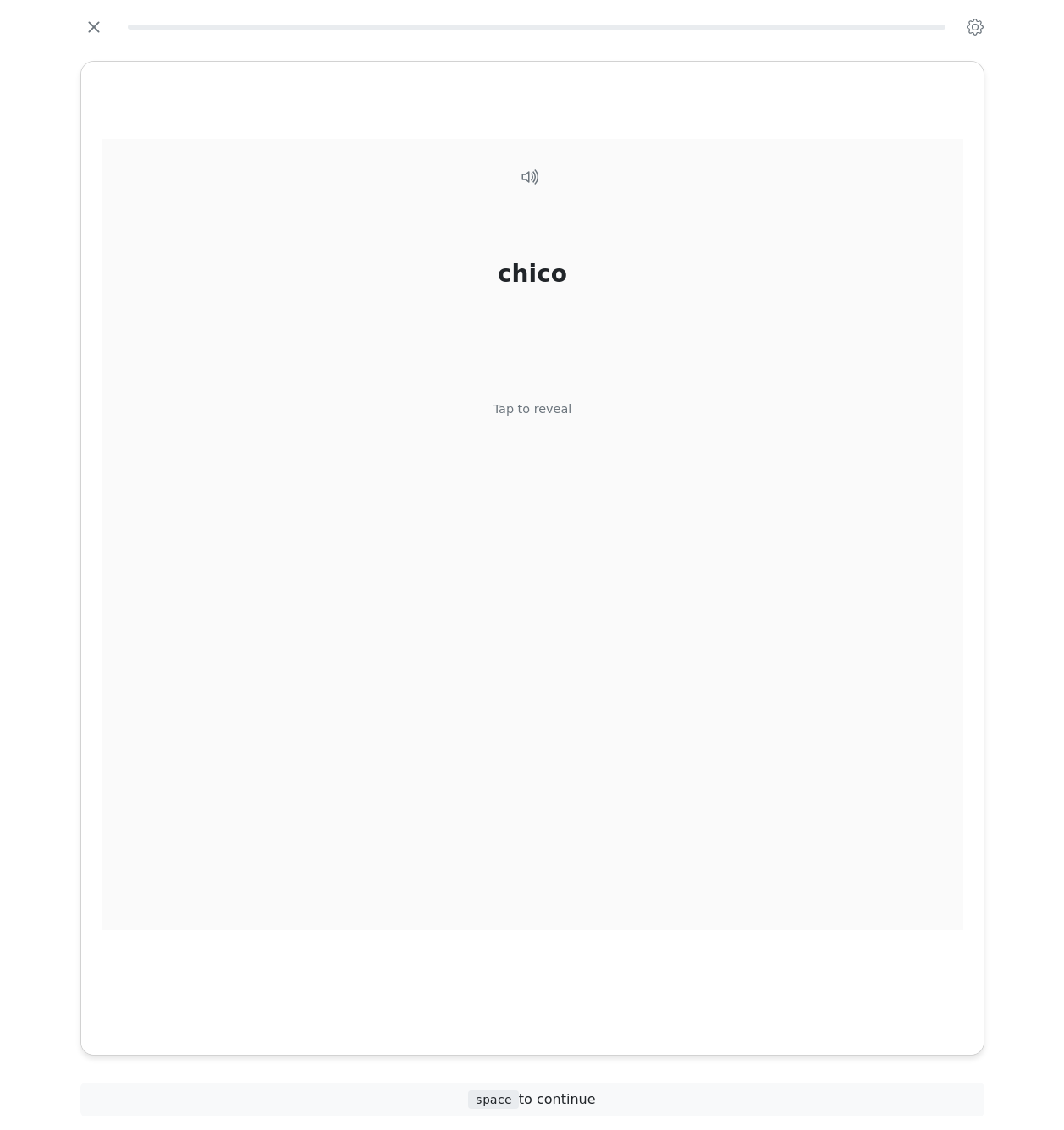
click at [521, 640] on div "chico Tap to reveal" at bounding box center [532, 535] width 862 height 792
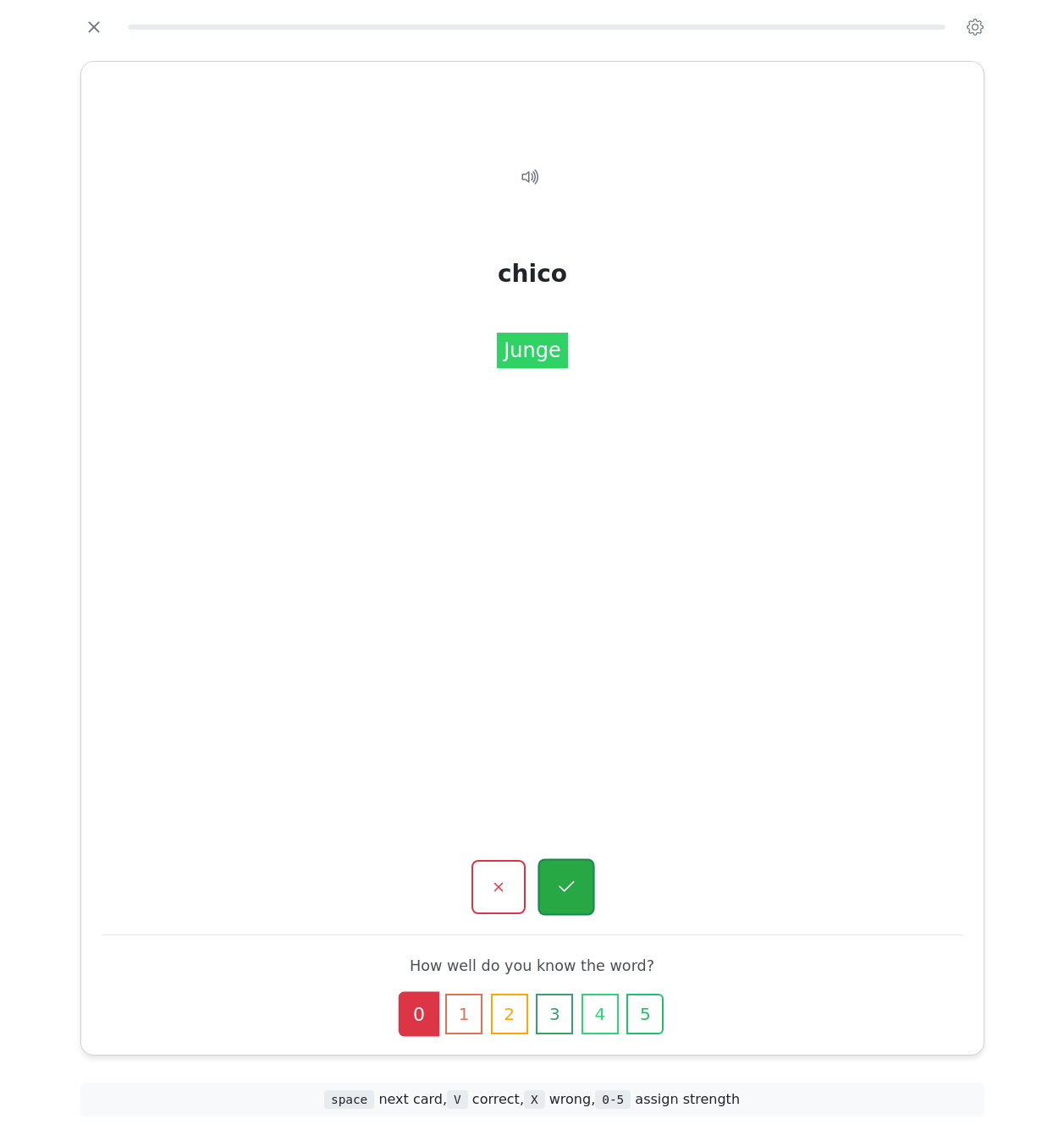
click at [558, 885] on icon "button" at bounding box center [566, 888] width 22 height 22
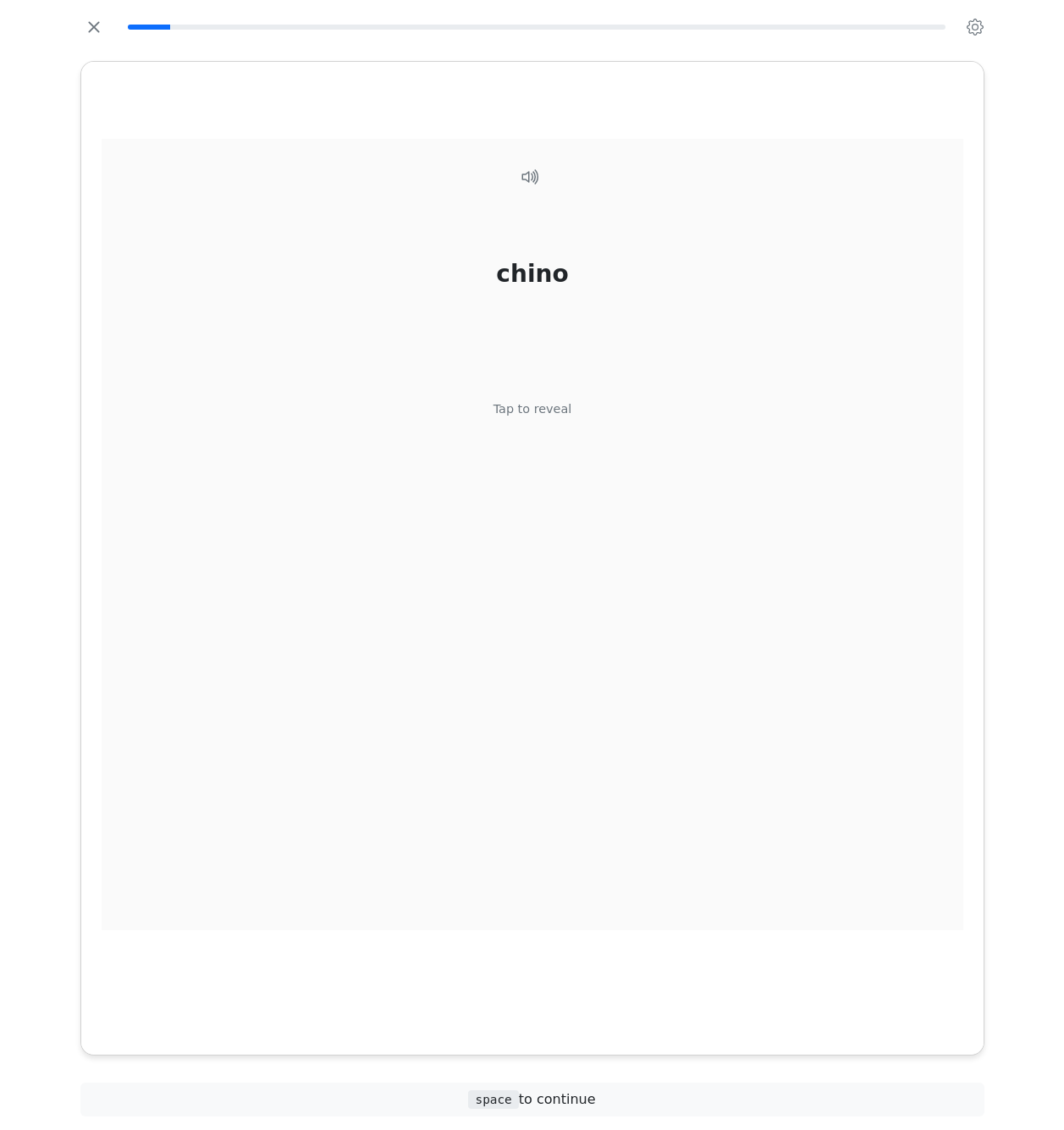
click at [558, 885] on div "chino Tap to reveal" at bounding box center [532, 535] width 862 height 792
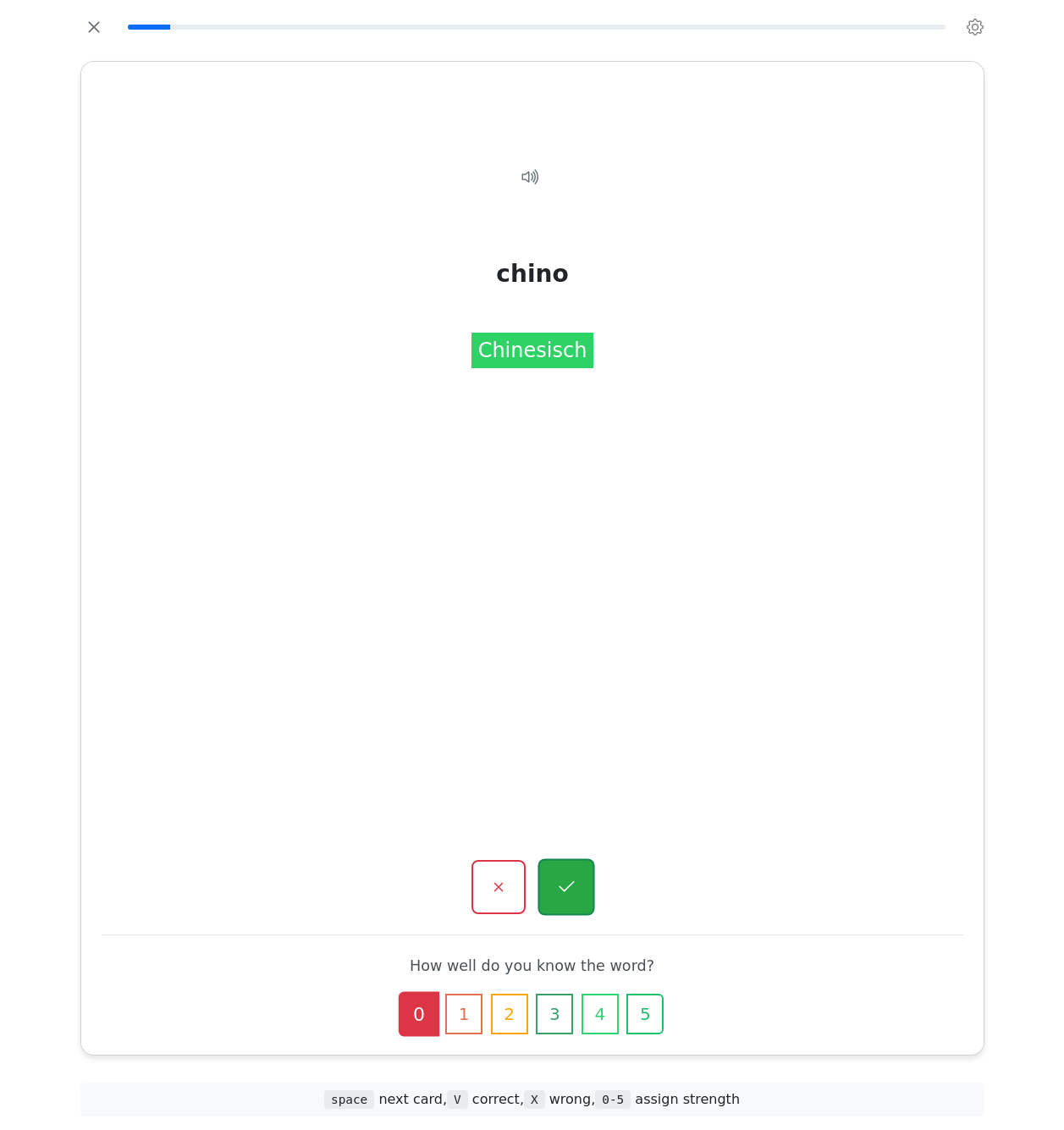
click at [558, 885] on icon "button" at bounding box center [566, 888] width 22 height 22
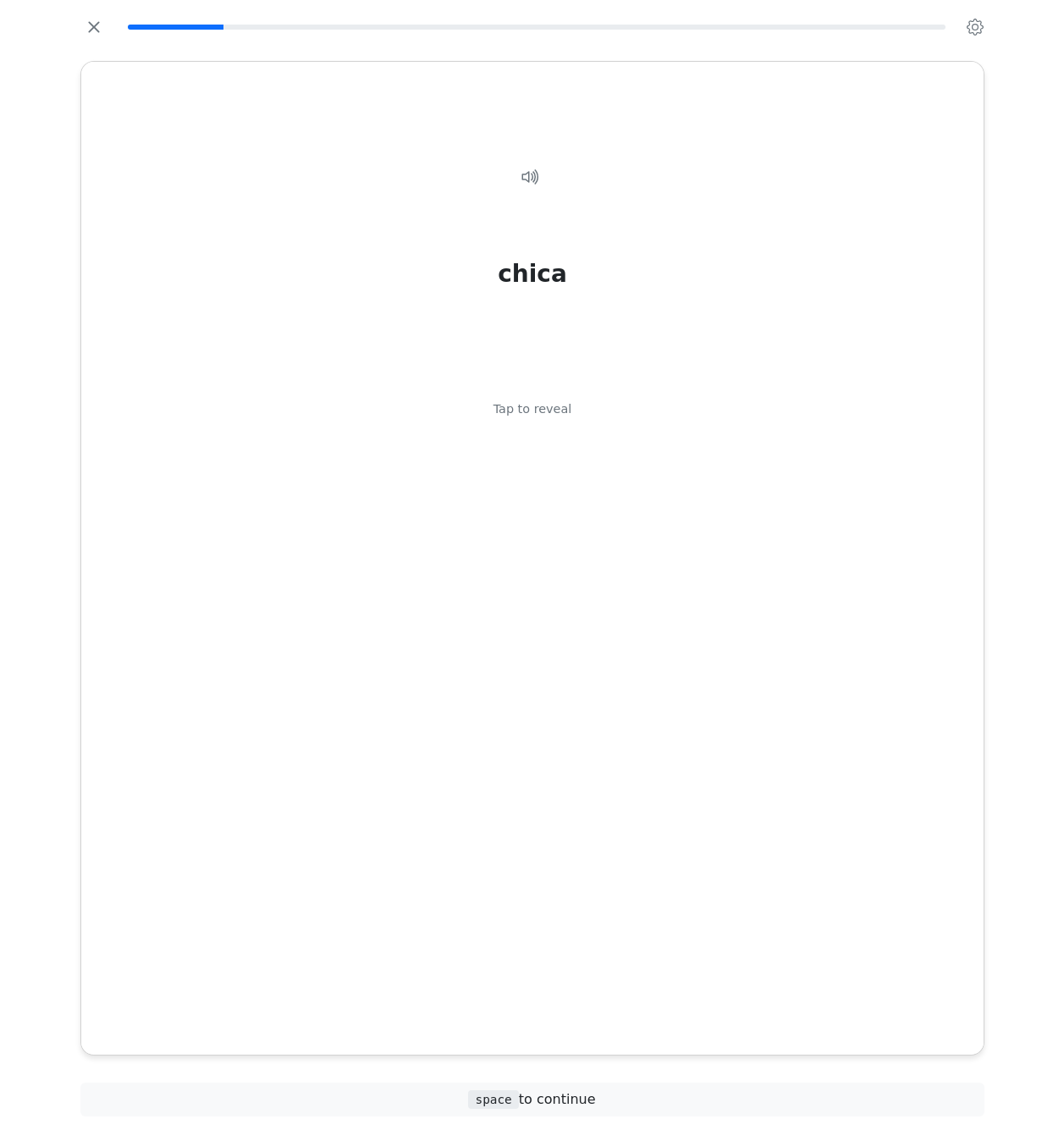
click at [558, 885] on div "chica Tap to reveal" at bounding box center [532, 535] width 862 height 792
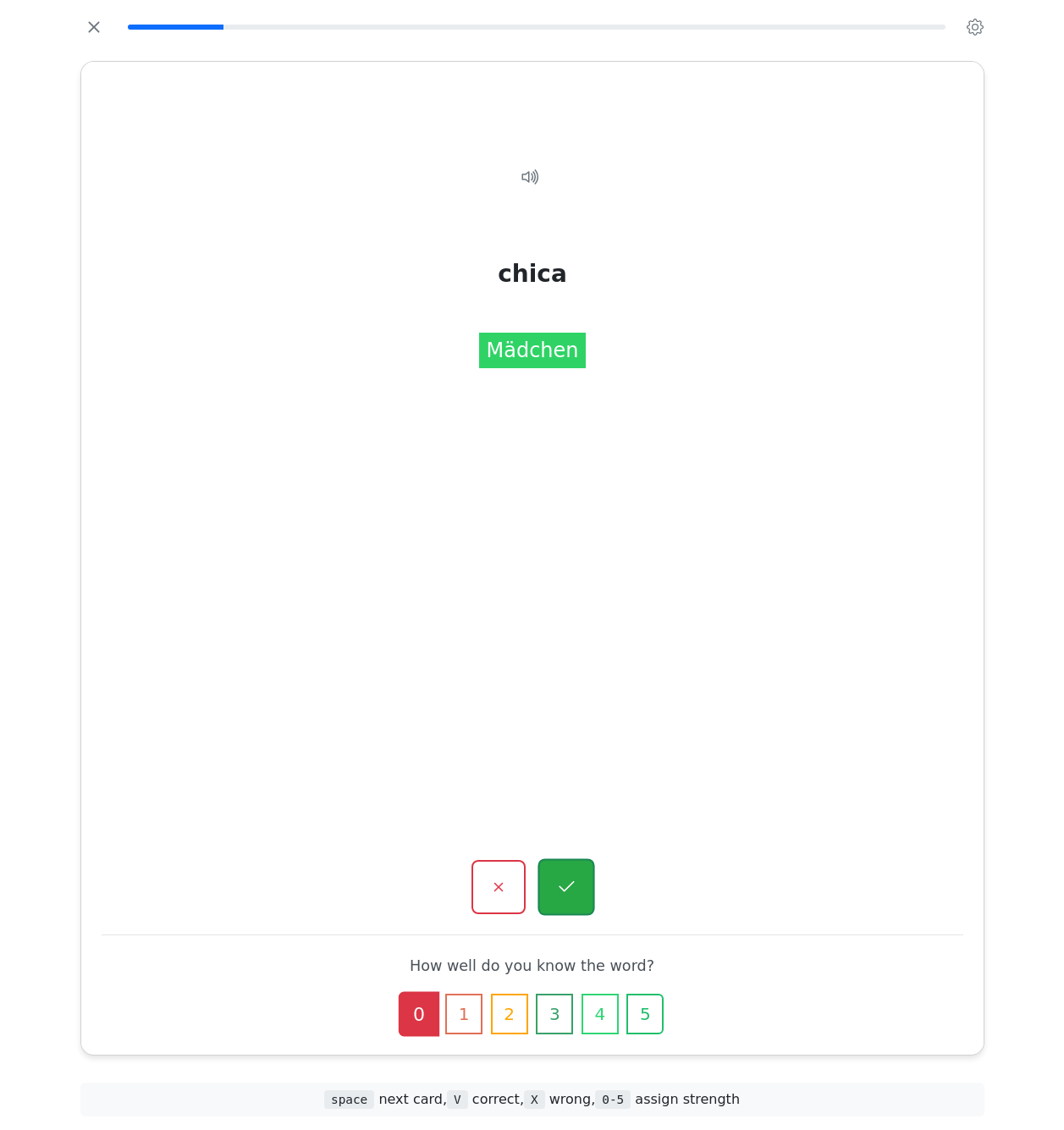
click at [558, 885] on icon "button" at bounding box center [566, 888] width 22 height 22
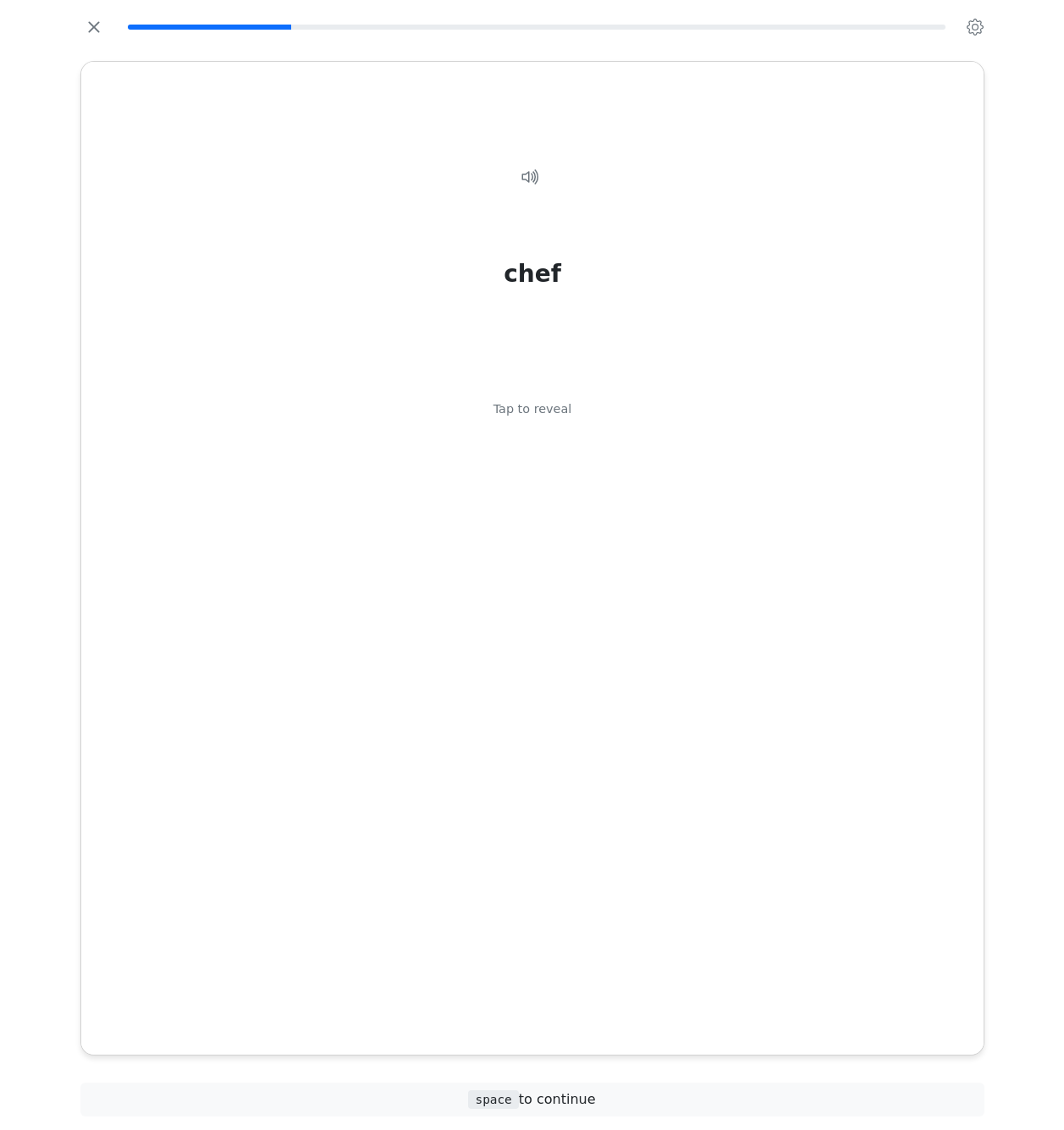
click at [558, 885] on div "chef Tap to reveal" at bounding box center [532, 535] width 862 height 792
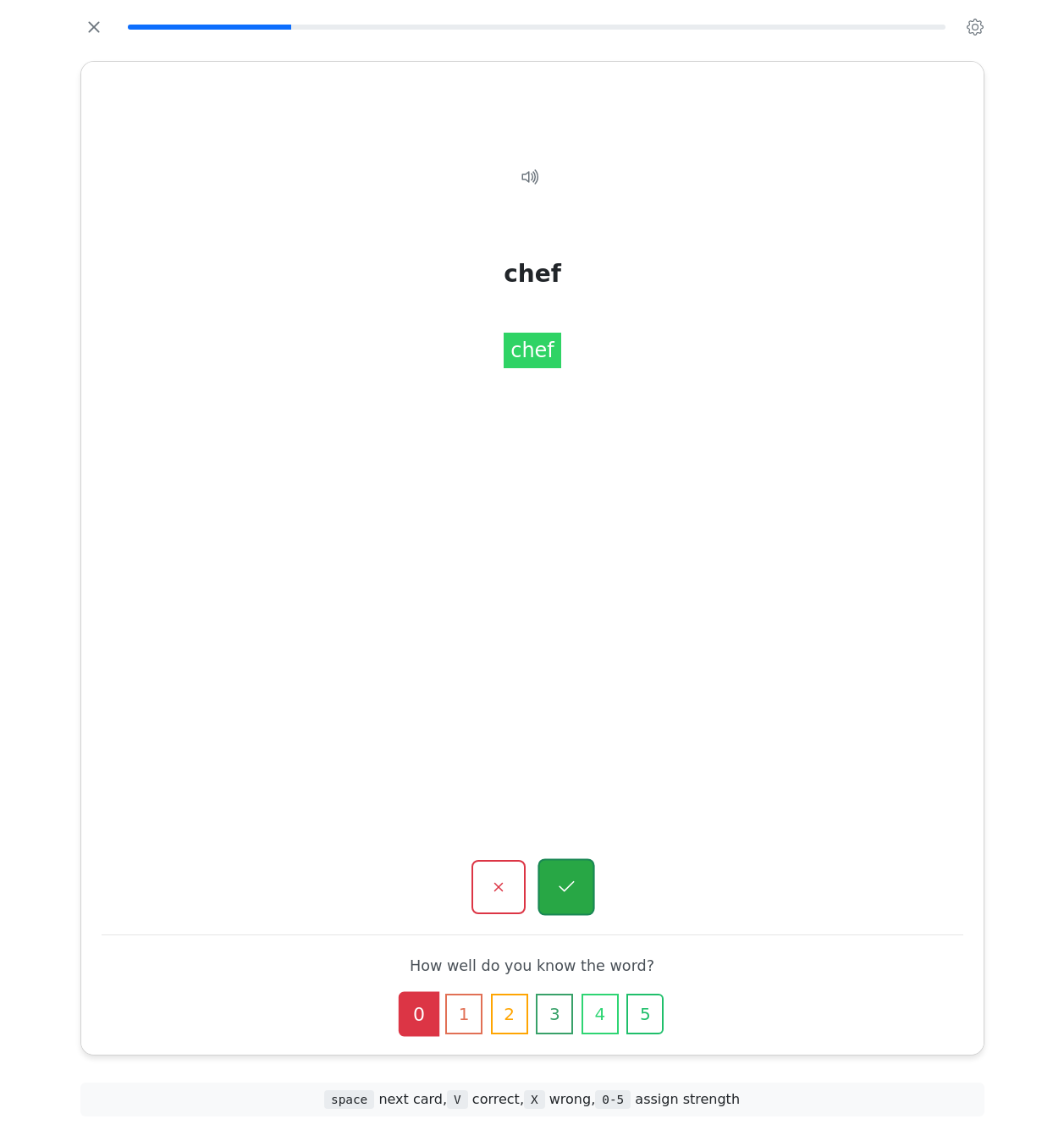
click at [558, 885] on icon "button" at bounding box center [566, 888] width 22 height 22
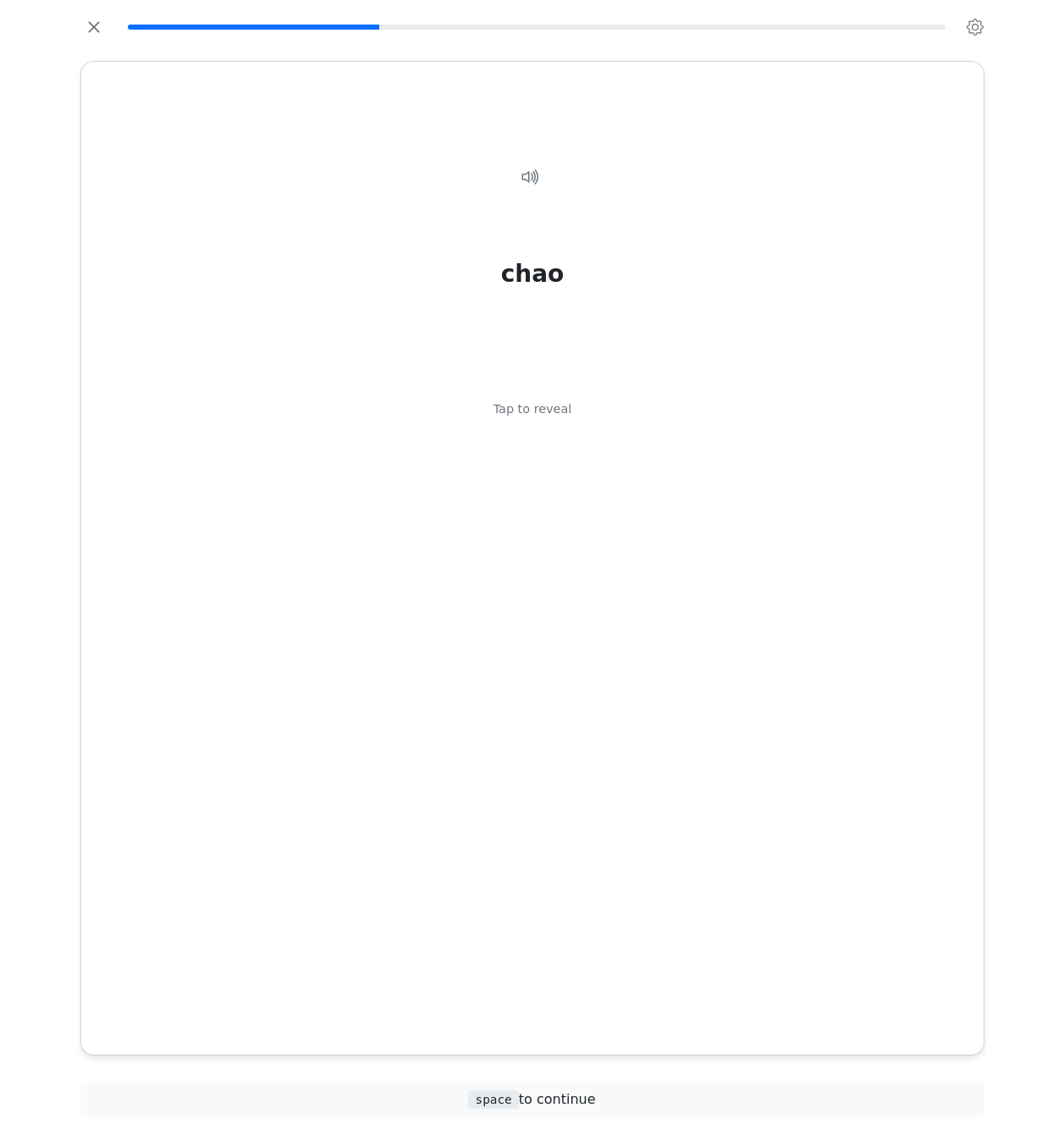
click at [558, 885] on div "chao Tap to reveal" at bounding box center [532, 535] width 862 height 792
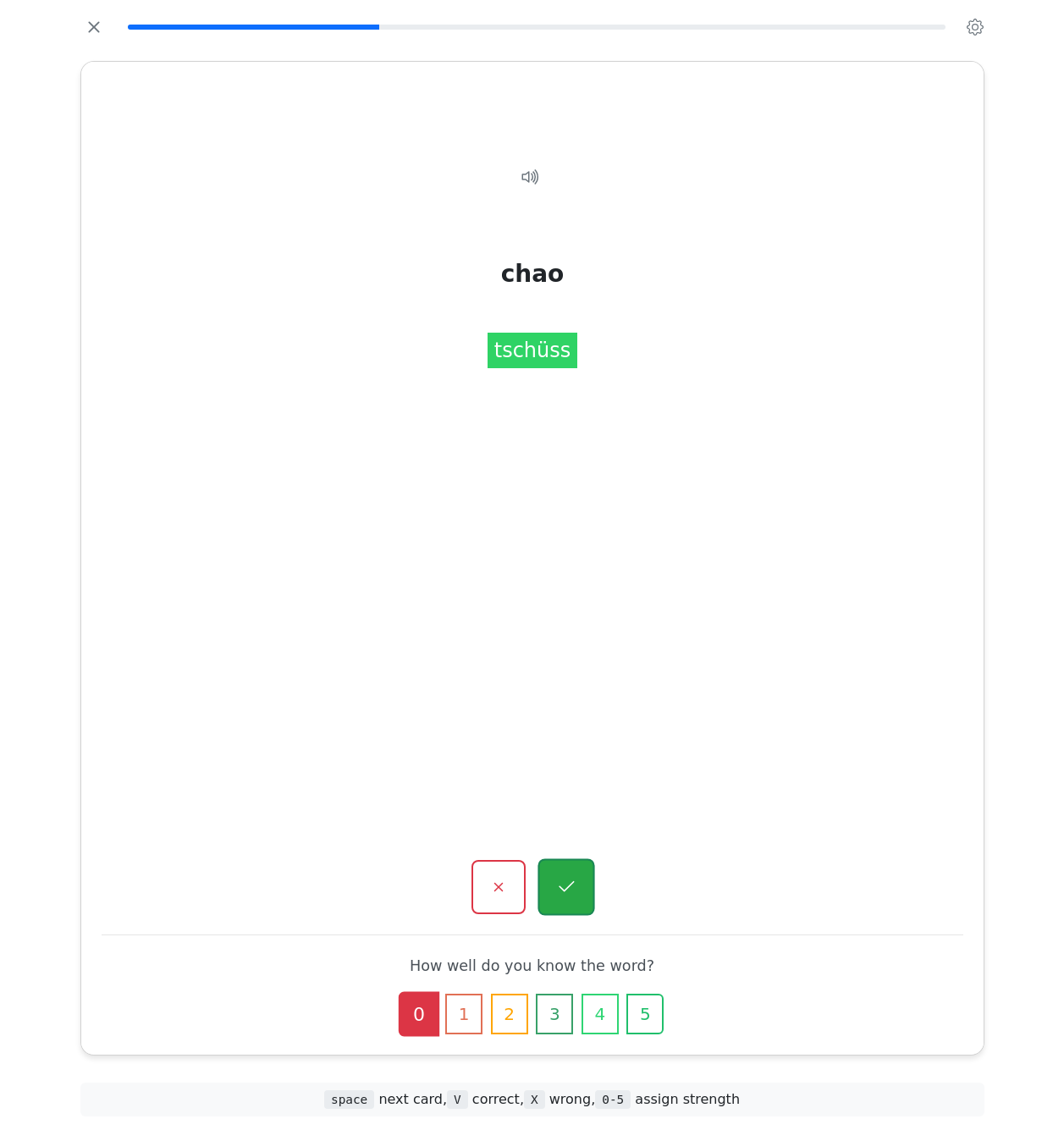
click at [558, 885] on icon "button" at bounding box center [566, 888] width 22 height 22
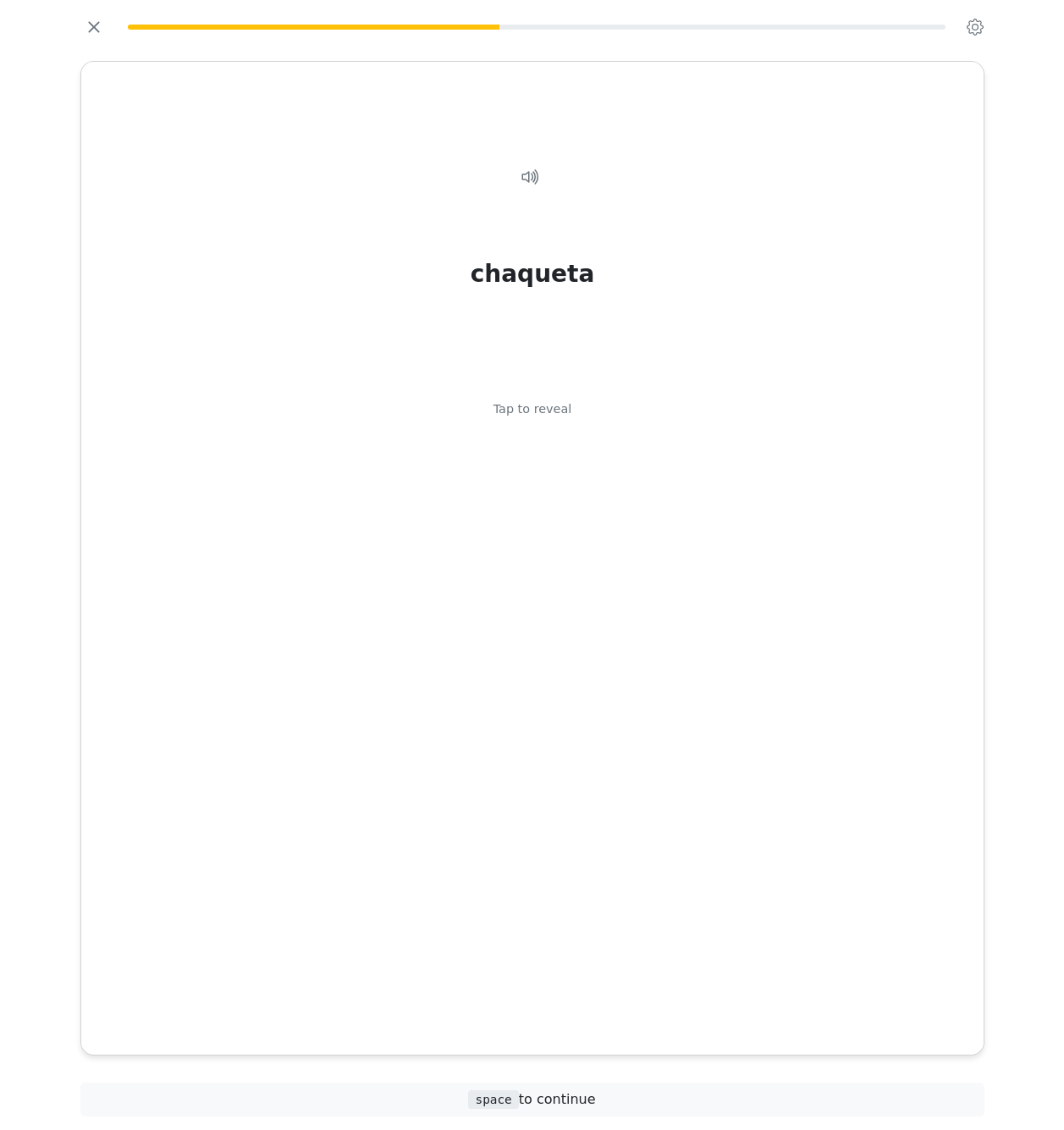
click at [558, 885] on div "chaqueta Tap to reveal" at bounding box center [532, 535] width 862 height 792
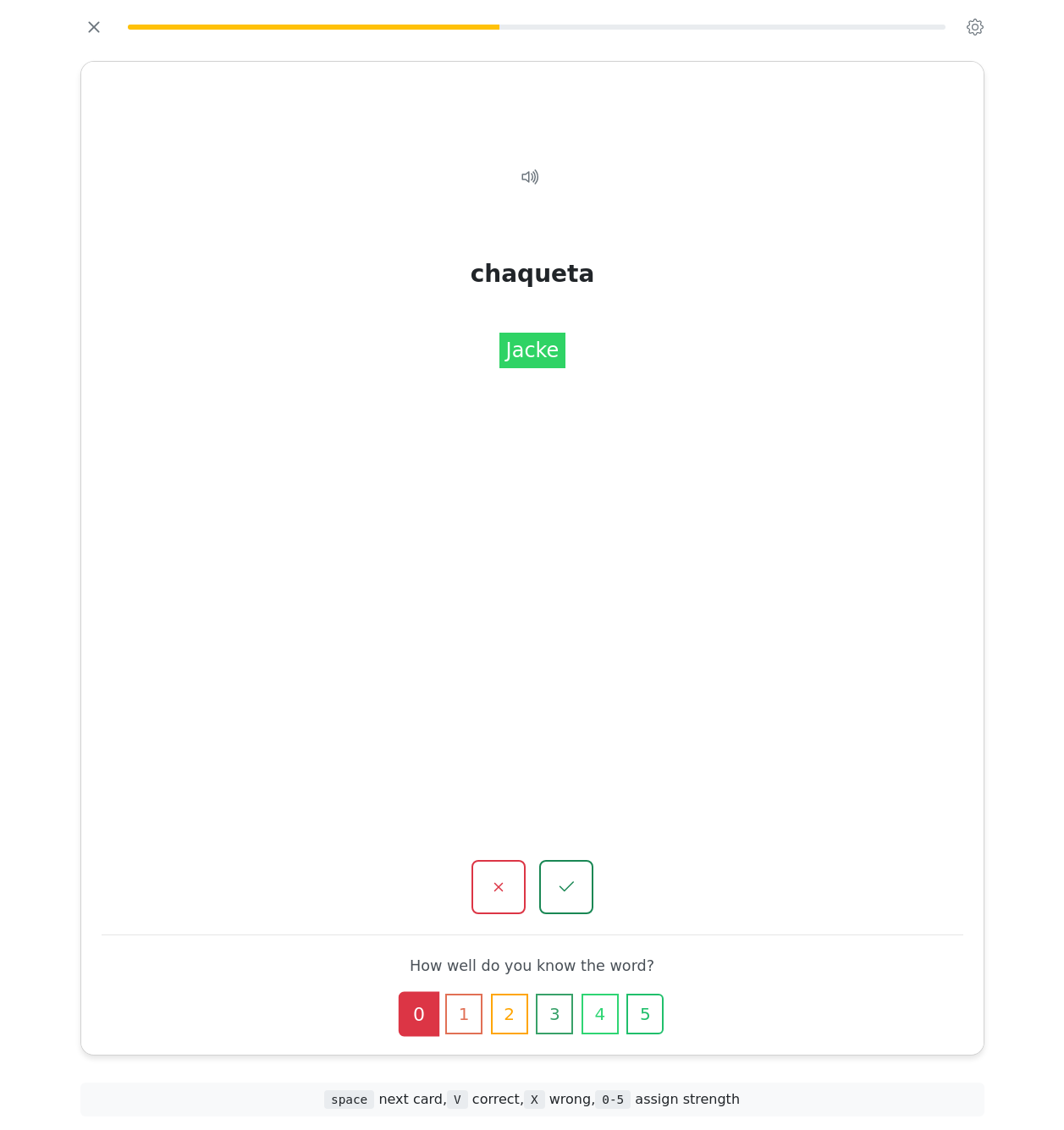
click at [558, 885] on icon "button" at bounding box center [566, 887] width 21 height 21
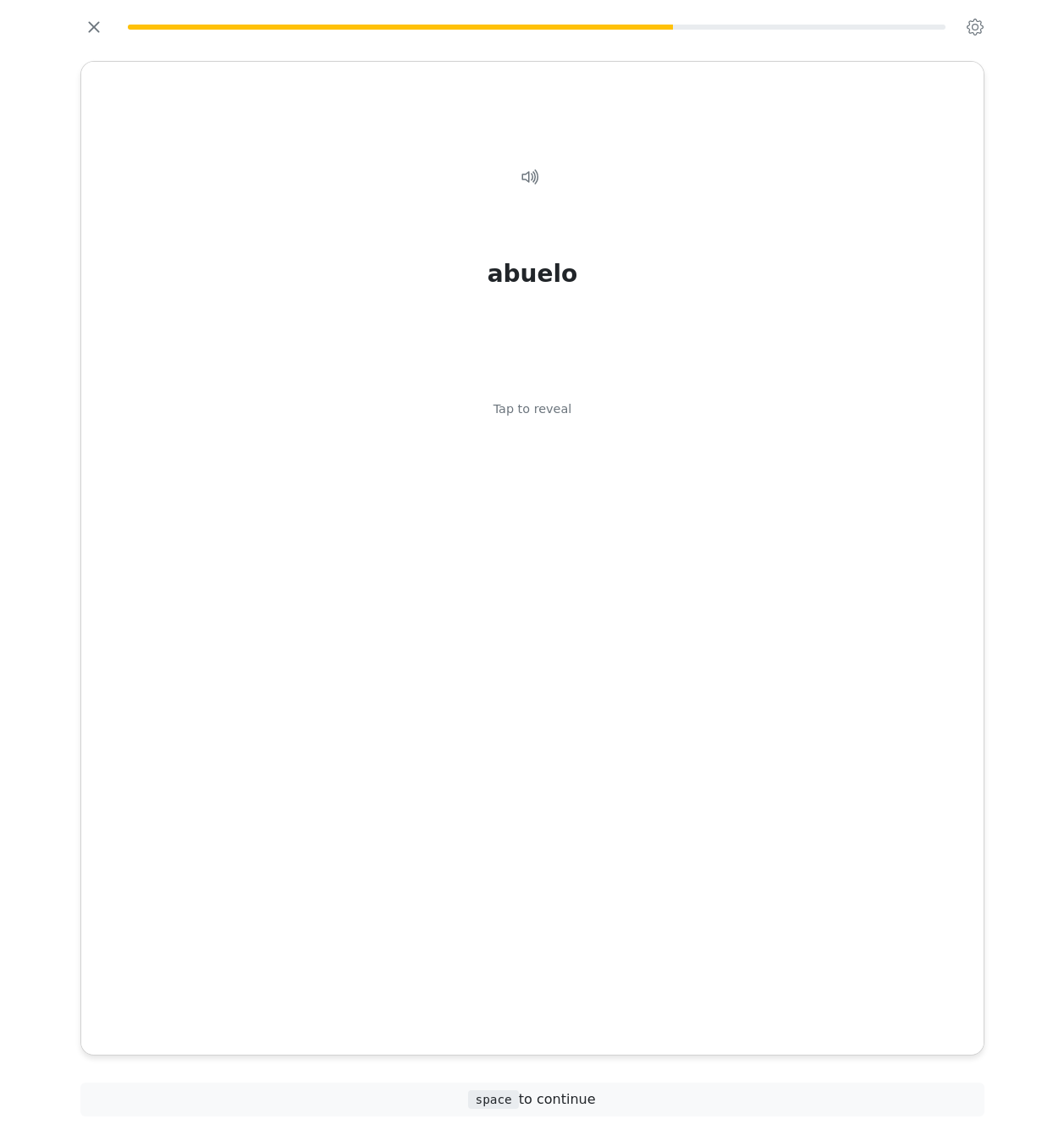
click at [558, 885] on div "abuelo Tap to reveal" at bounding box center [532, 535] width 862 height 792
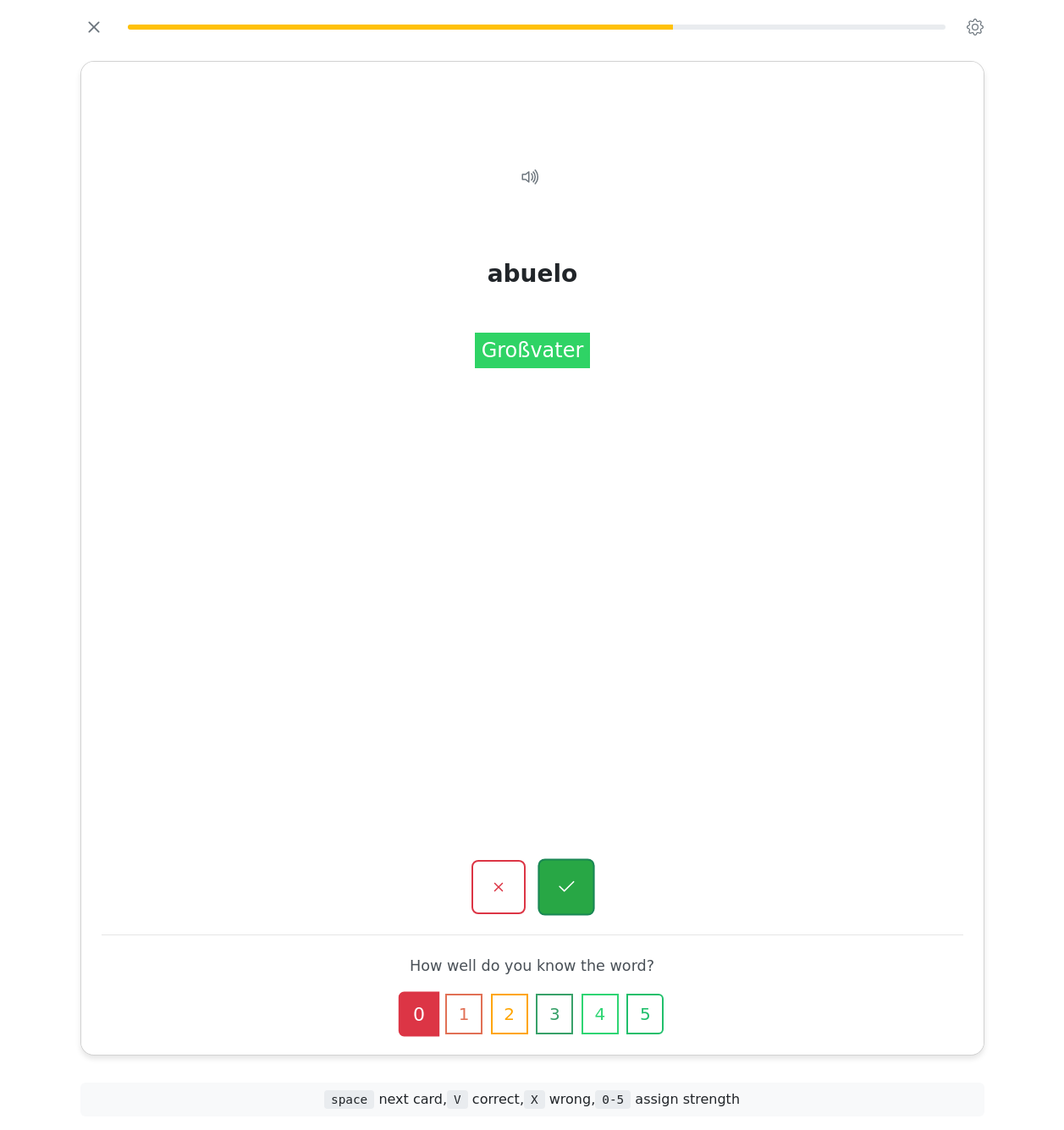
click at [558, 885] on icon "button" at bounding box center [566, 888] width 22 height 22
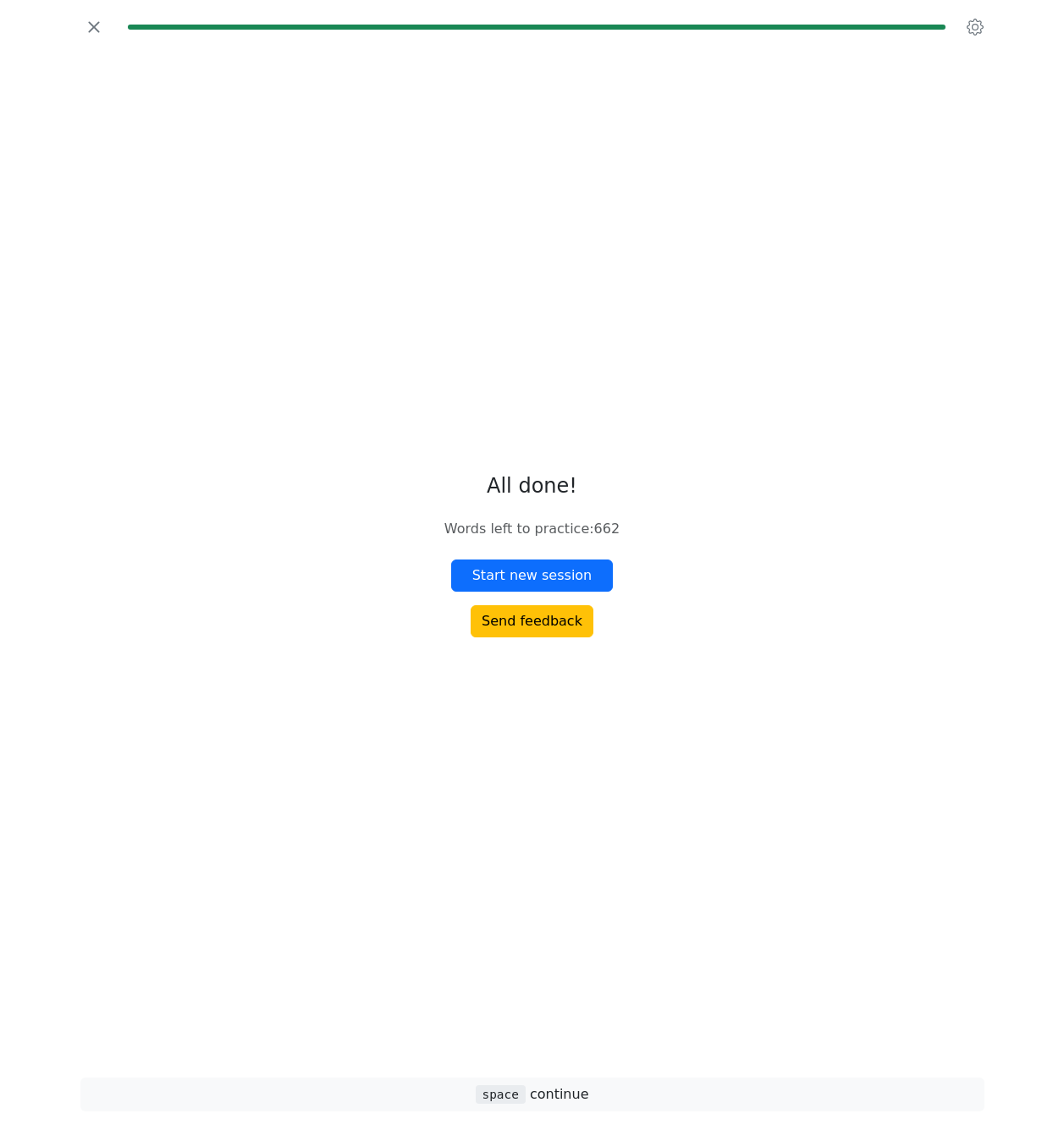
click at [553, 1100] on span "space continue" at bounding box center [532, 1095] width 113 height 16
click at [559, 1099] on span "space continue" at bounding box center [532, 1095] width 113 height 16
click at [552, 576] on button "Start new session" at bounding box center [532, 576] width 162 height 32
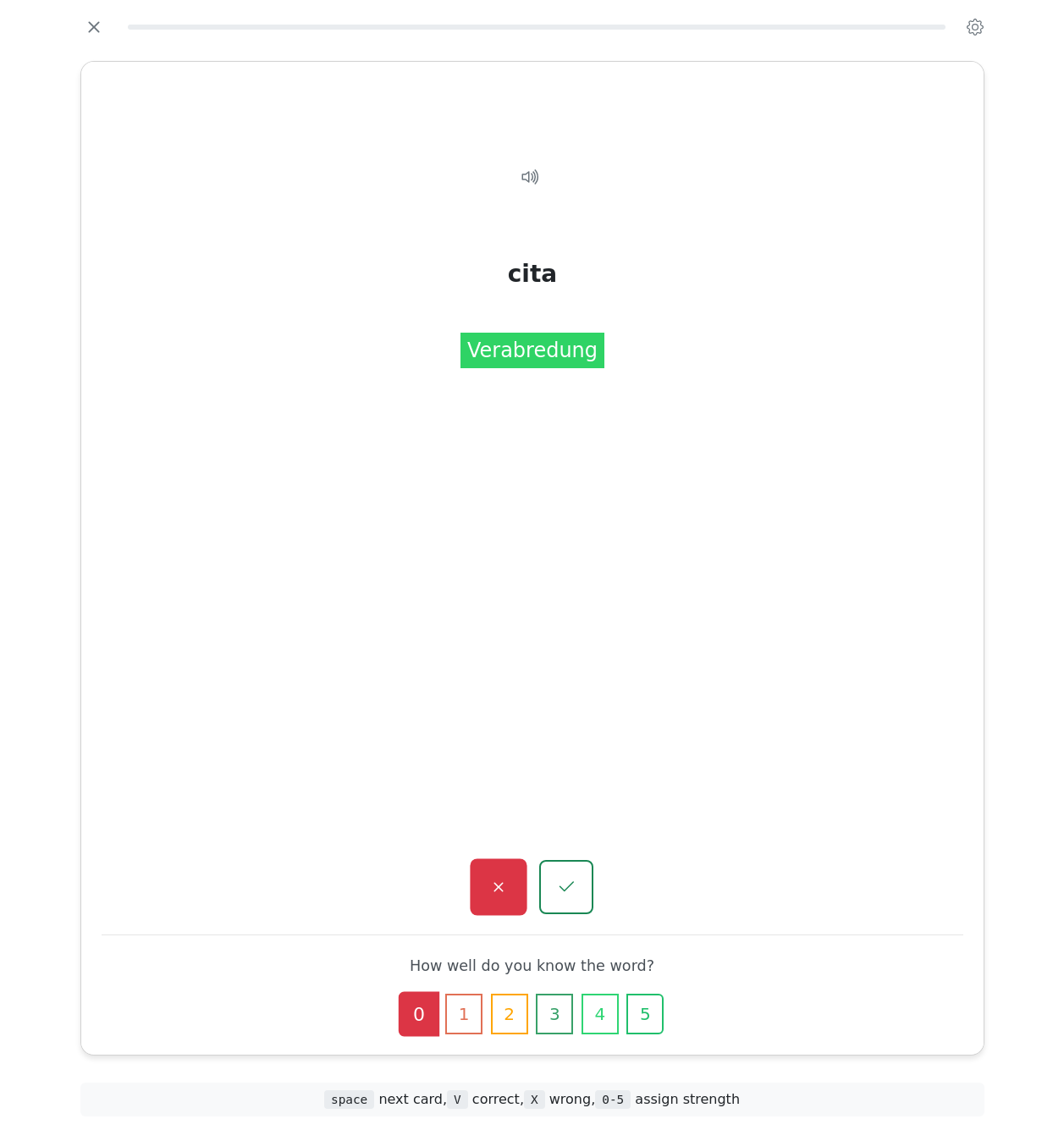
click at [507, 884] on icon "button" at bounding box center [498, 888] width 22 height 22
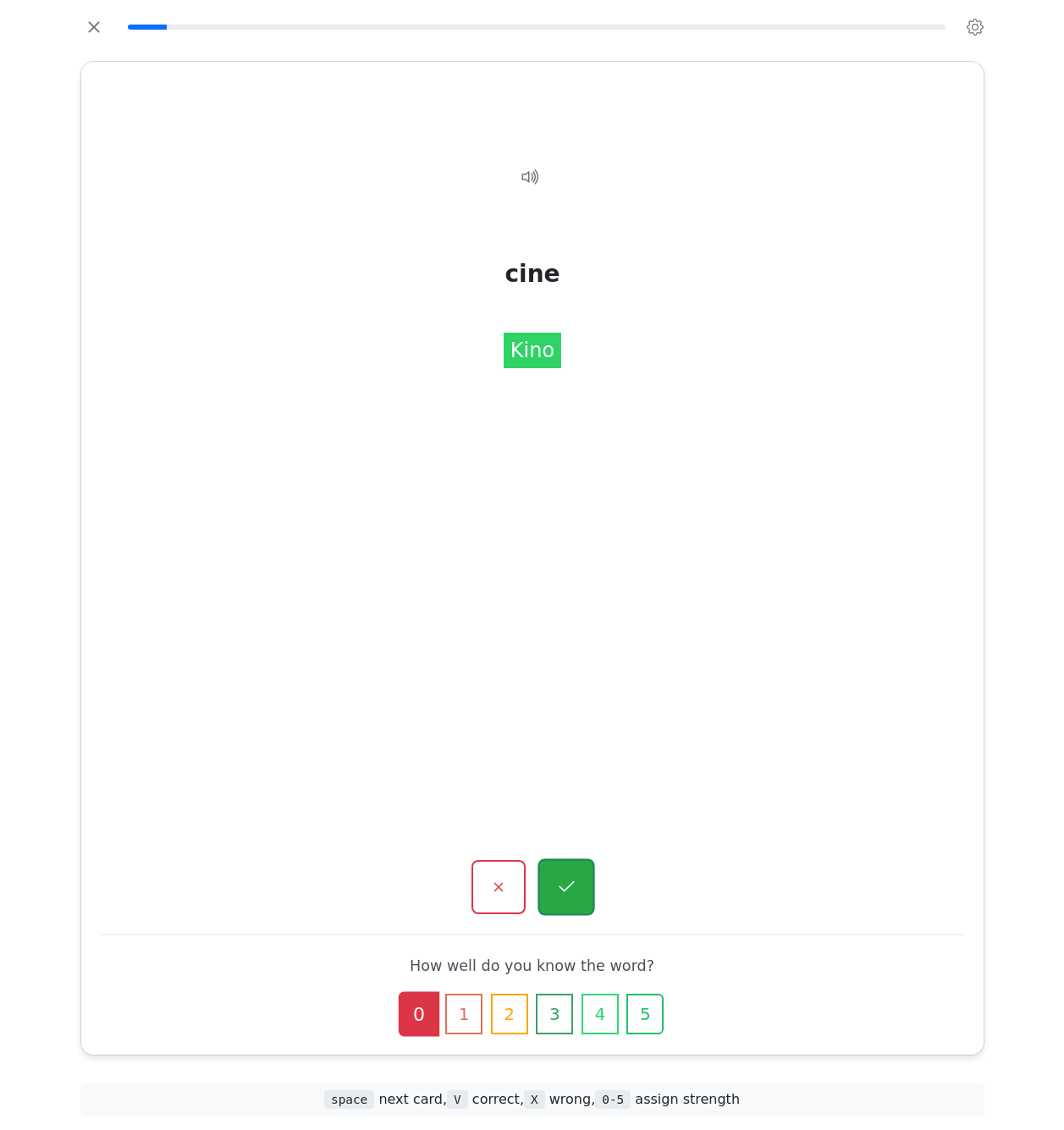
click at [560, 884] on icon "button" at bounding box center [566, 888] width 22 height 22
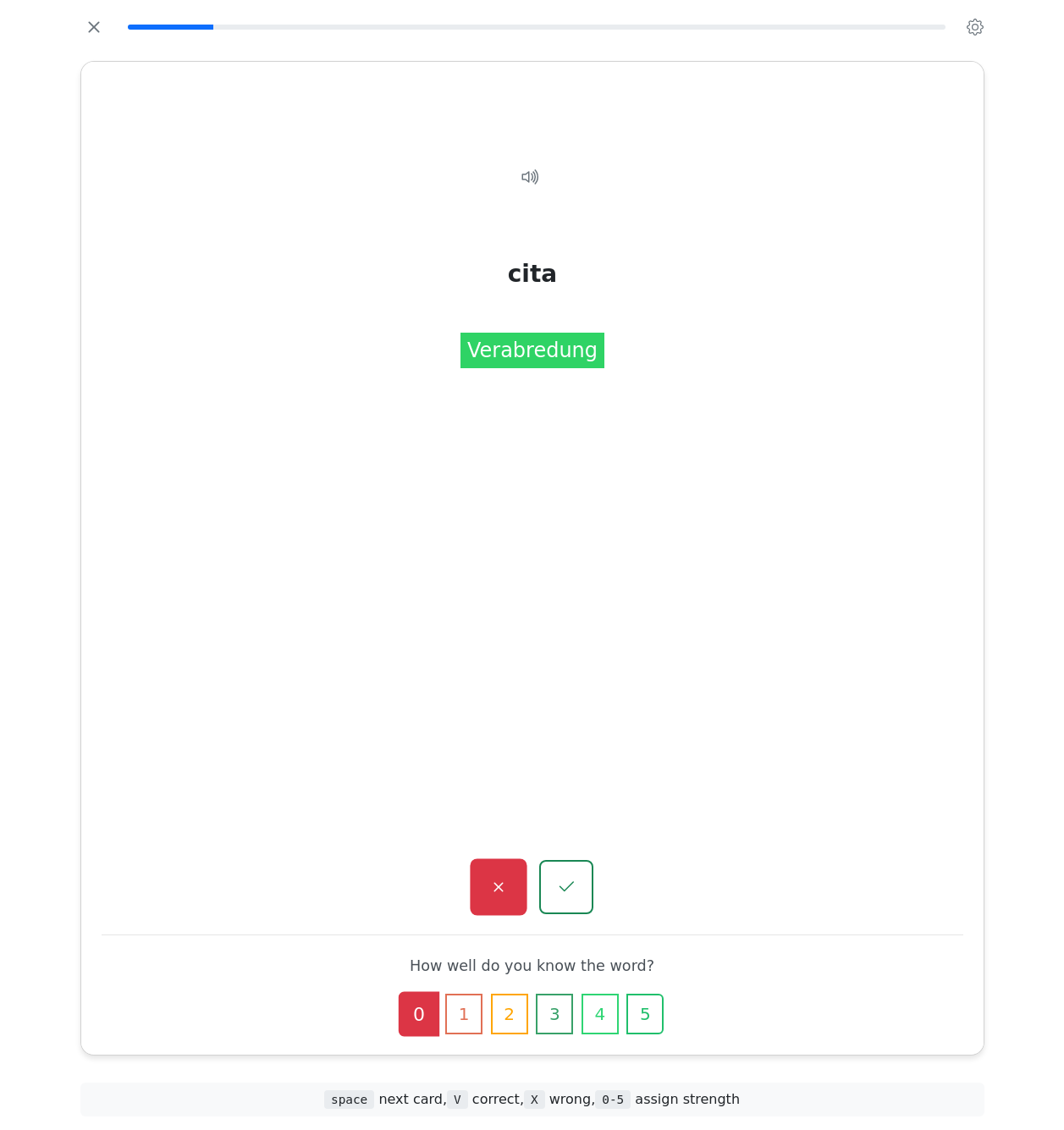
click at [486, 876] on button "button" at bounding box center [498, 888] width 57 height 57
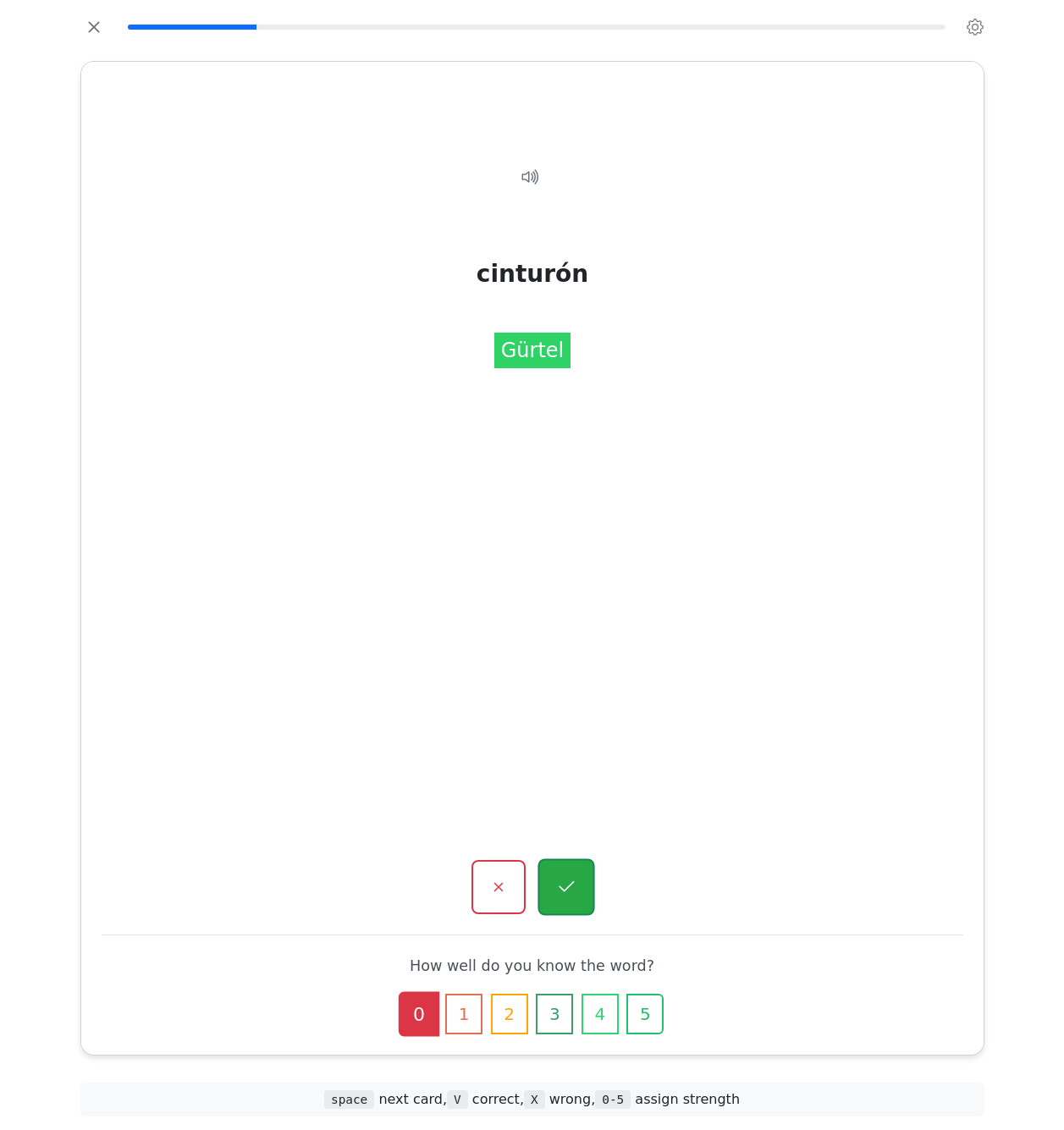
click at [576, 884] on icon "button" at bounding box center [566, 888] width 22 height 22
click at [503, 895] on icon "button" at bounding box center [498, 888] width 22 height 22
click at [573, 881] on icon "button" at bounding box center [566, 888] width 22 height 22
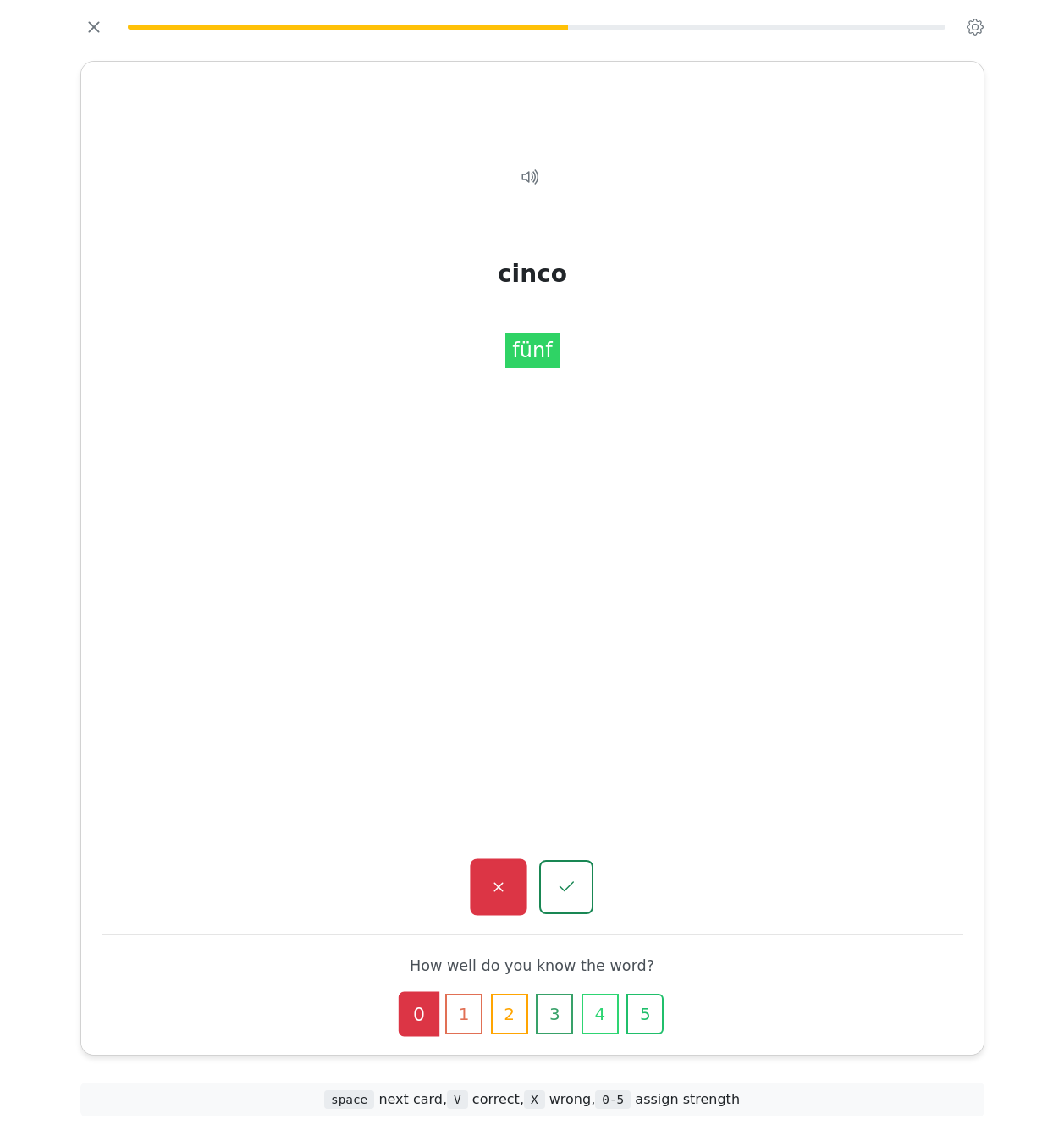
click at [512, 882] on button "button" at bounding box center [498, 888] width 57 height 57
click at [573, 884] on icon "button" at bounding box center [566, 888] width 22 height 22
click at [517, 883] on button "button" at bounding box center [498, 888] width 57 height 57
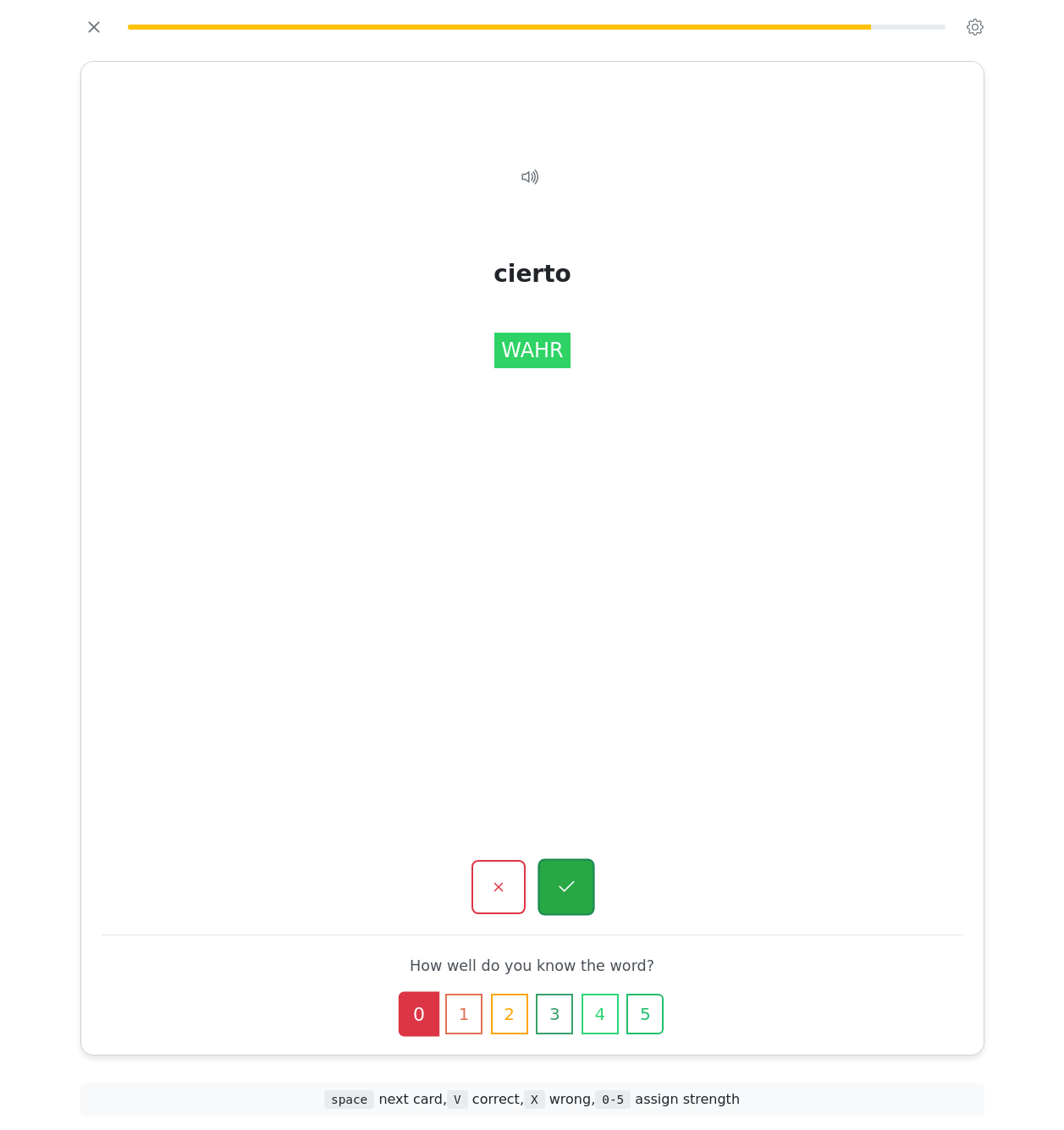
click at [560, 878] on icon "button" at bounding box center [566, 888] width 22 height 22
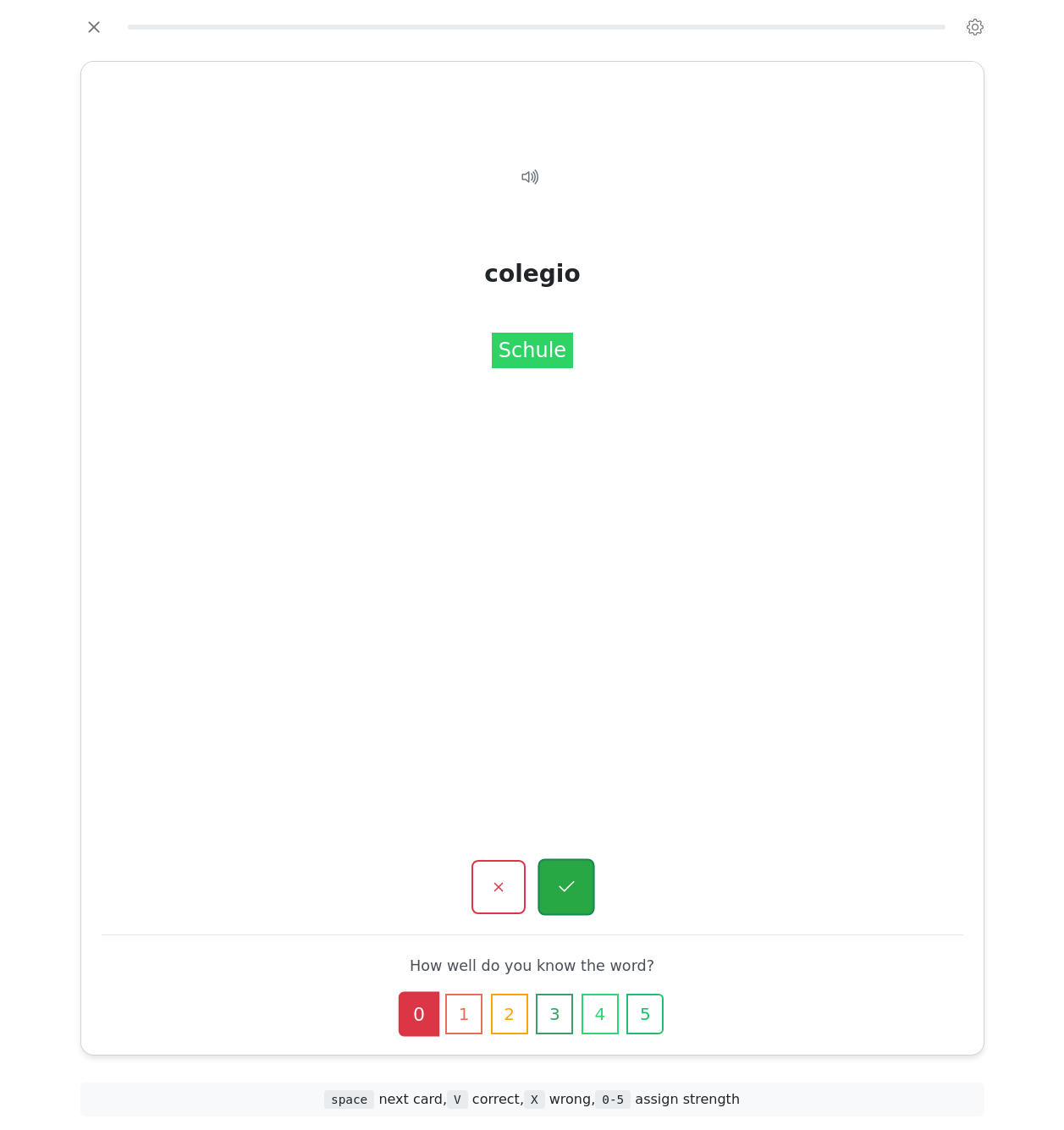
click at [561, 876] on button "button" at bounding box center [566, 888] width 57 height 57
click at [504, 879] on icon "button" at bounding box center [498, 888] width 22 height 22
click at [549, 887] on button "button" at bounding box center [566, 888] width 57 height 57
click at [549, 887] on button "button" at bounding box center [566, 886] width 54 height 54
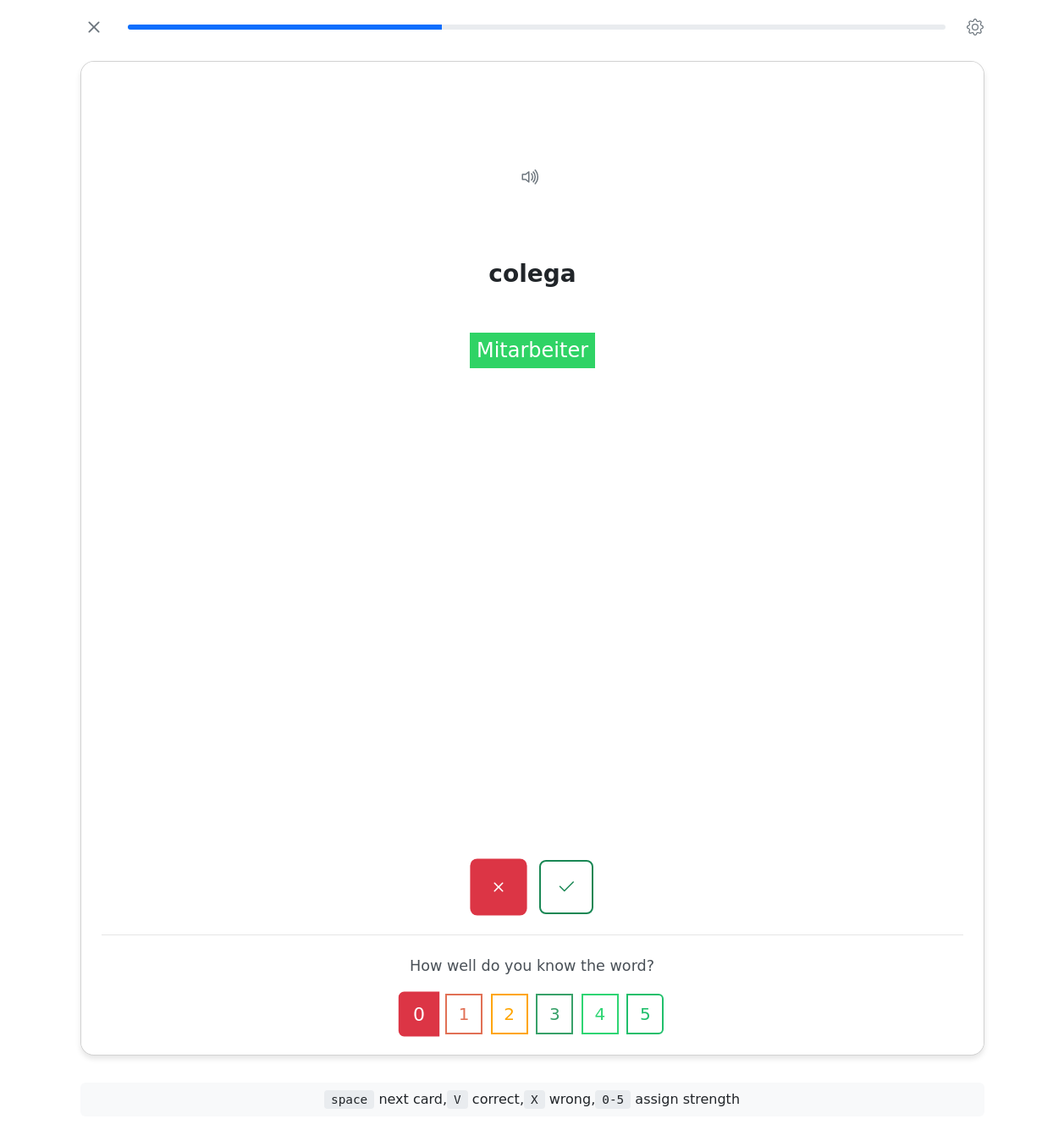
click at [513, 886] on button "button" at bounding box center [498, 888] width 57 height 57
click at [509, 886] on icon "button" at bounding box center [498, 888] width 22 height 22
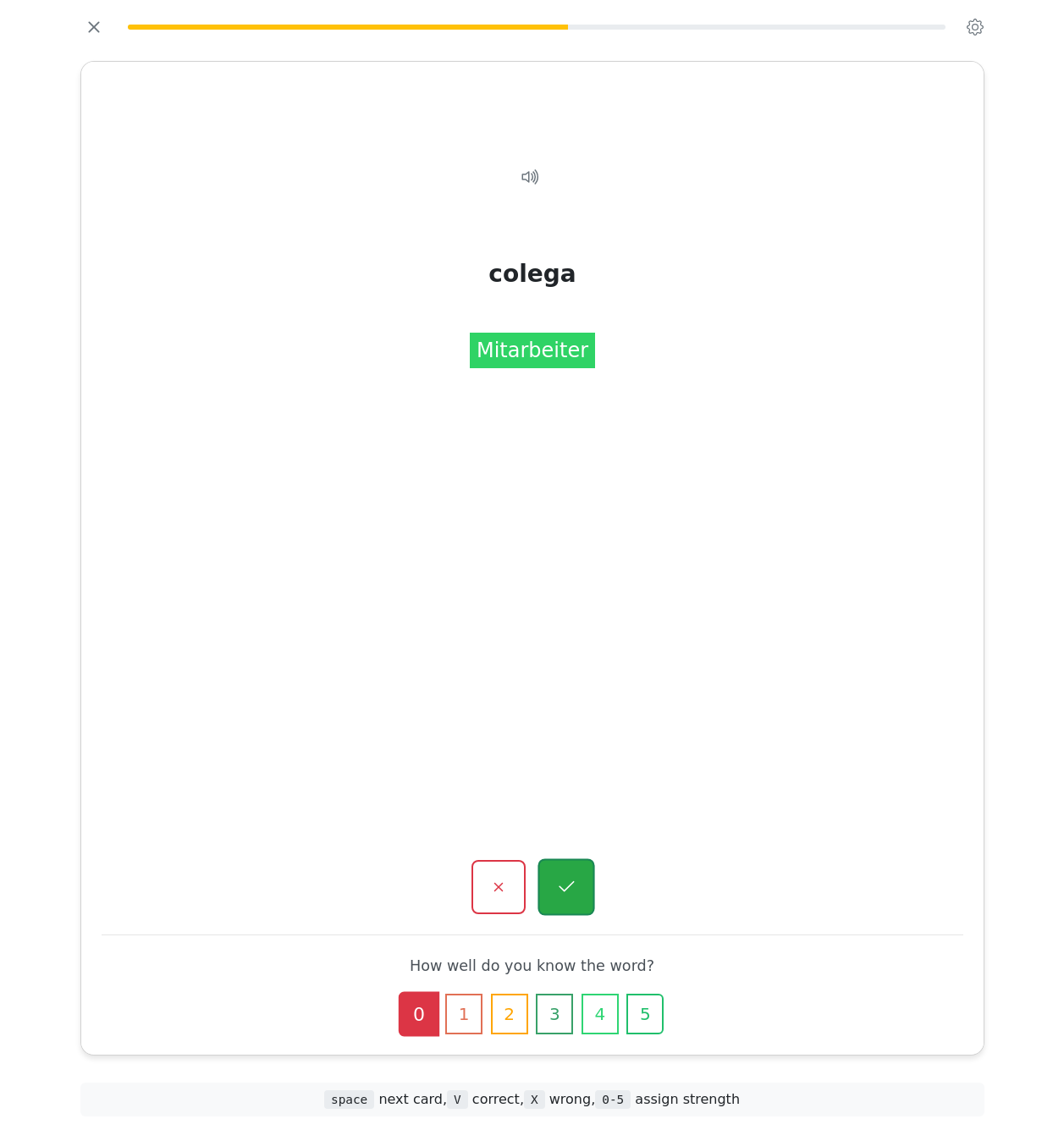
click at [575, 890] on icon "button" at bounding box center [566, 888] width 22 height 22
click at [575, 890] on icon "button" at bounding box center [566, 887] width 21 height 21
click at [566, 885] on icon "button" at bounding box center [566, 888] width 22 height 22
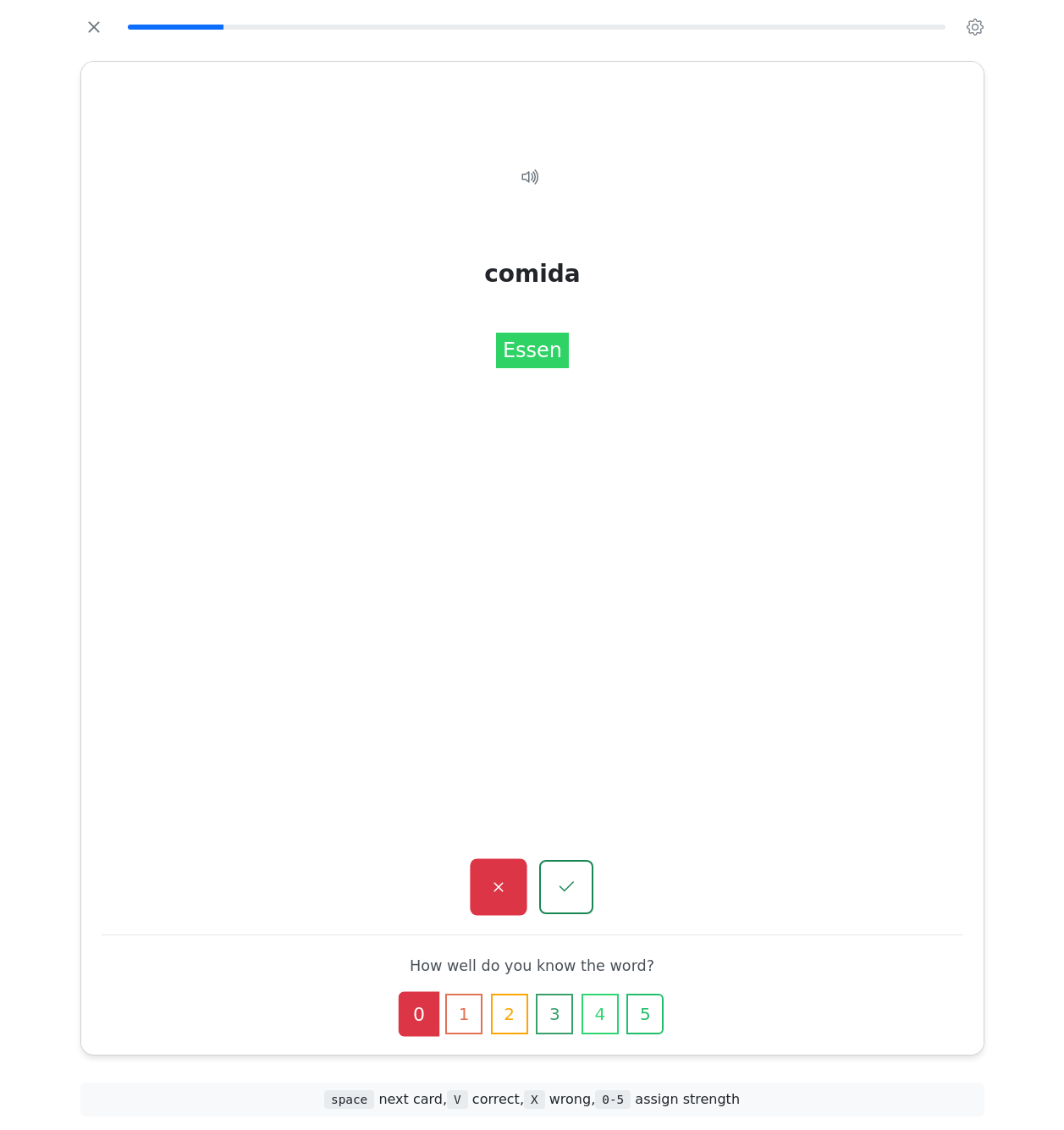
click at [493, 875] on button "button" at bounding box center [498, 888] width 57 height 57
click at [563, 875] on button "button" at bounding box center [566, 888] width 57 height 57
click at [499, 881] on icon "button" at bounding box center [498, 888] width 22 height 22
click at [554, 884] on button "button" at bounding box center [566, 888] width 57 height 57
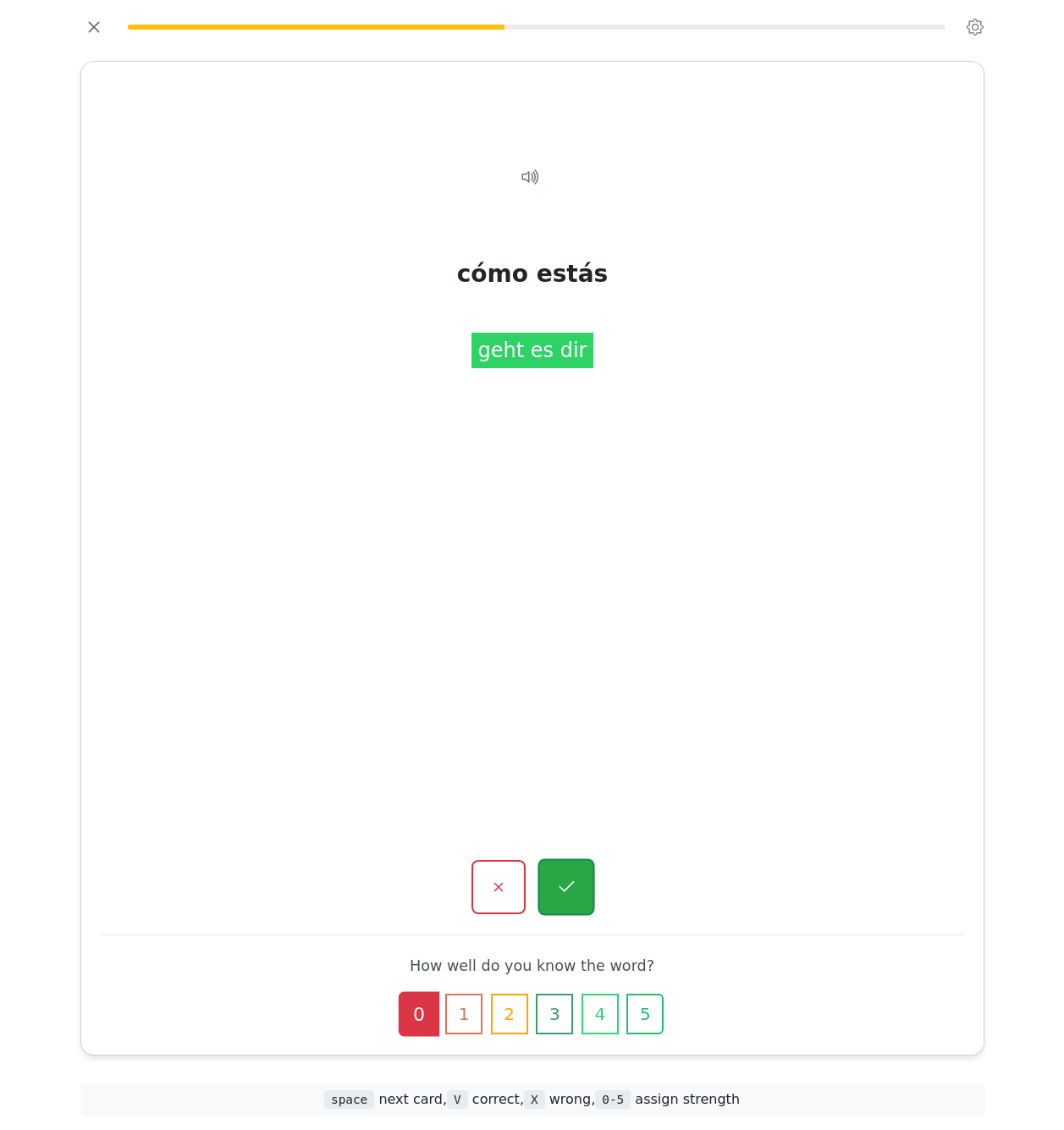
click at [554, 884] on button "button" at bounding box center [566, 888] width 57 height 57
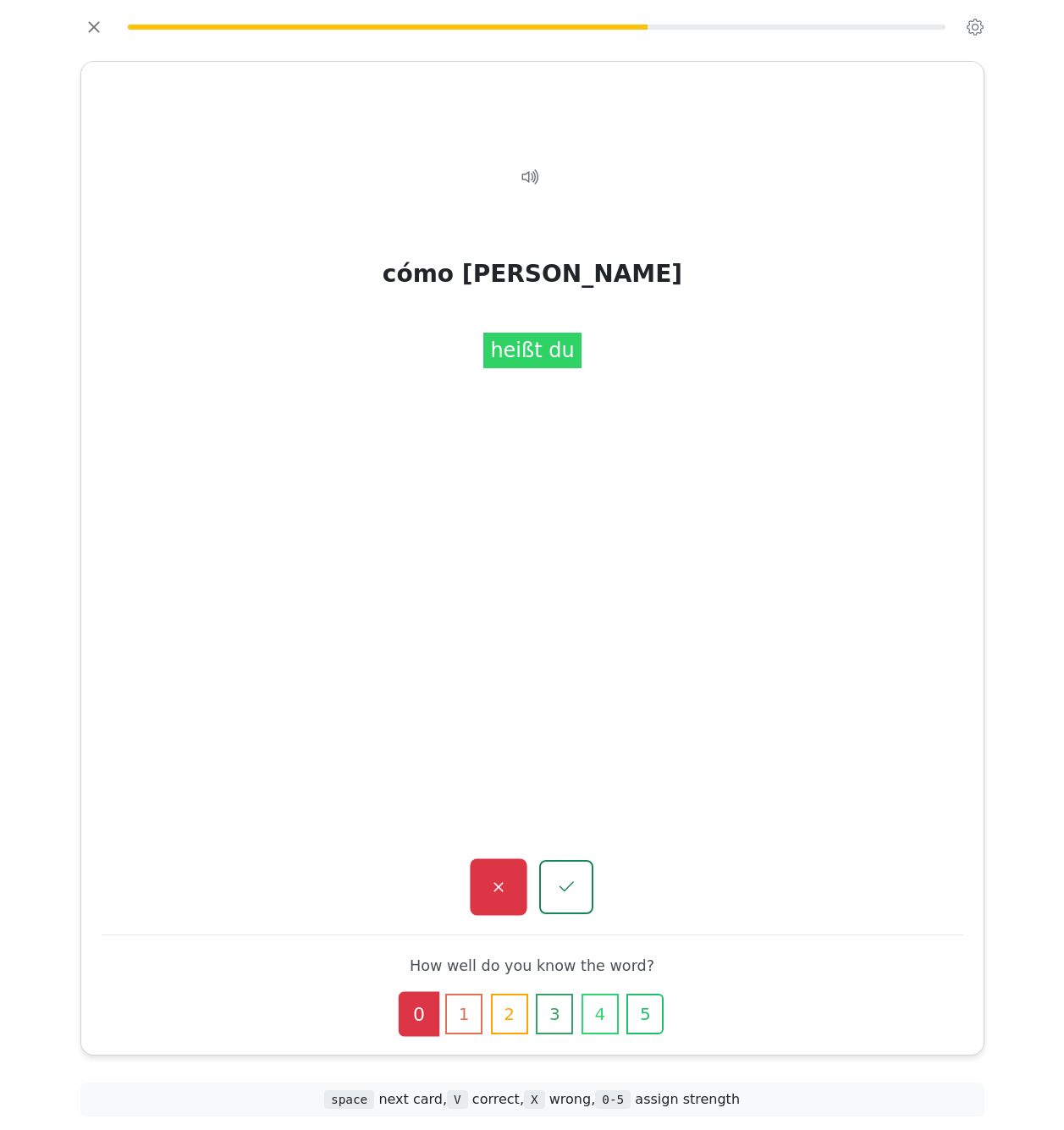
click at [476, 875] on button "button" at bounding box center [498, 888] width 57 height 57
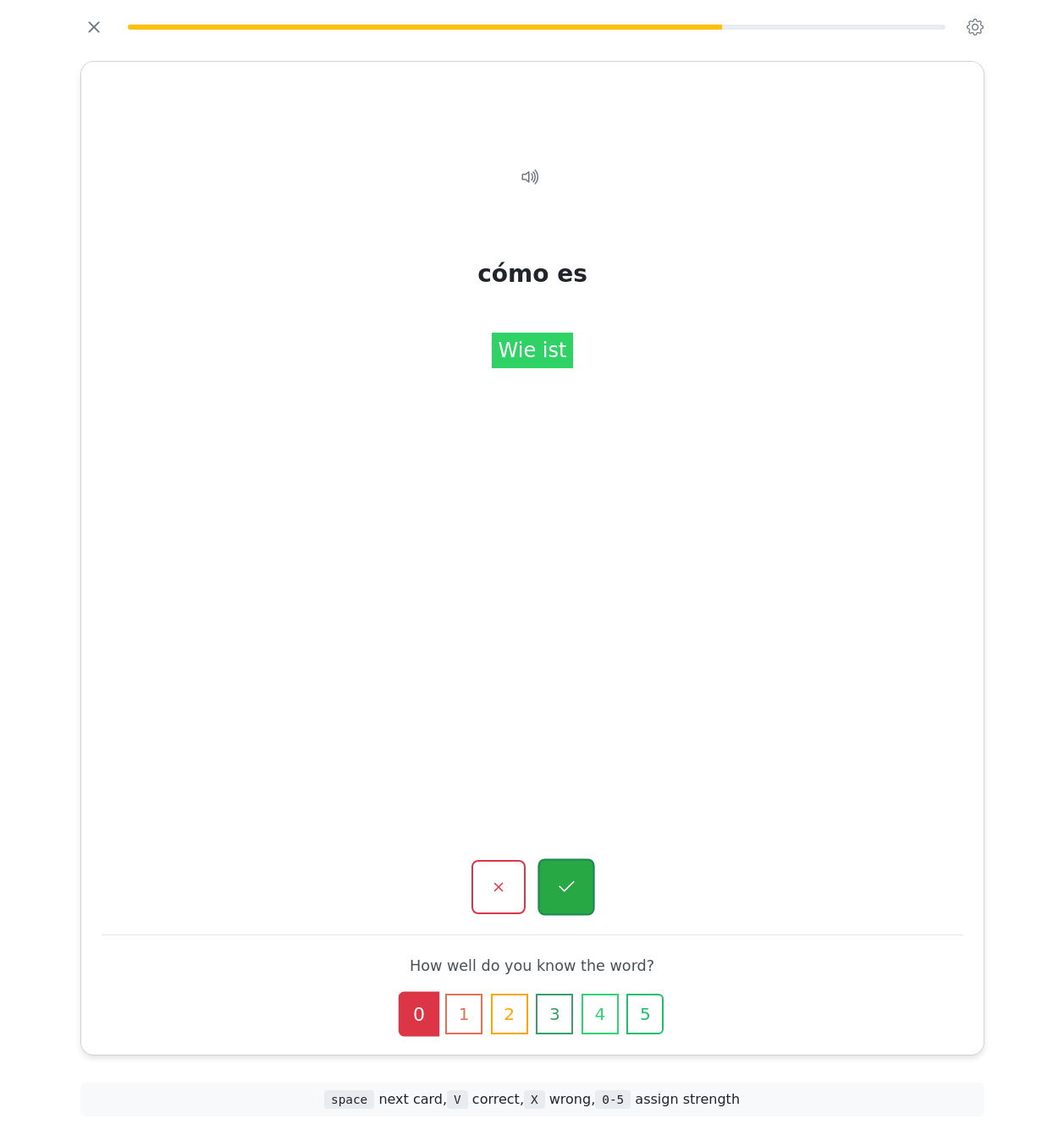
click at [572, 888] on icon "button" at bounding box center [566, 888] width 22 height 22
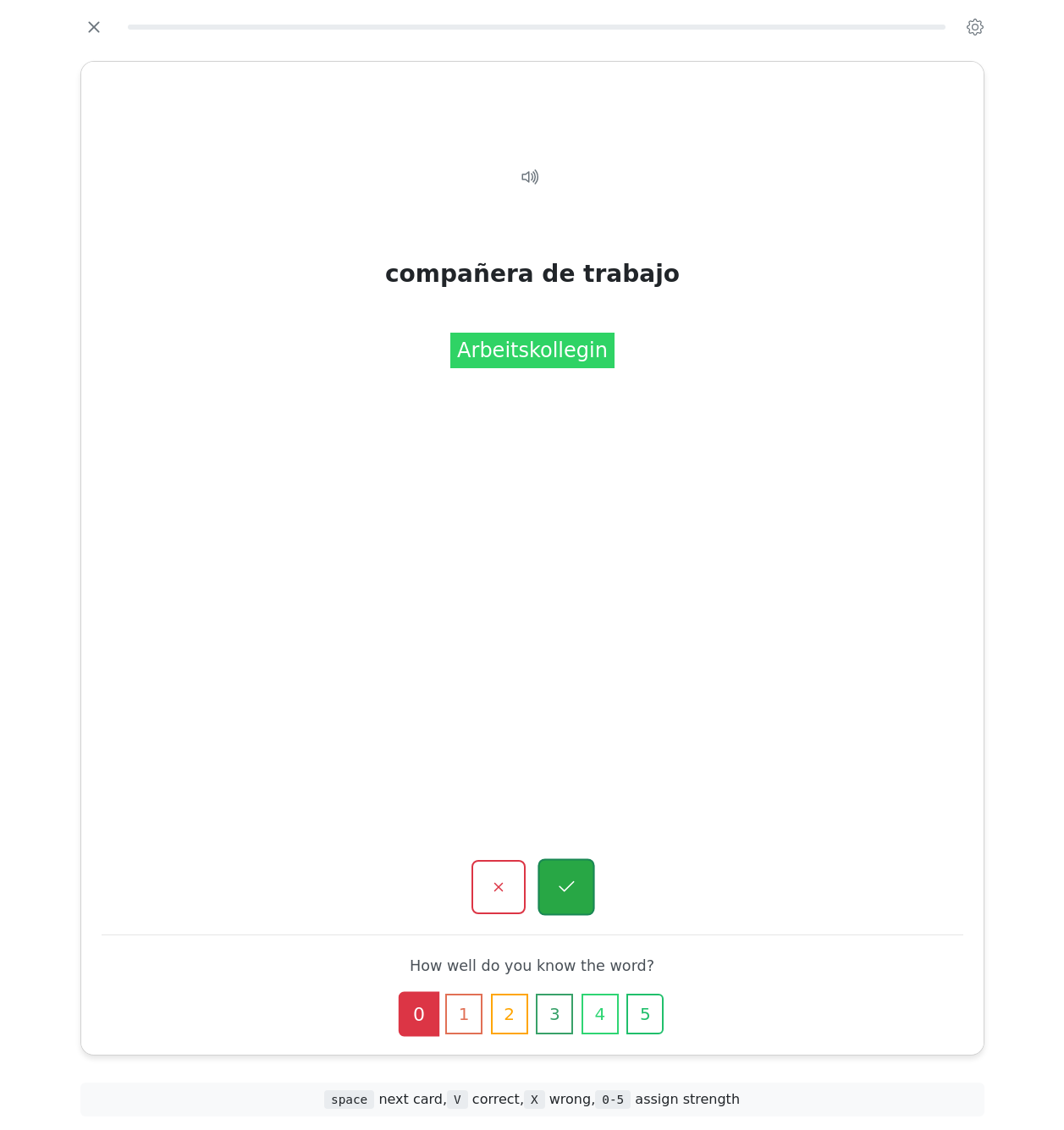
click at [572, 877] on icon "button" at bounding box center [566, 888] width 22 height 22
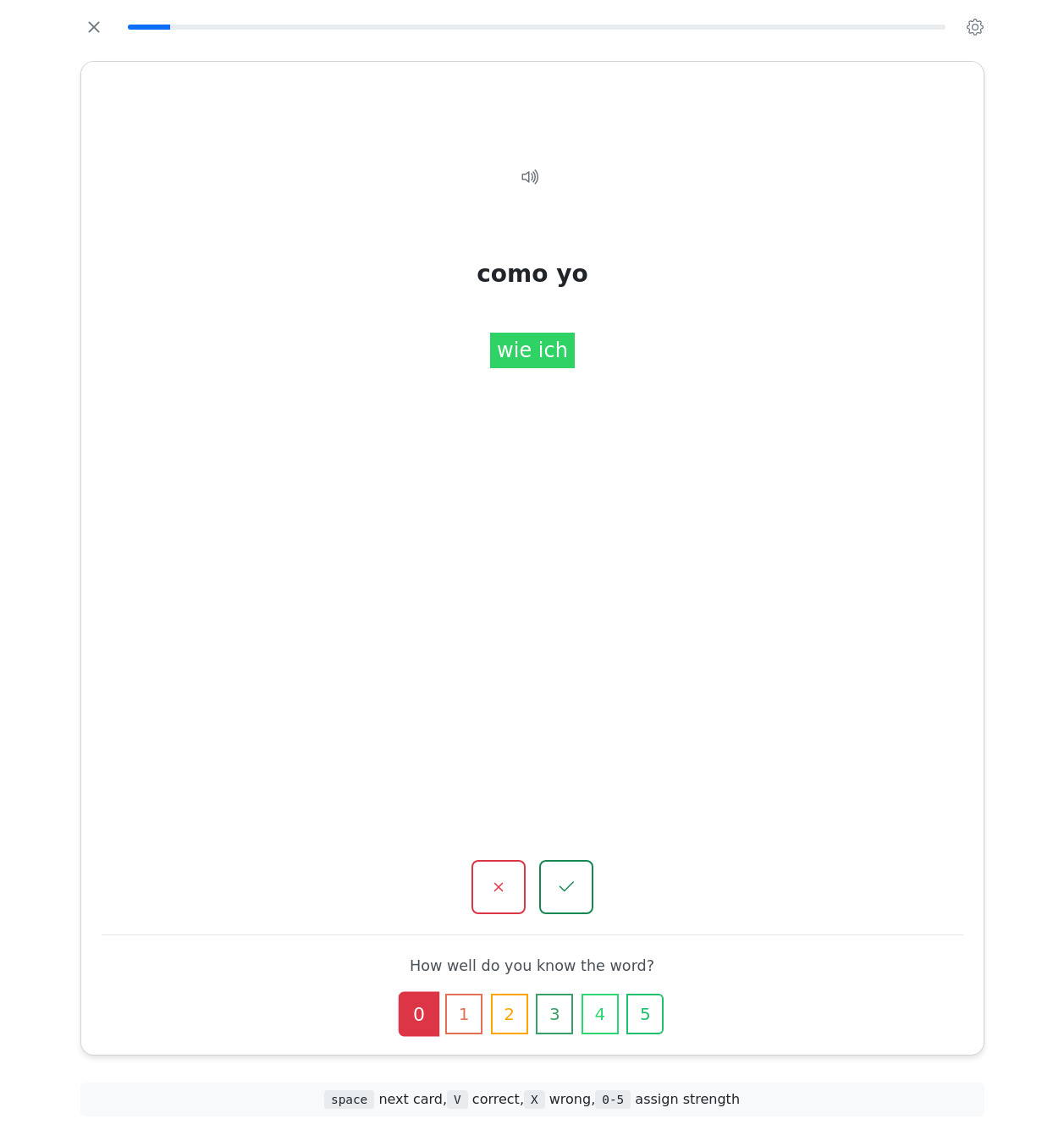
click at [572, 877] on icon "button" at bounding box center [566, 887] width 21 height 21
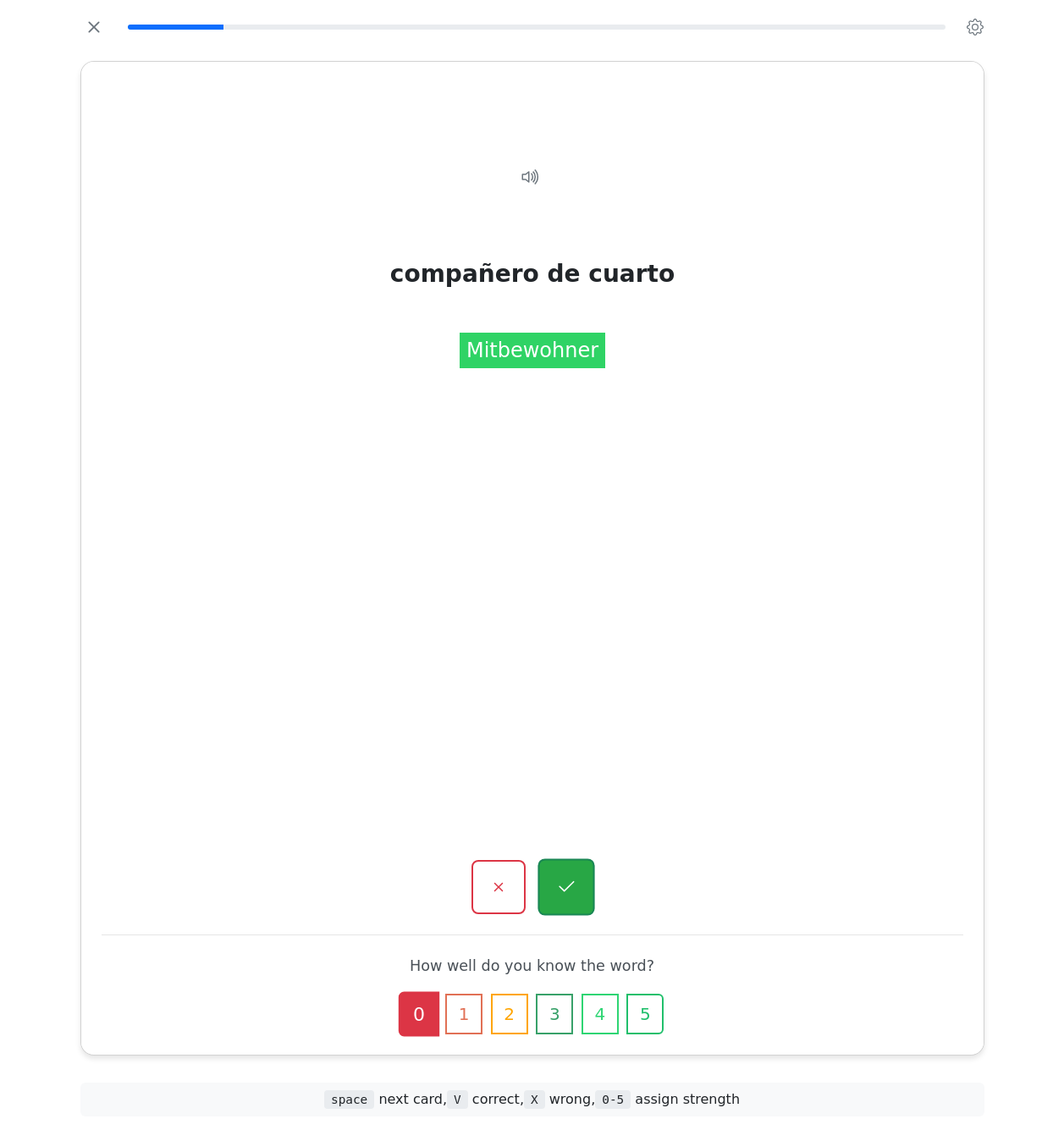
click at [572, 877] on icon "button" at bounding box center [566, 888] width 22 height 22
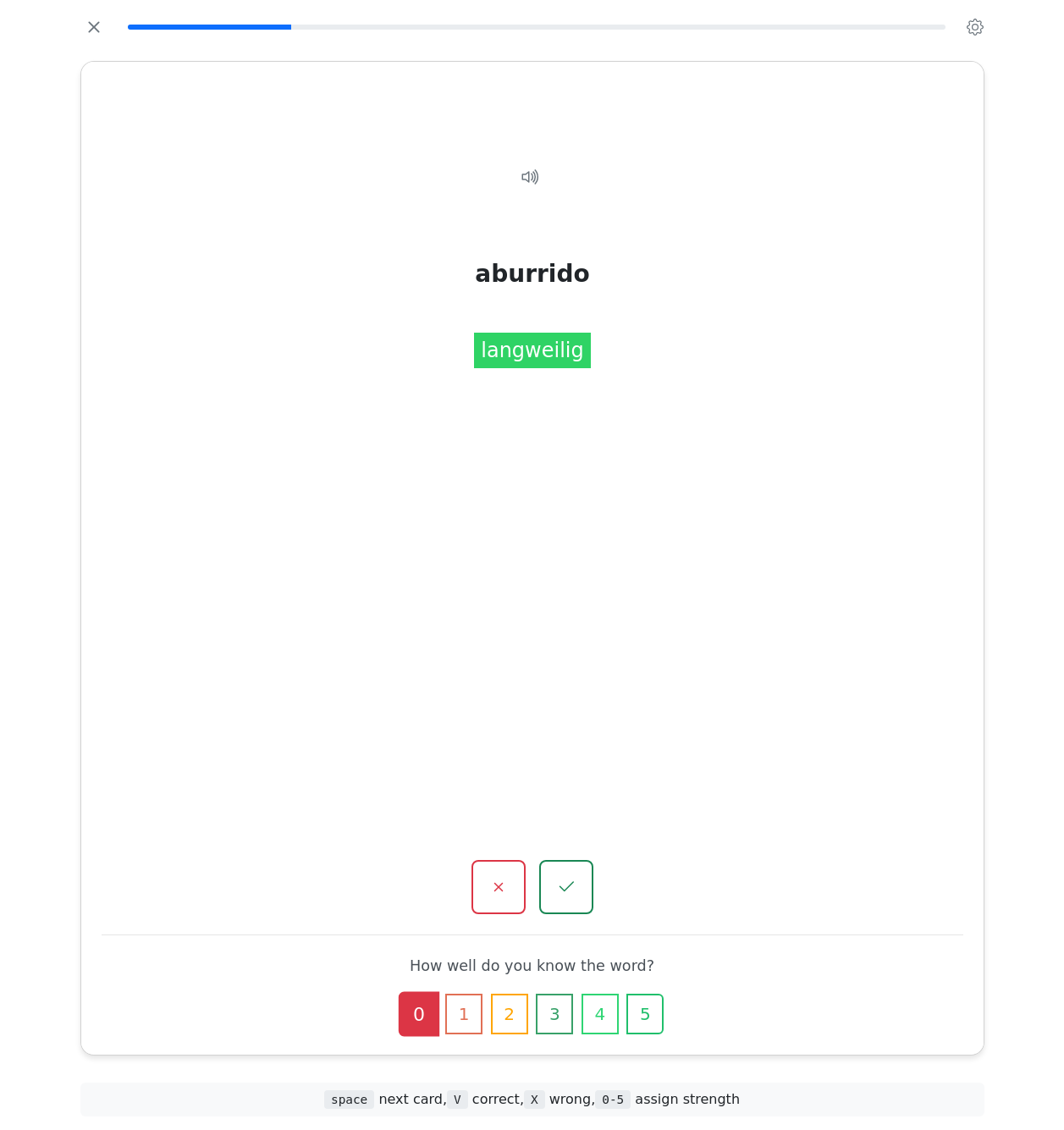
click at [572, 877] on icon "button" at bounding box center [566, 887] width 21 height 21
click at [572, 877] on icon "button" at bounding box center [566, 888] width 22 height 22
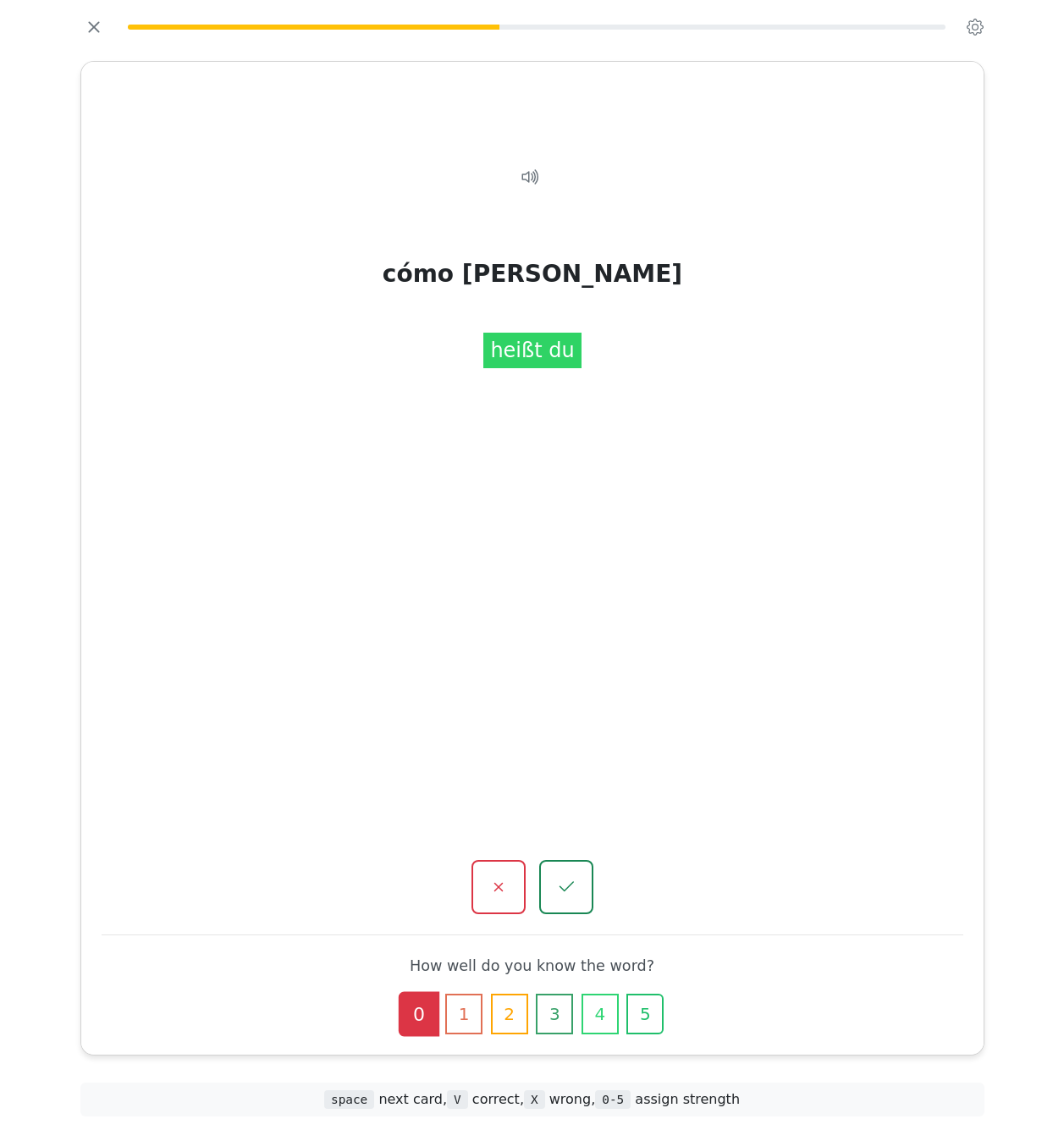
click at [572, 877] on icon "button" at bounding box center [566, 887] width 21 height 21
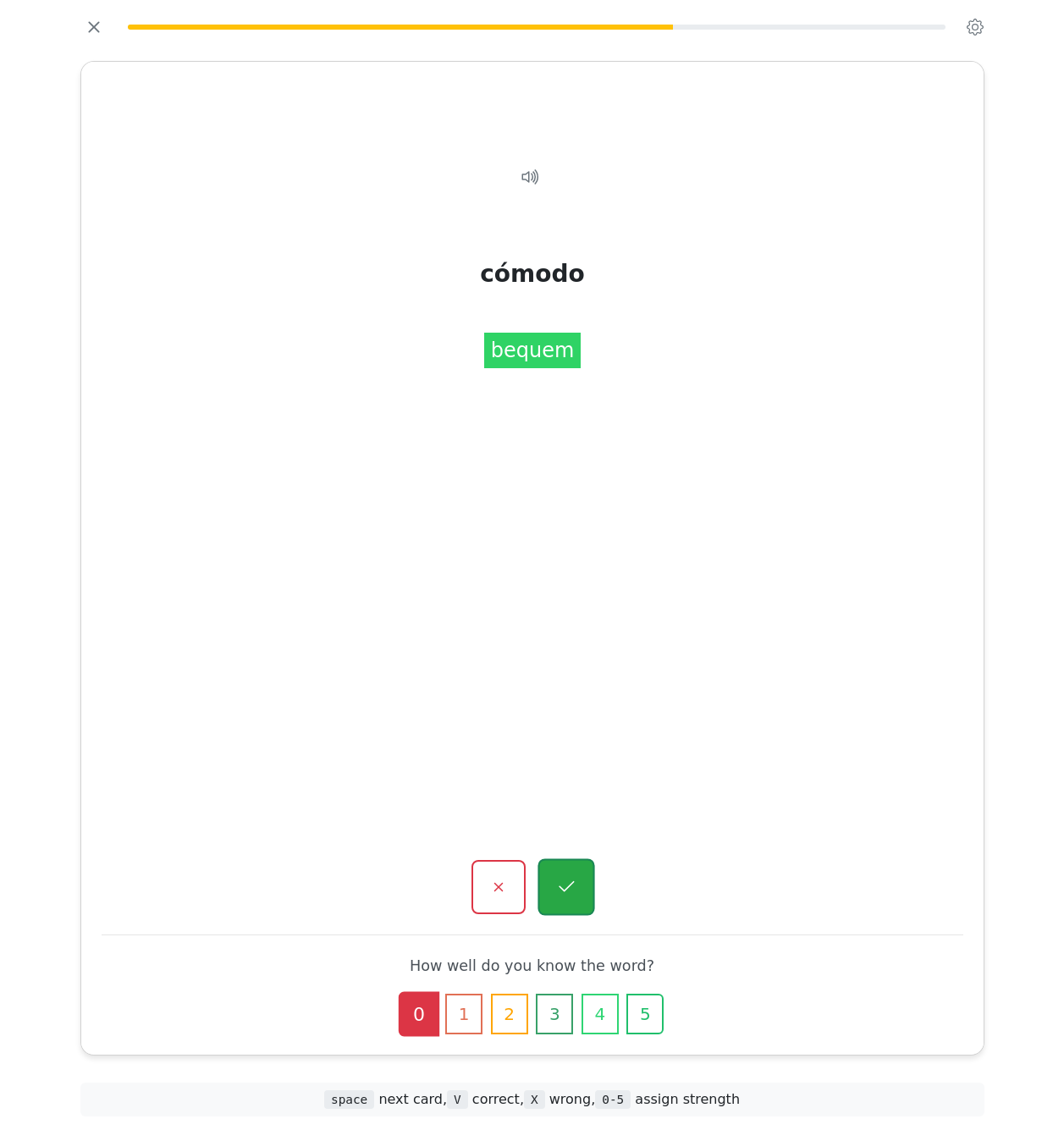
click at [571, 885] on icon "button" at bounding box center [567, 886] width 16 height 11
click at [566, 889] on icon "button" at bounding box center [567, 886] width 16 height 11
click at [566, 889] on icon "button" at bounding box center [566, 887] width 15 height 10
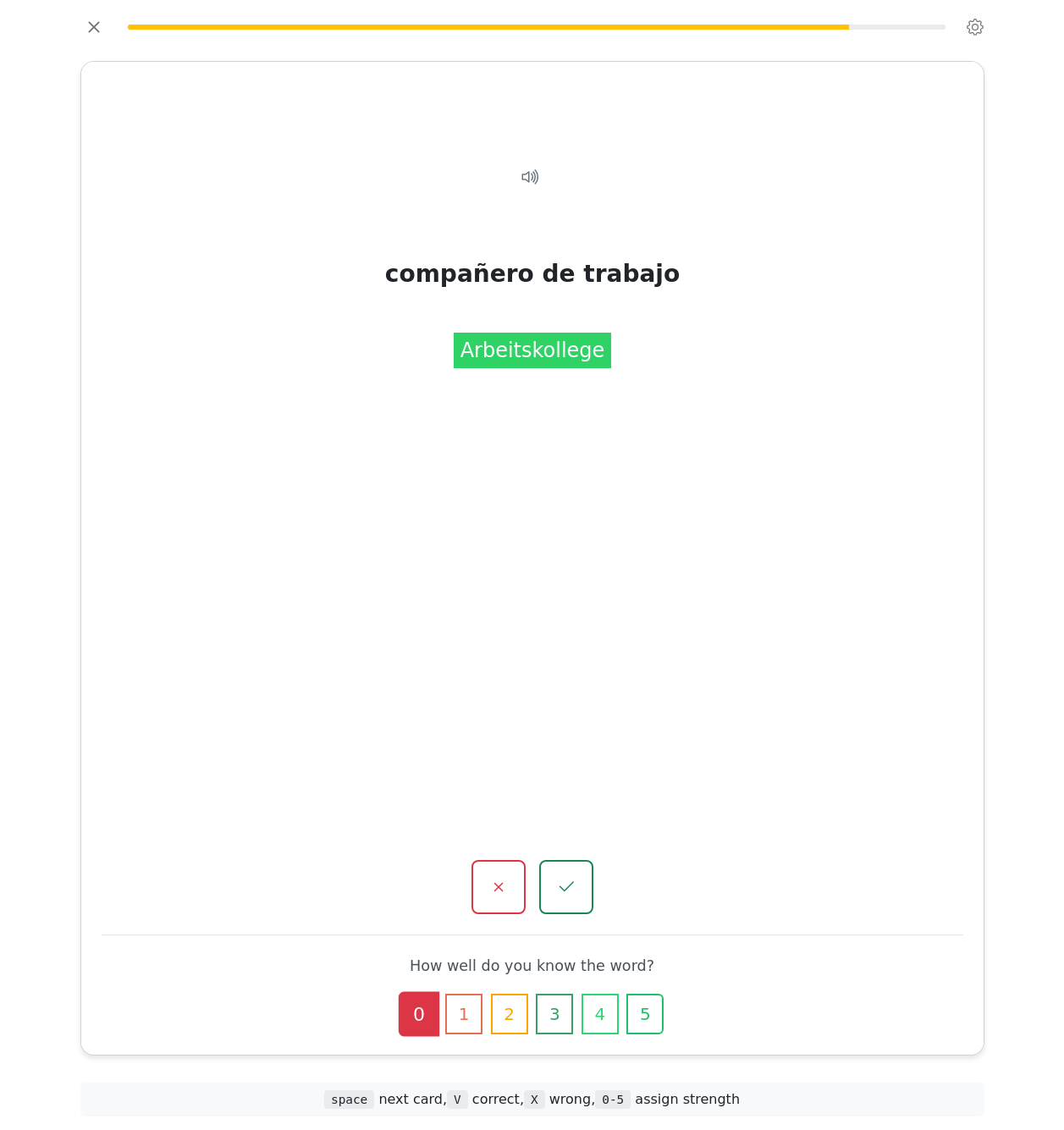
click at [566, 889] on icon "button" at bounding box center [566, 887] width 15 height 10
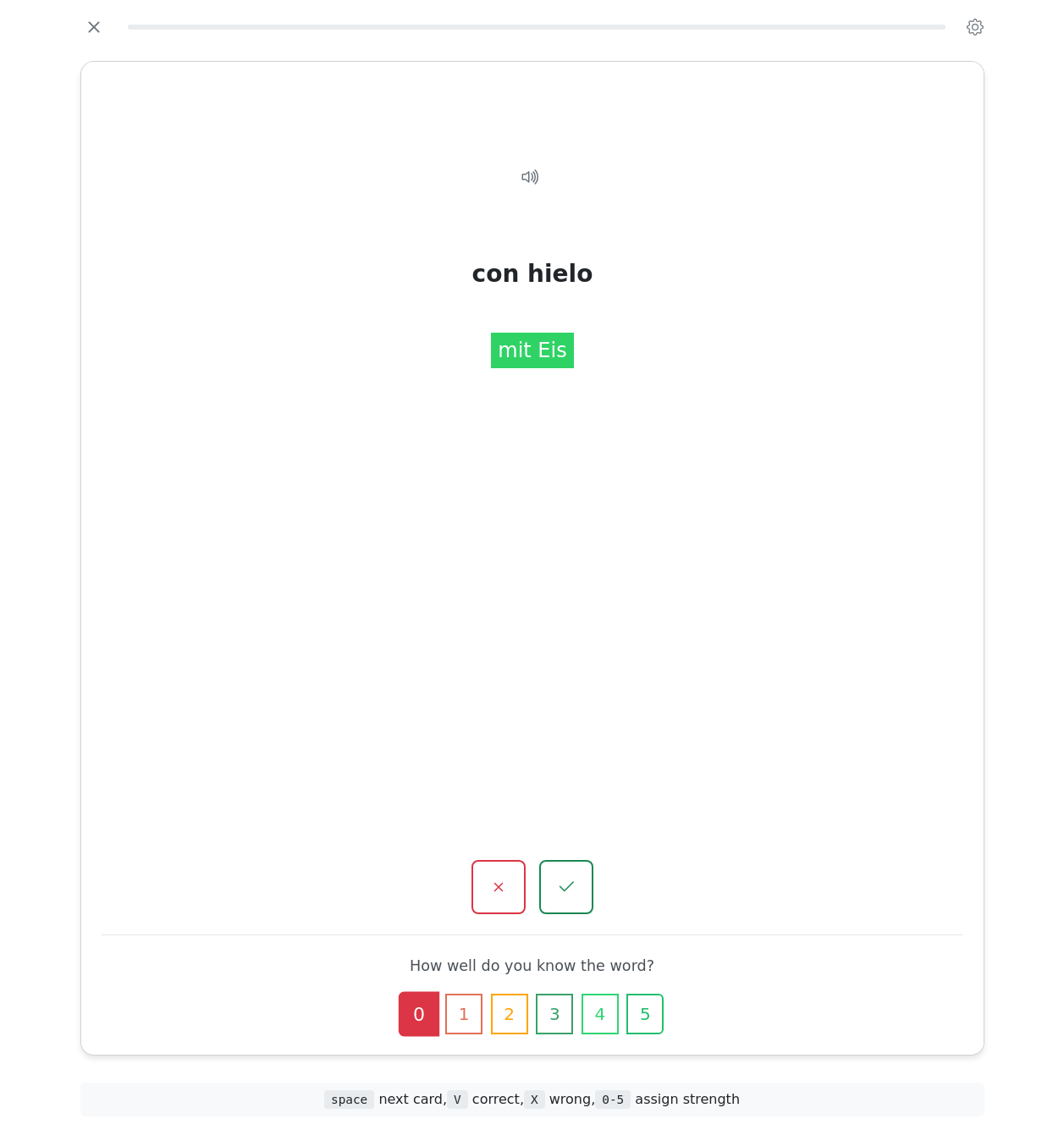
click at [566, 889] on icon "button" at bounding box center [566, 887] width 15 height 10
click at [566, 889] on icon "button" at bounding box center [567, 886] width 16 height 11
click at [566, 889] on icon "button" at bounding box center [566, 887] width 15 height 10
click at [566, 889] on icon "button" at bounding box center [567, 886] width 16 height 11
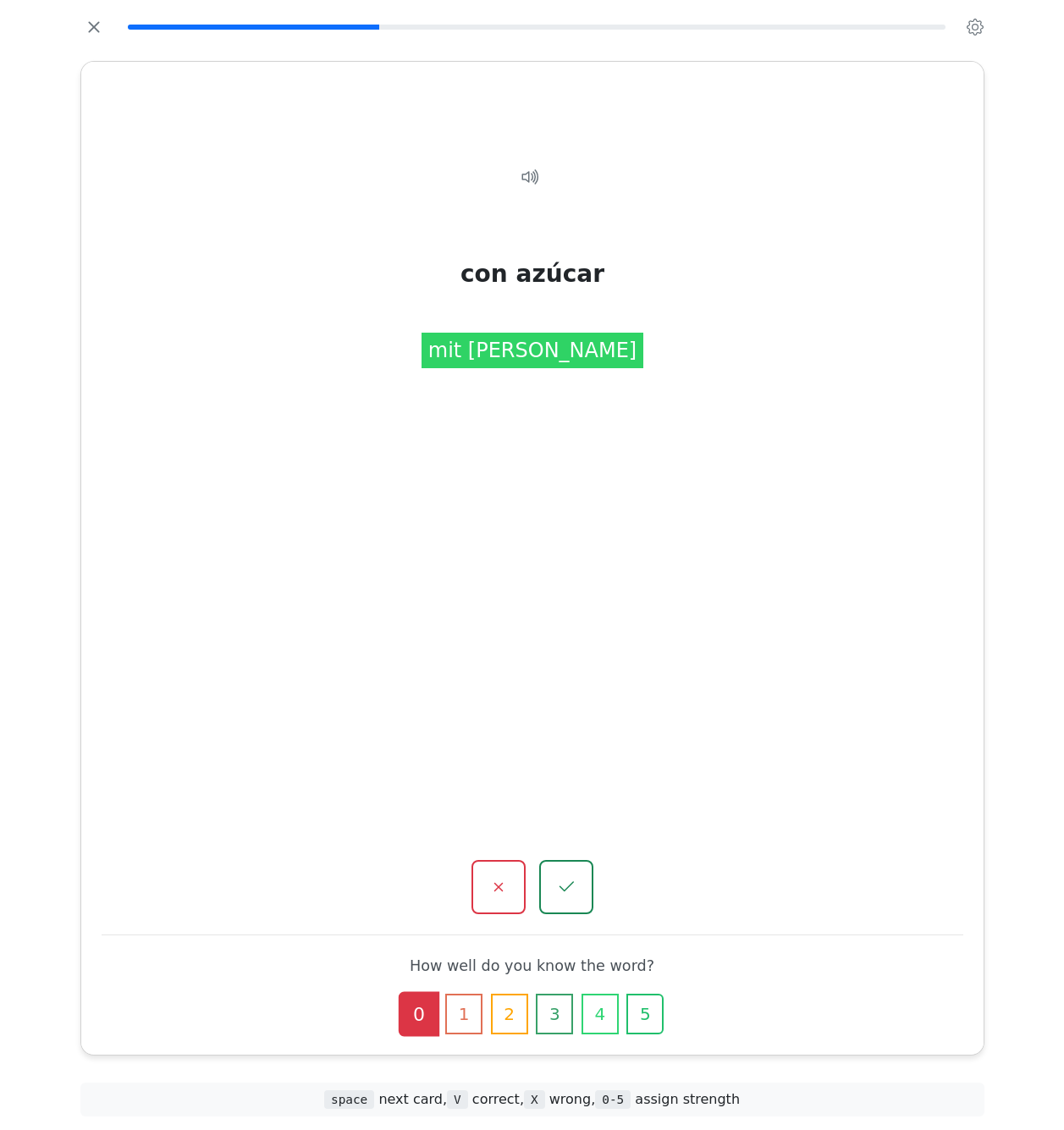
click at [566, 889] on icon "button" at bounding box center [566, 887] width 15 height 10
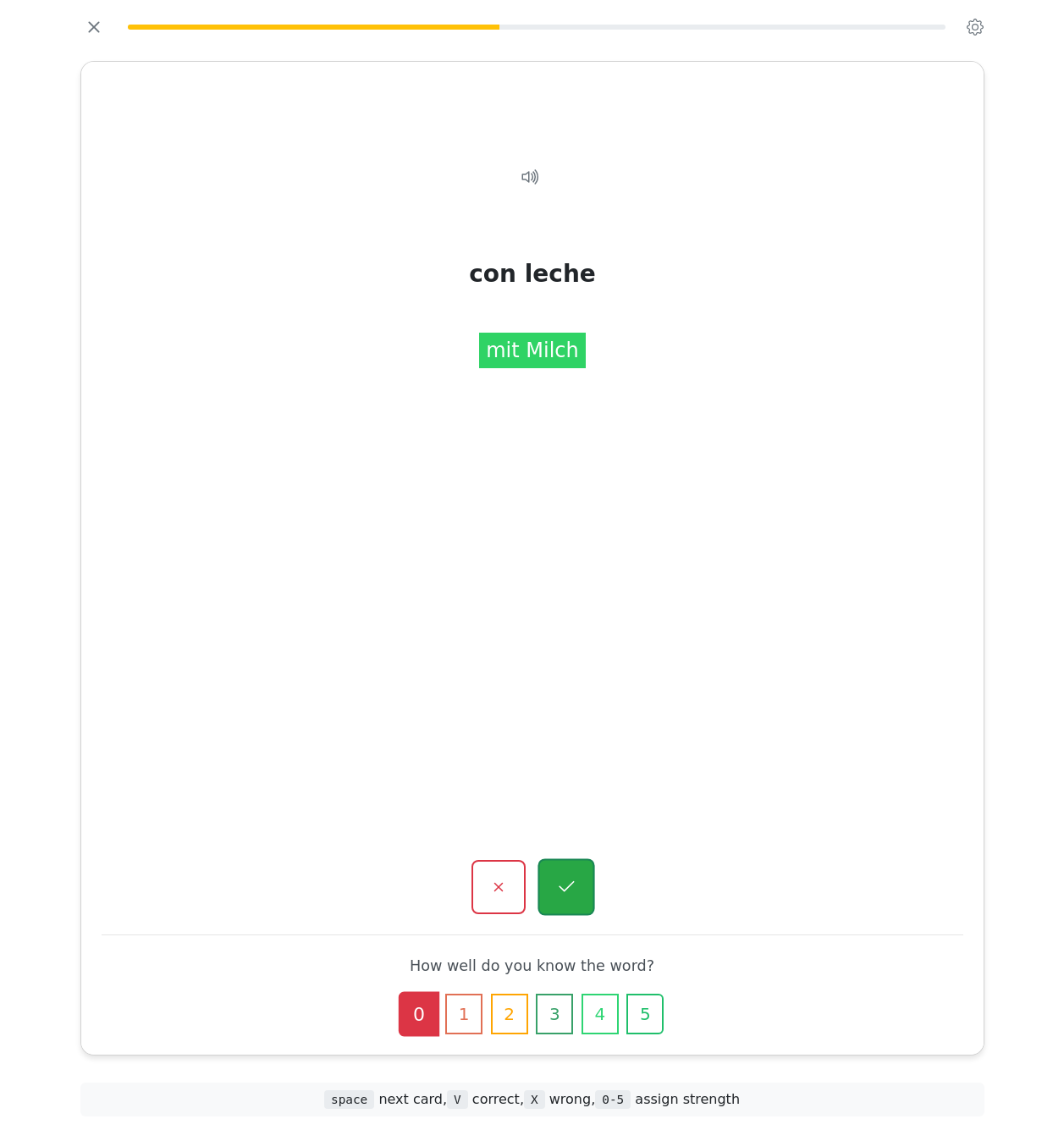
click at [566, 889] on icon "button" at bounding box center [567, 886] width 16 height 11
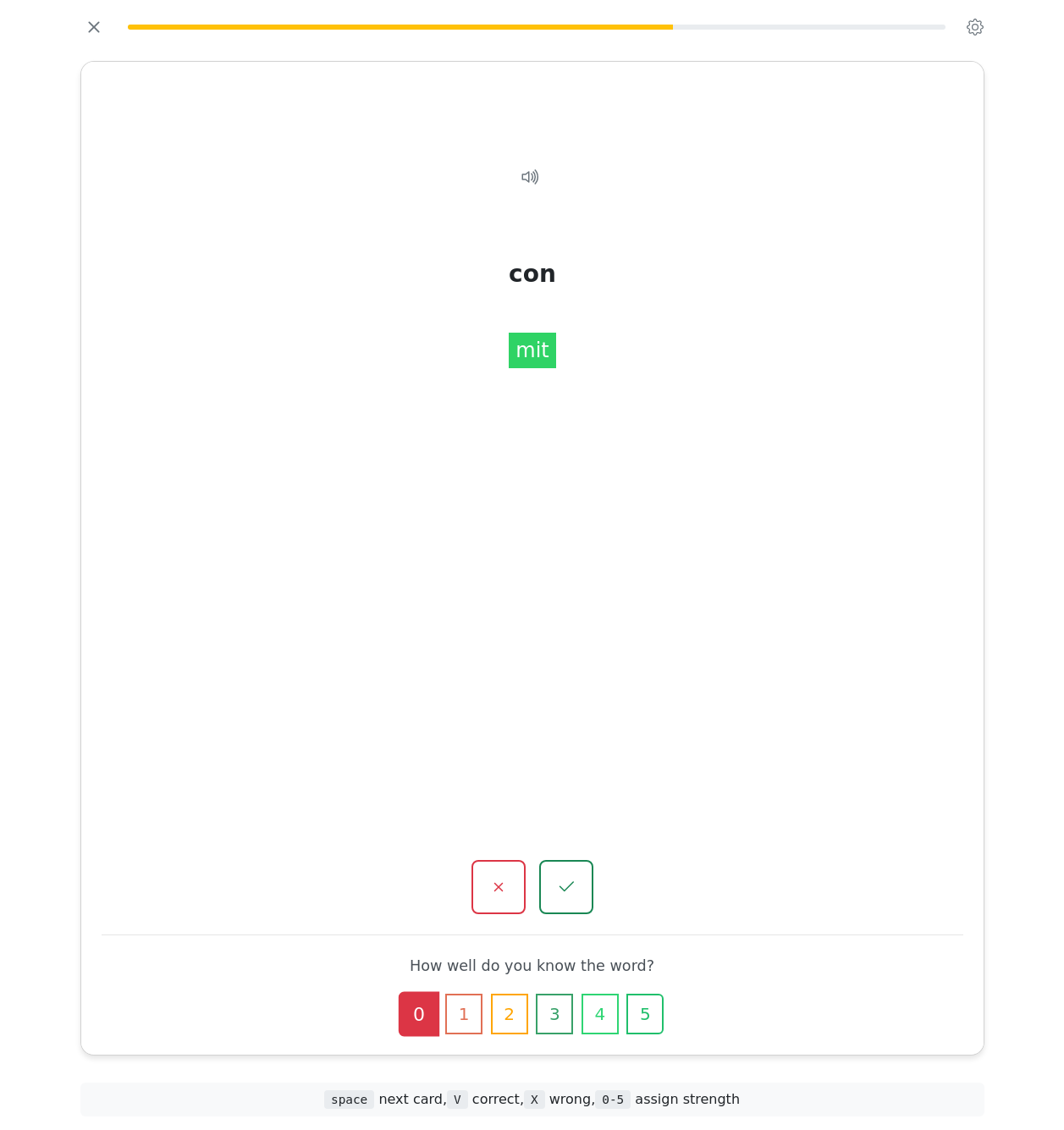
click at [566, 889] on icon "button" at bounding box center [566, 887] width 15 height 10
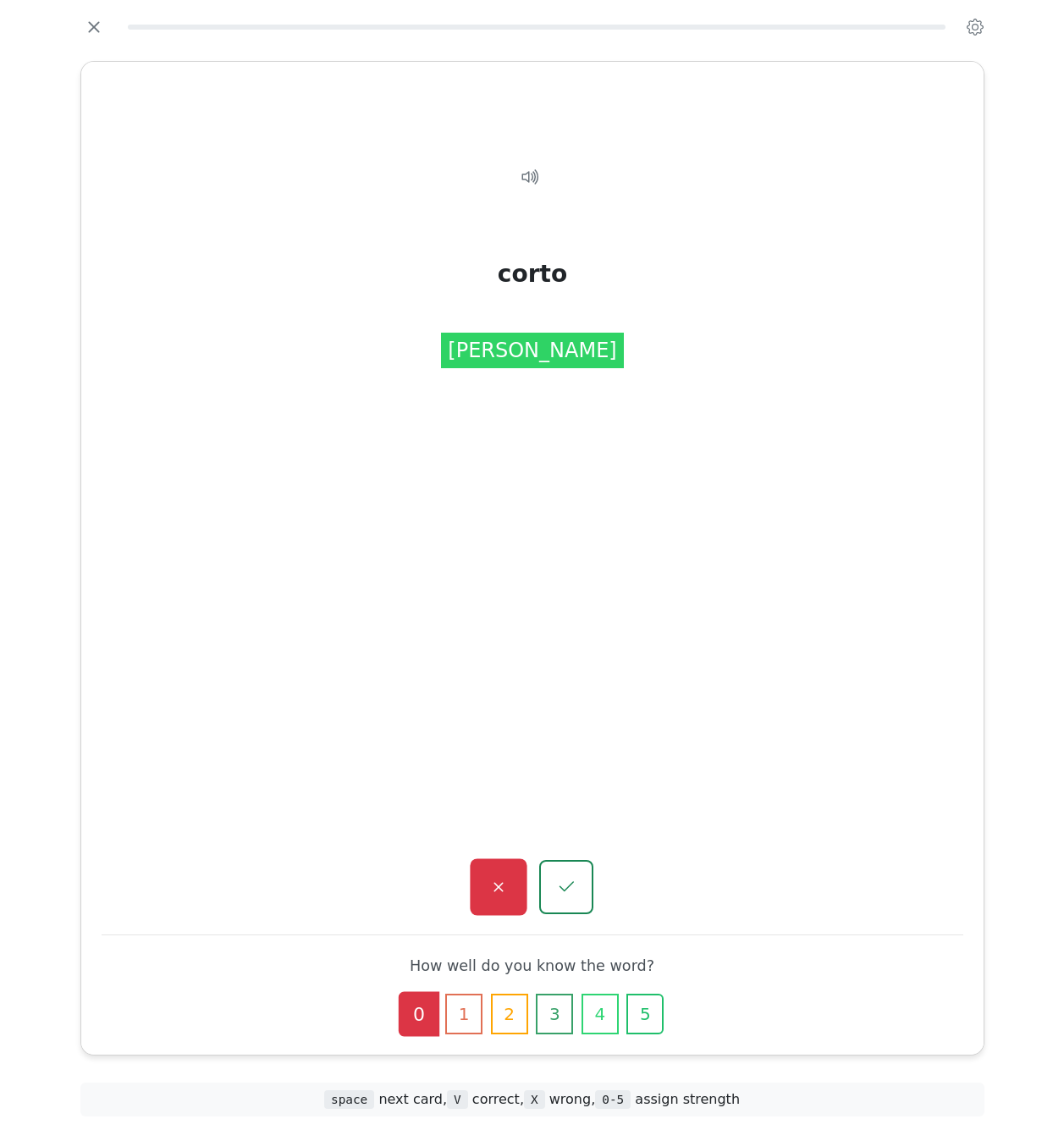
click at [513, 884] on button "button" at bounding box center [498, 888] width 57 height 57
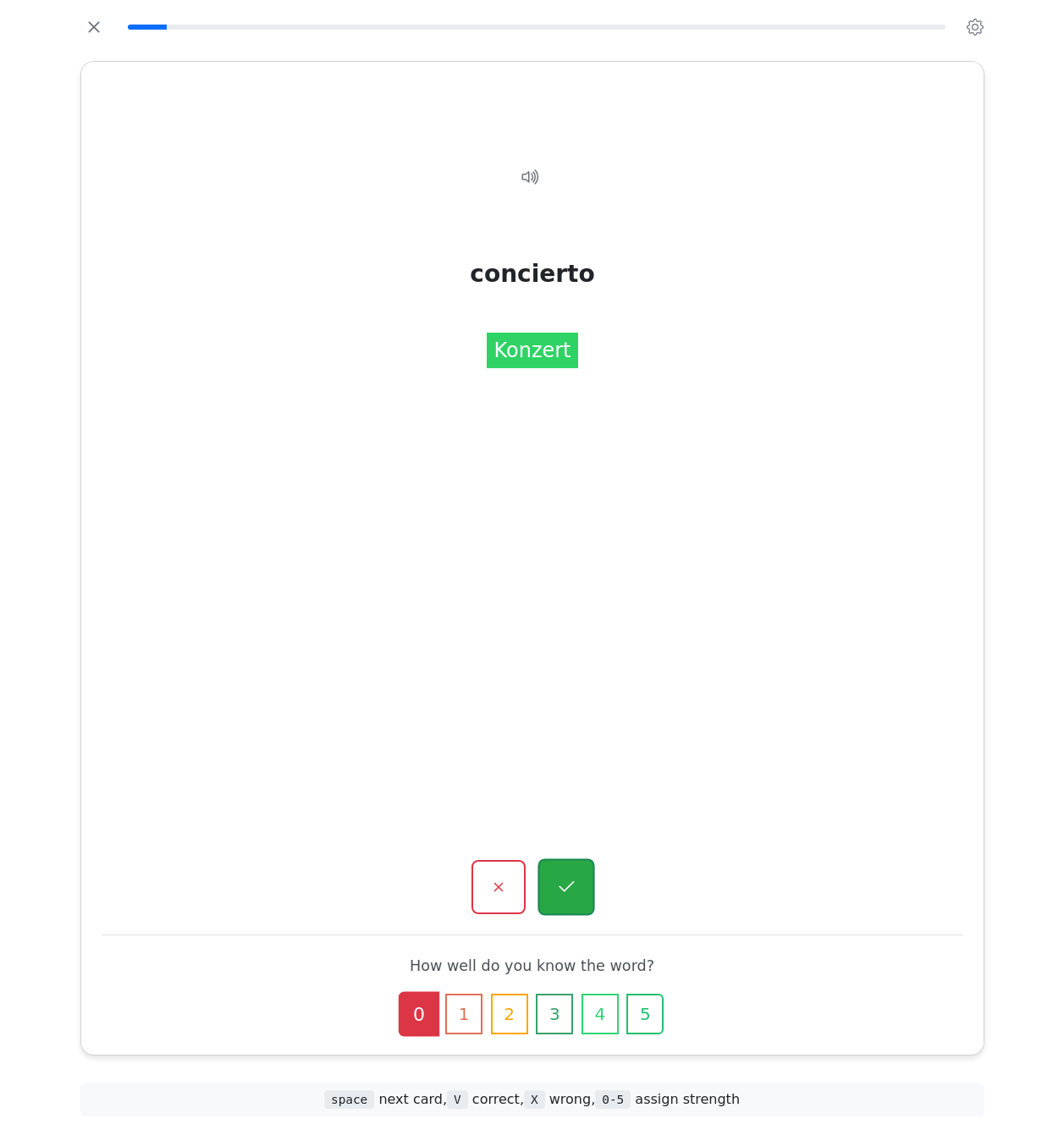
click at [548, 883] on button "button" at bounding box center [566, 888] width 57 height 57
click at [517, 882] on button "button" at bounding box center [498, 888] width 57 height 57
